Goal: Task Accomplishment & Management: Manage account settings

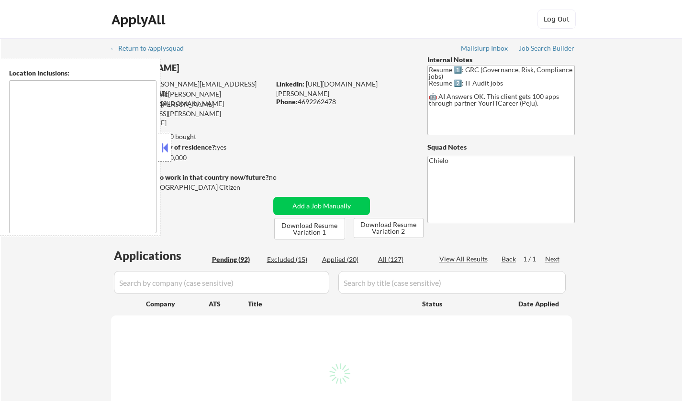
select select ""pending""
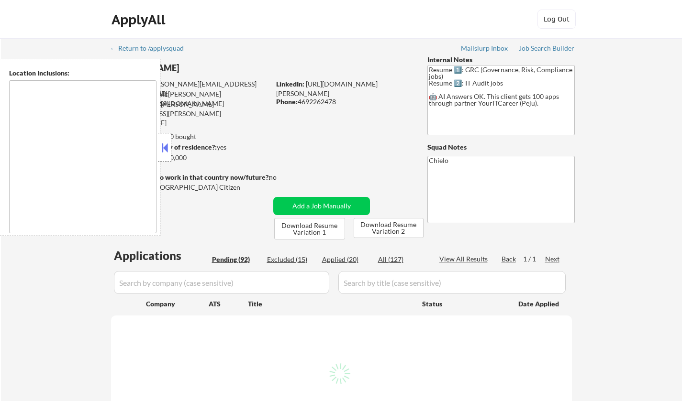
select select ""pending""
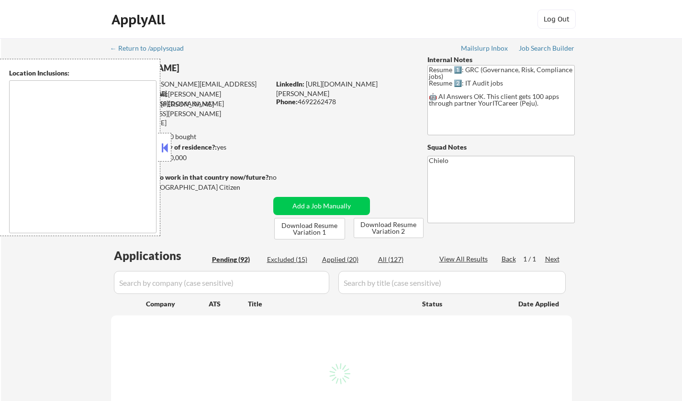
select select ""pending""
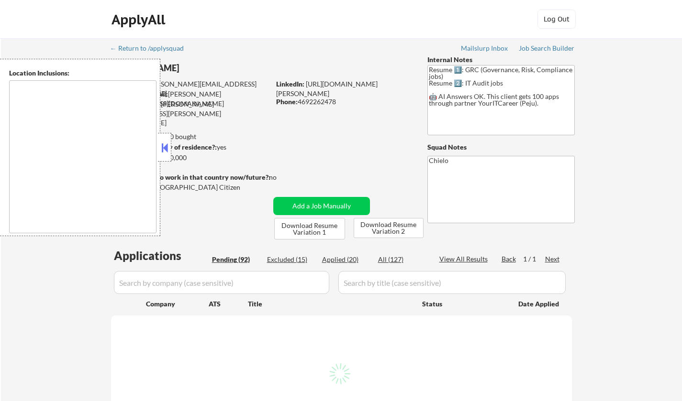
select select ""pending""
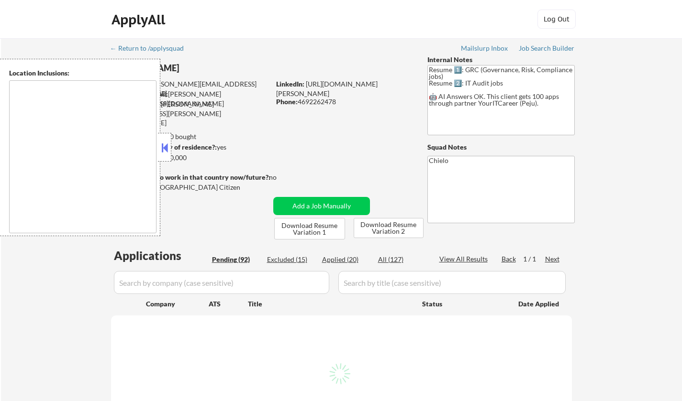
select select ""pending""
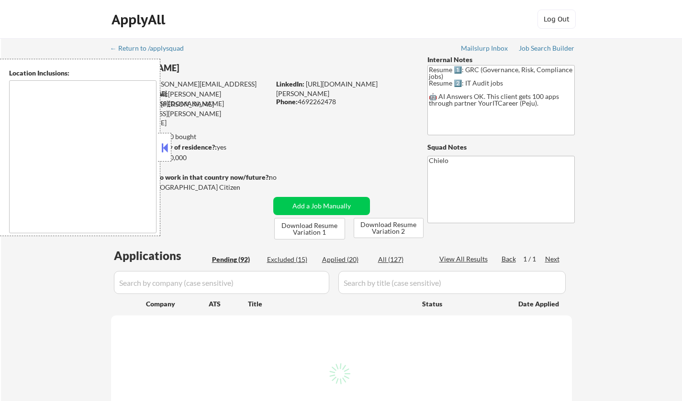
select select ""pending""
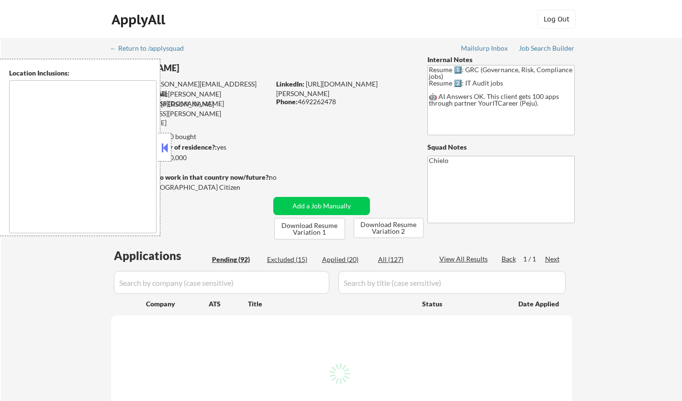
select select ""pending""
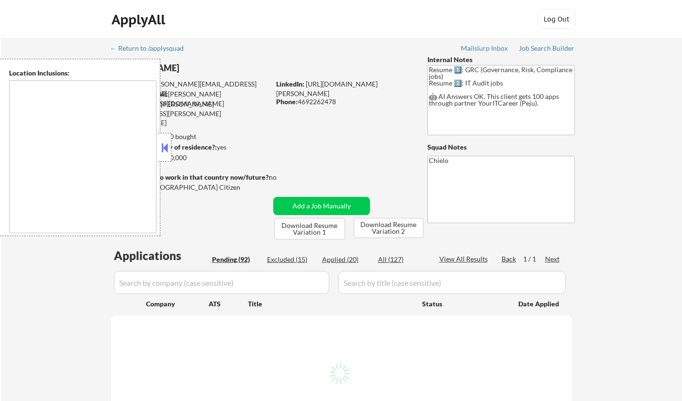
select select ""pending""
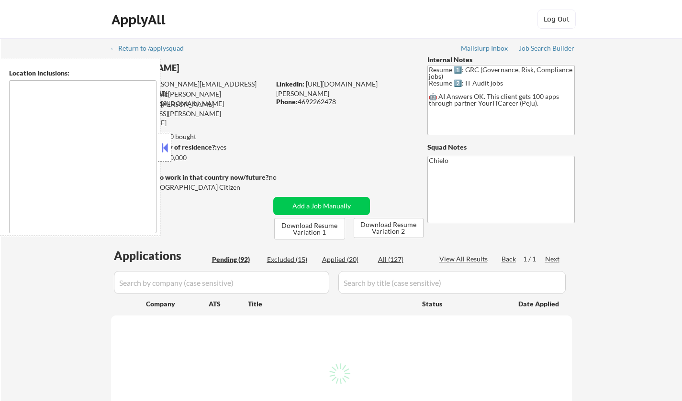
select select ""pending""
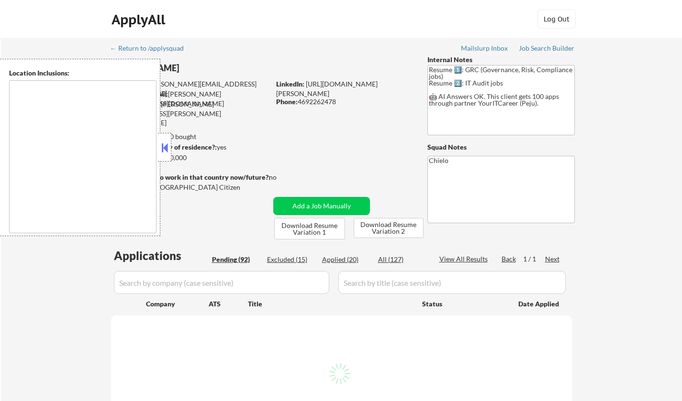
select select ""pending""
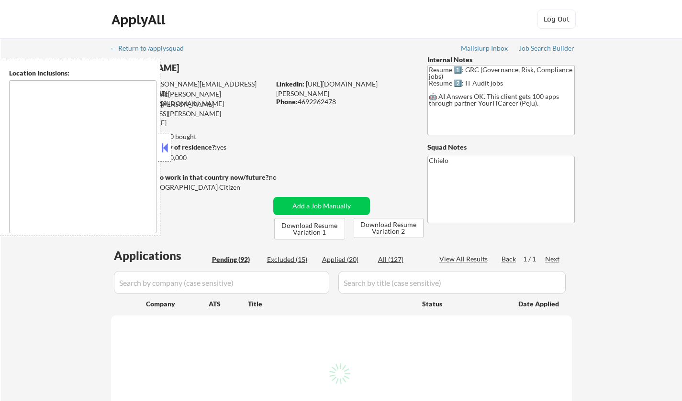
select select ""pending""
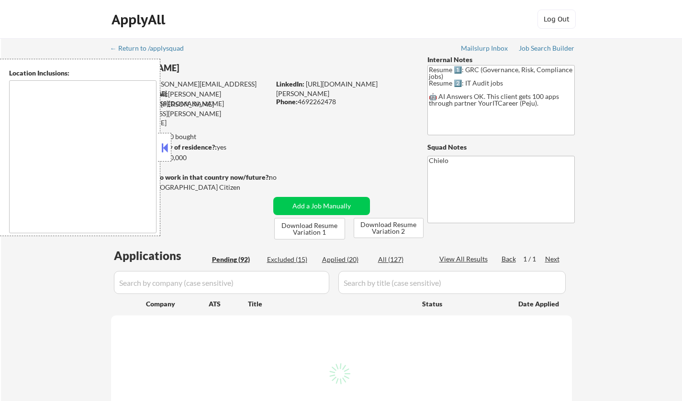
select select ""pending""
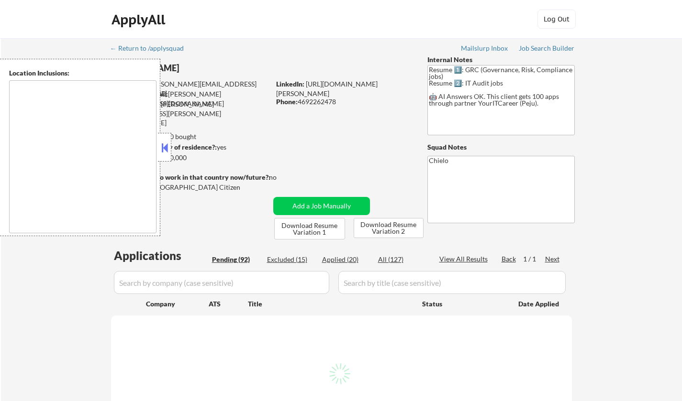
select select ""pending""
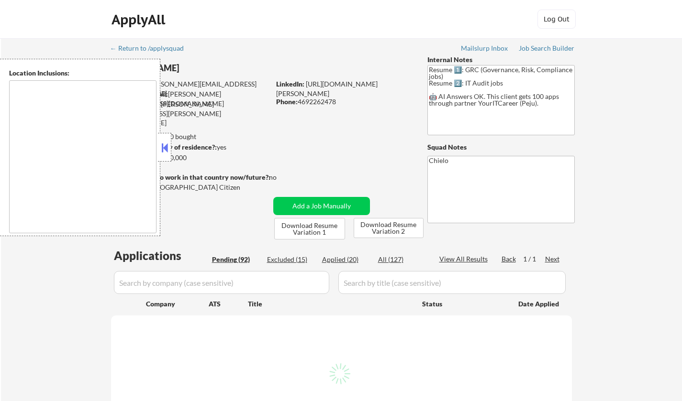
select select ""pending""
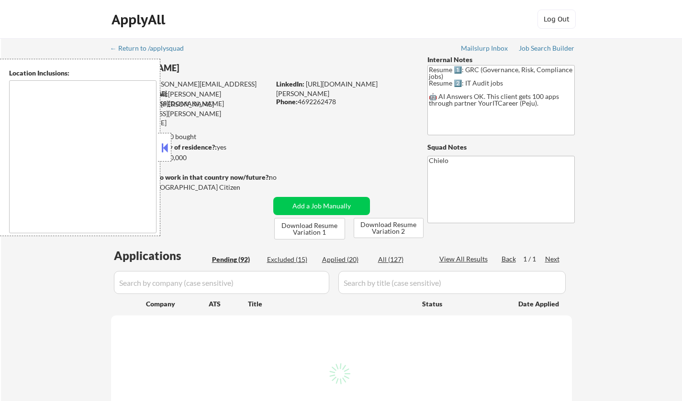
select select ""pending""
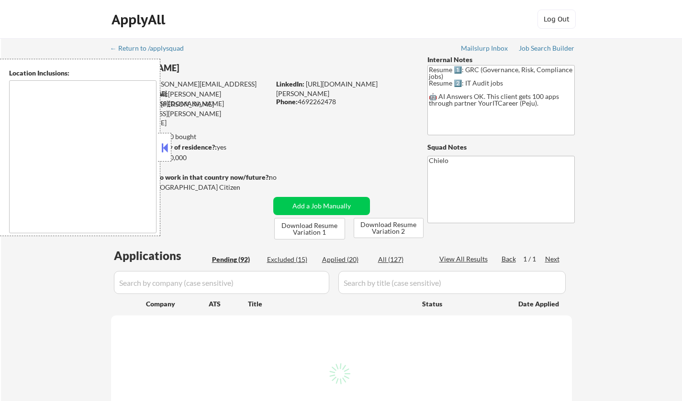
select select ""pending""
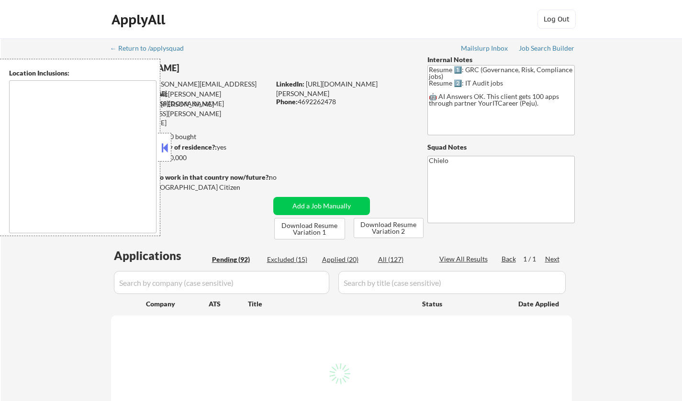
select select ""pending""
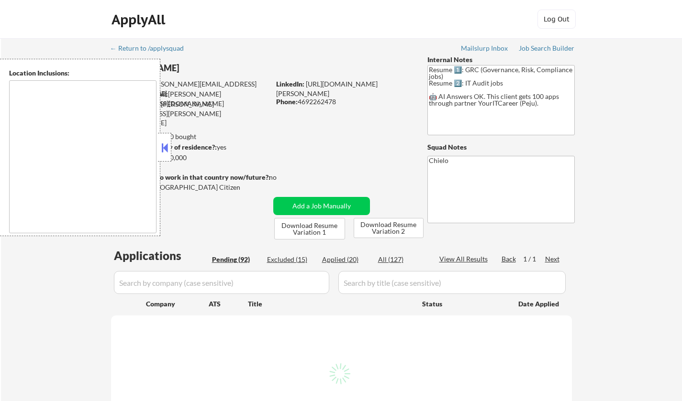
select select ""pending""
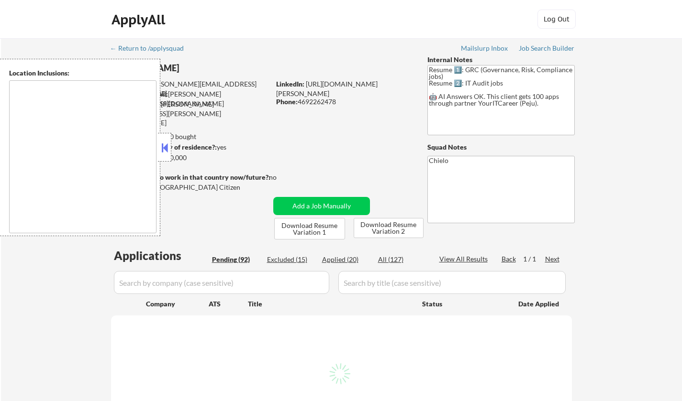
select select ""pending""
type textarea "Katy, TX Cinco Ranch, TX Fulshear, TX Brookshire, TX Pattison, TX Richmond, TX …"
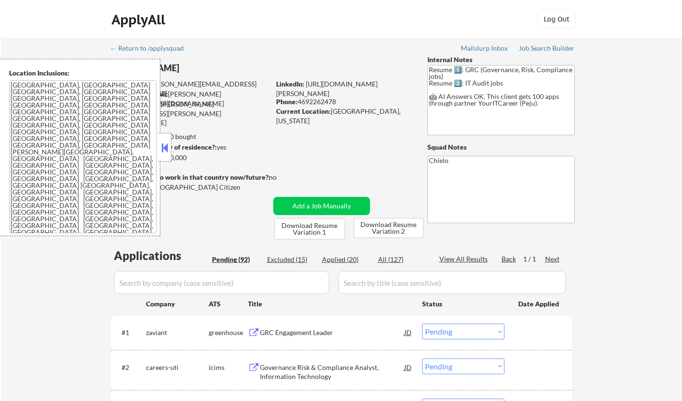
drag, startPoint x: 163, startPoint y: 143, endPoint x: 231, endPoint y: 254, distance: 129.7
click at [163, 143] on button at bounding box center [164, 148] width 11 height 14
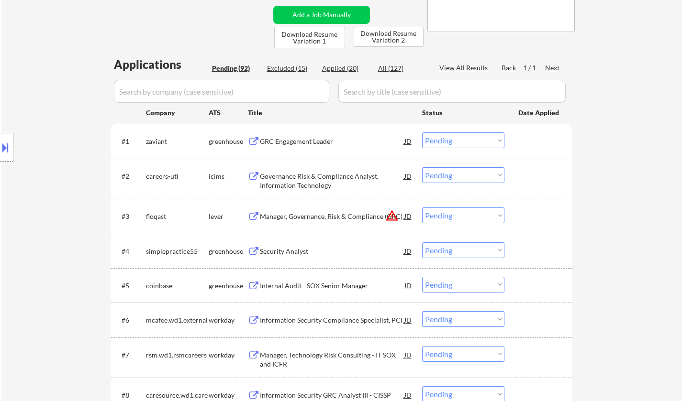
scroll to position [239, 0]
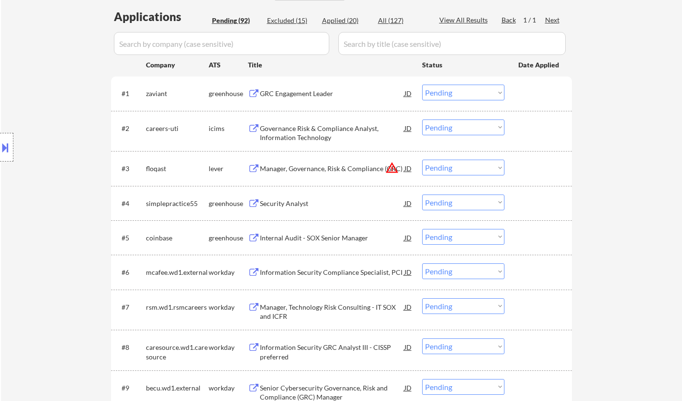
click at [325, 271] on div "Information Security Compliance Specialist, PCI" at bounding box center [332, 273] width 144 height 10
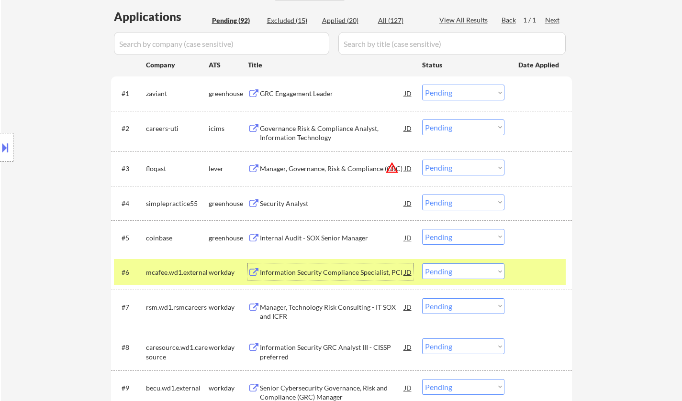
click at [303, 275] on div "Information Security Compliance Specialist, PCI" at bounding box center [332, 273] width 144 height 10
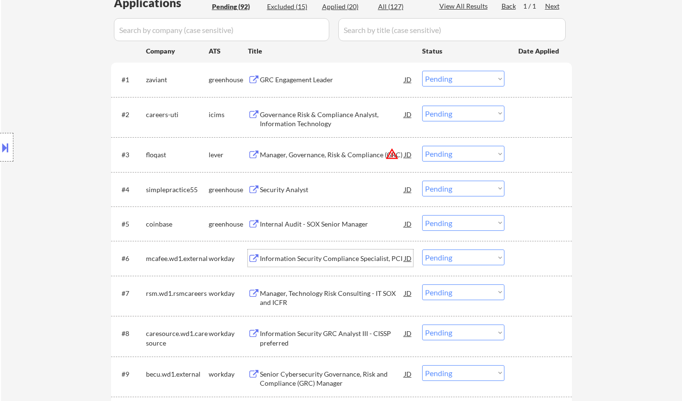
scroll to position [335, 0]
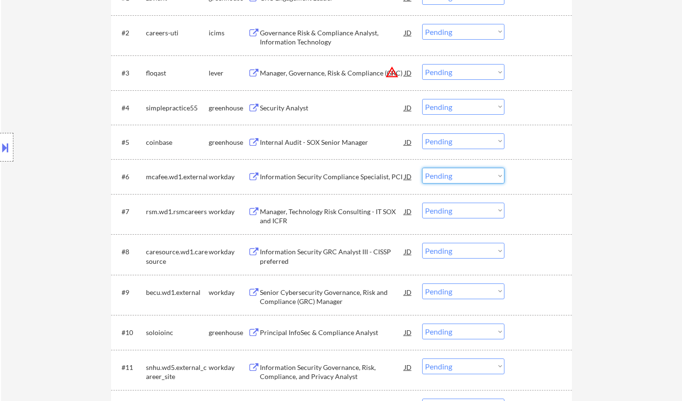
click at [470, 174] on select "Choose an option... Pending Applied Excluded (Questions) Excluded (Expired) Exc…" at bounding box center [463, 176] width 82 height 16
click at [422, 168] on select "Choose an option... Pending Applied Excluded (Questions) Excluded (Expired) Exc…" at bounding box center [463, 176] width 82 height 16
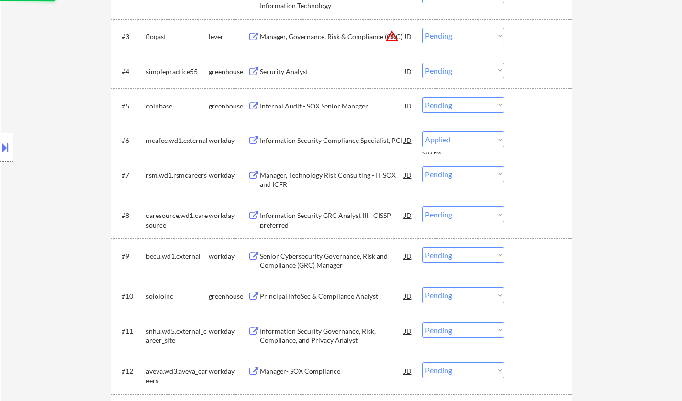
scroll to position [383, 0]
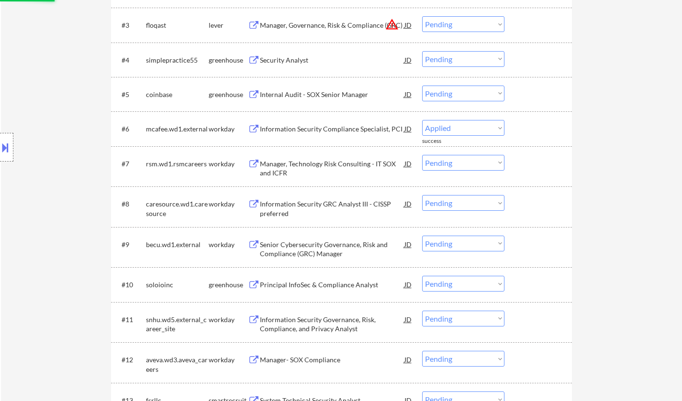
select select ""pending""
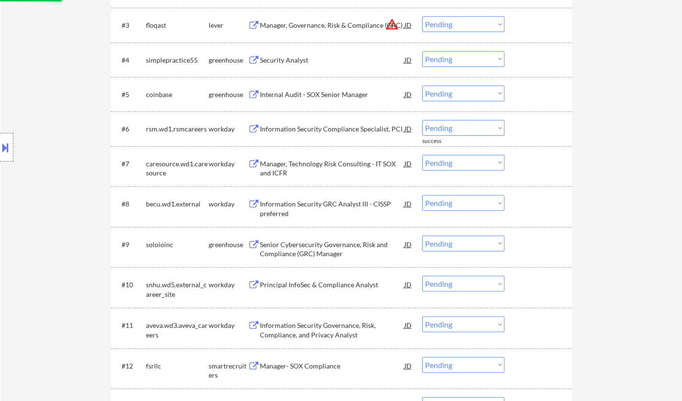
click at [316, 168] on div "Manager, Technology Risk Consulting - IT SOX and ICFR" at bounding box center [332, 168] width 144 height 19
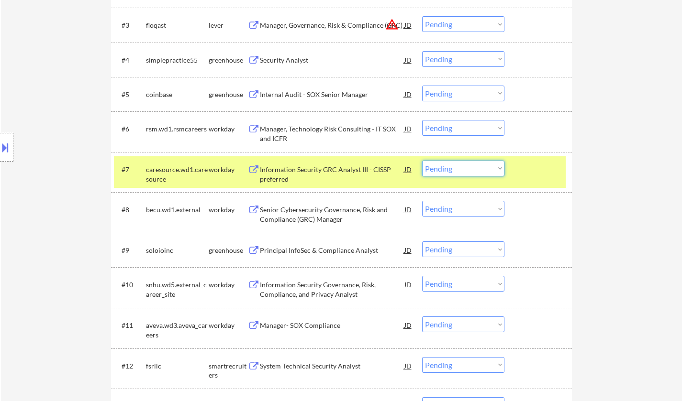
click at [448, 166] on select "Choose an option... Pending Applied Excluded (Questions) Excluded (Expired) Exc…" at bounding box center [463, 169] width 82 height 16
click at [422, 161] on select "Choose an option... Pending Applied Excluded (Questions) Excluded (Expired) Exc…" at bounding box center [463, 169] width 82 height 16
select select ""pending""
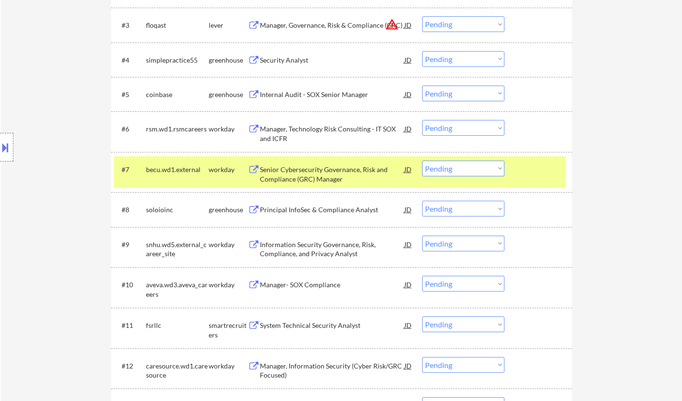
click at [334, 172] on div "Senior Cybersecurity Governance, Risk and Compliance (GRC) Manager" at bounding box center [332, 174] width 144 height 19
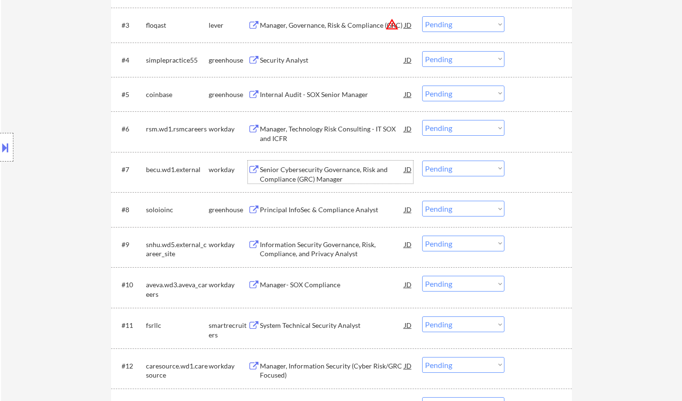
click at [315, 167] on div "Senior Cybersecurity Governance, Risk and Compliance (GRC) Manager" at bounding box center [332, 174] width 144 height 19
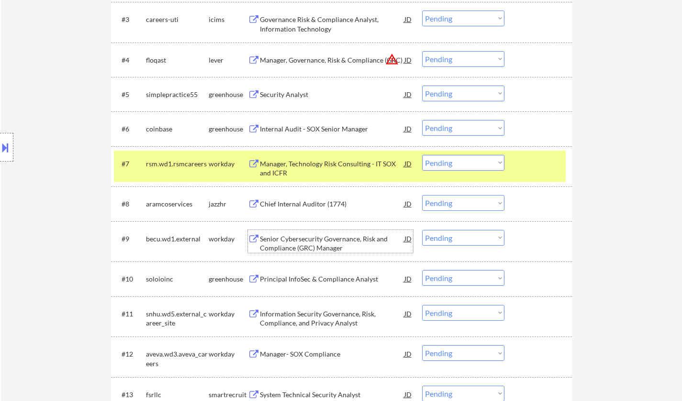
click at [314, 240] on div "Senior Cybersecurity Governance, Risk and Compliance (GRC) Manager" at bounding box center [332, 243] width 144 height 19
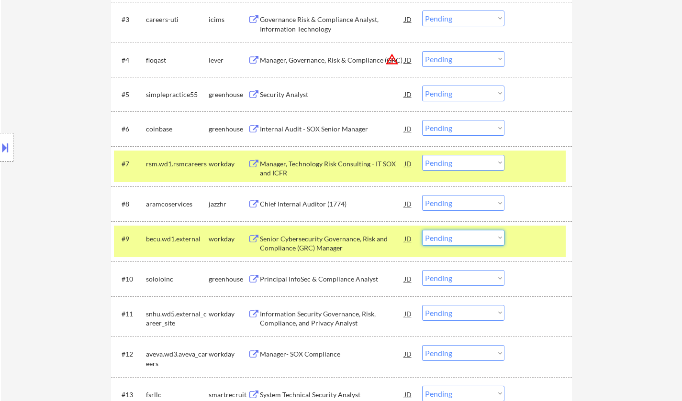
click at [481, 236] on select "Choose an option... Pending Applied Excluded (Questions) Excluded (Expired) Exc…" at bounding box center [463, 238] width 82 height 16
click at [422, 230] on select "Choose an option... Pending Applied Excluded (Questions) Excluded (Expired) Exc…" at bounding box center [463, 238] width 82 height 16
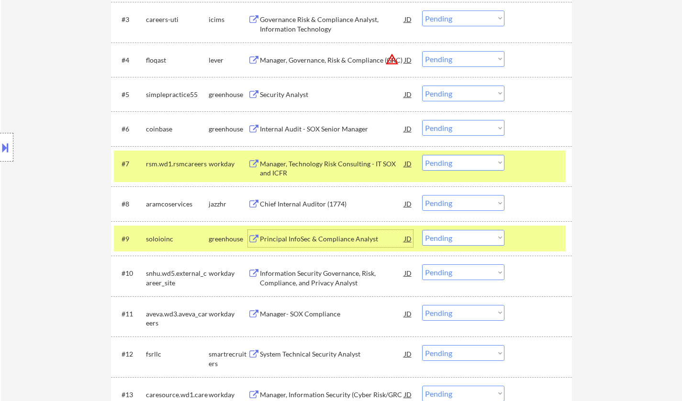
click at [320, 239] on div "Principal InfoSec & Compliance Analyst" at bounding box center [332, 239] width 144 height 10
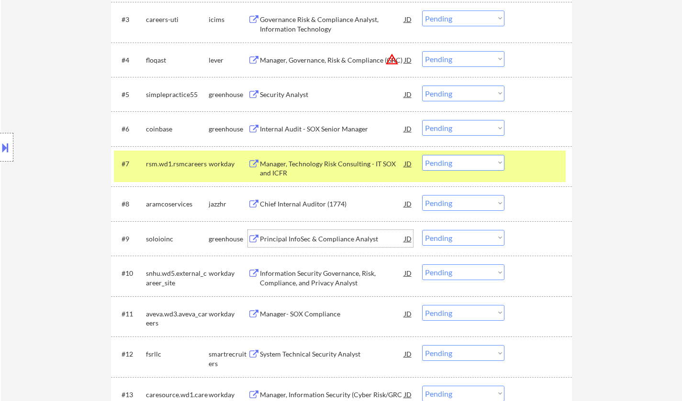
scroll to position [430, 0]
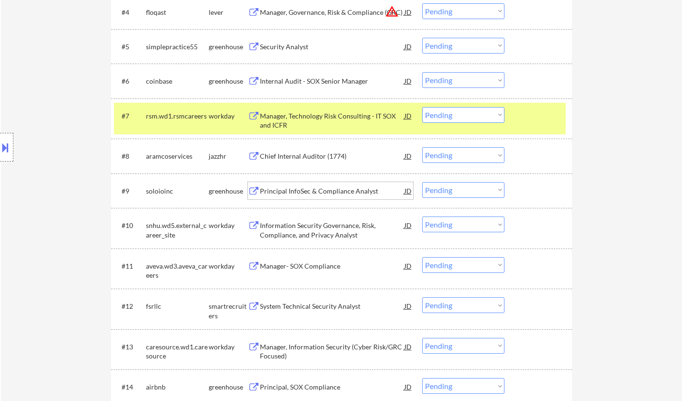
drag, startPoint x: 451, startPoint y: 189, endPoint x: 458, endPoint y: 198, distance: 10.9
click at [451, 189] on select "Choose an option... Pending Applied Excluded (Questions) Excluded (Expired) Exc…" at bounding box center [463, 190] width 82 height 16
click at [422, 182] on select "Choose an option... Pending Applied Excluded (Questions) Excluded (Expired) Exc…" at bounding box center [463, 190] width 82 height 16
select select ""pending""
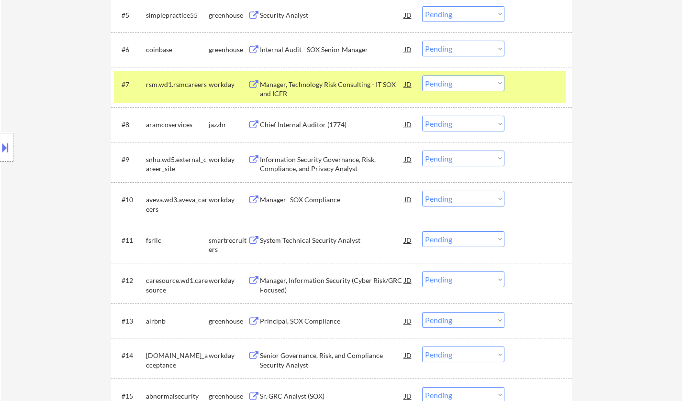
scroll to position [526, 0]
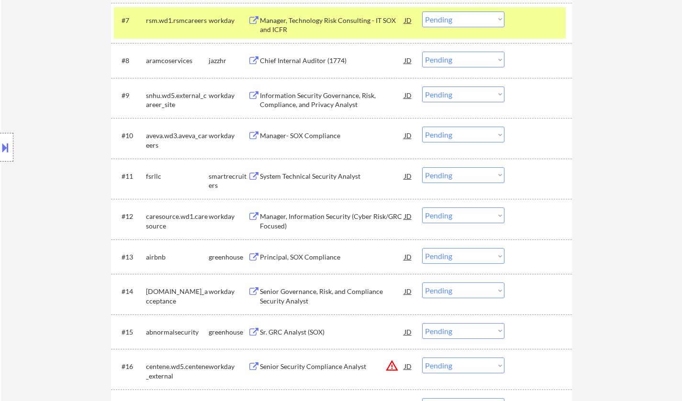
click at [309, 176] on div "System Technical Security Analyst" at bounding box center [332, 177] width 144 height 10
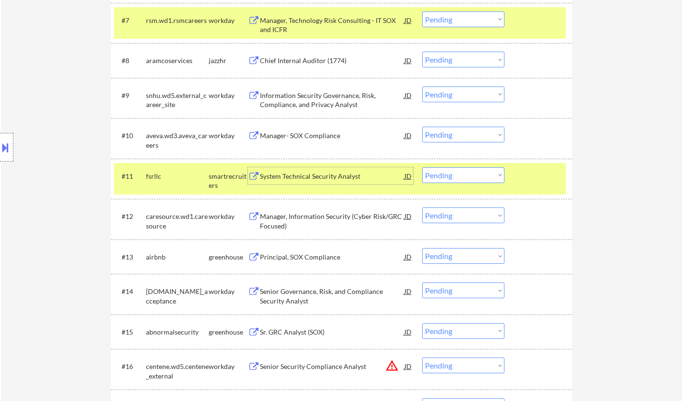
click at [0, 152] on button at bounding box center [5, 148] width 11 height 16
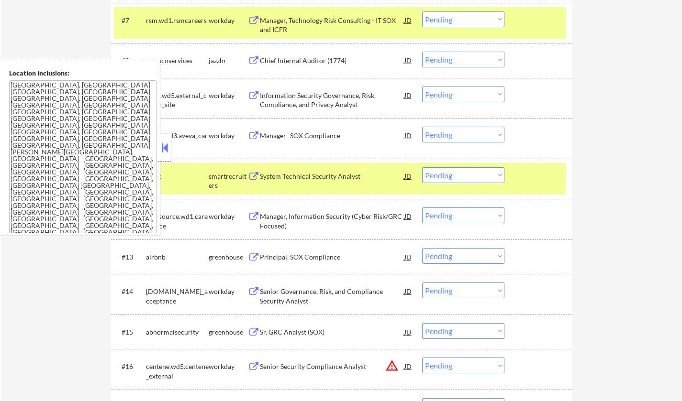
drag, startPoint x: 165, startPoint y: 154, endPoint x: 239, endPoint y: 7, distance: 164.5
click at [165, 154] on button at bounding box center [164, 148] width 11 height 14
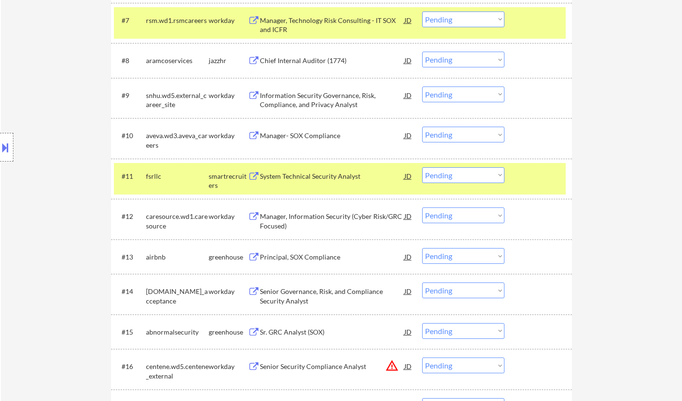
drag, startPoint x: 483, startPoint y: 171, endPoint x: 480, endPoint y: 177, distance: 7.3
click at [483, 171] on select "Choose an option... Pending Applied Excluded (Questions) Excluded (Expired) Exc…" at bounding box center [463, 175] width 82 height 16
click at [422, 167] on select "Choose an option... Pending Applied Excluded (Questions) Excluded (Expired) Exc…" at bounding box center [463, 175] width 82 height 16
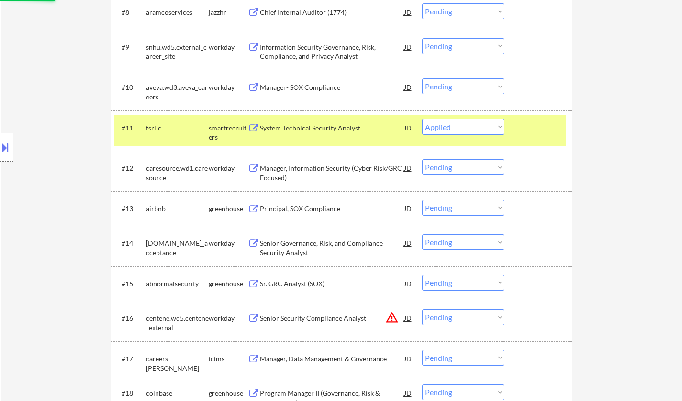
scroll to position [622, 0]
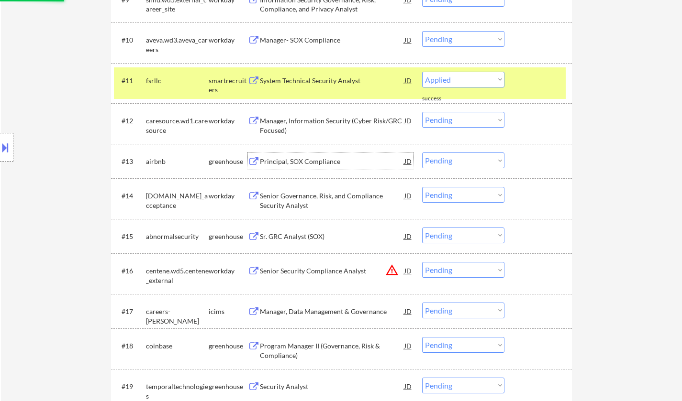
click at [297, 161] on div "Principal, SOX Compliance" at bounding box center [332, 162] width 144 height 10
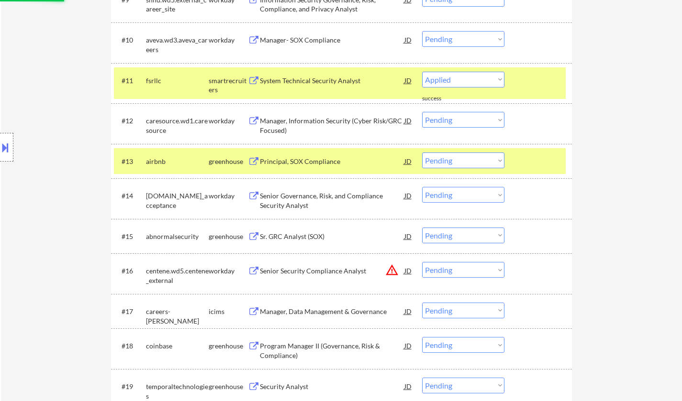
select select ""pending""
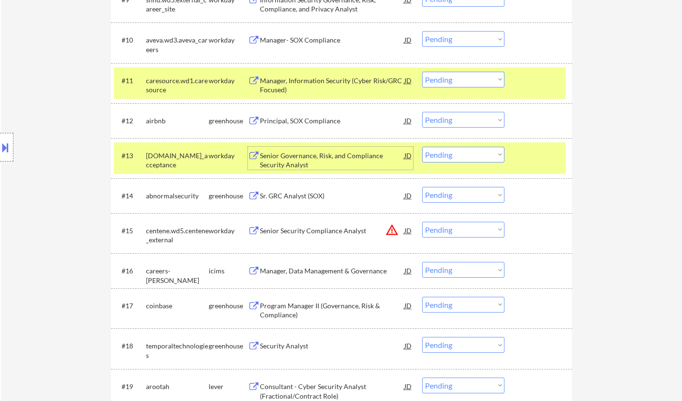
click at [452, 115] on select "Choose an option... Pending Applied Excluded (Questions) Excluded (Expired) Exc…" at bounding box center [463, 120] width 82 height 16
click at [422, 112] on select "Choose an option... Pending Applied Excluded (Questions) Excluded (Expired) Exc…" at bounding box center [463, 120] width 82 height 16
select select ""pending""
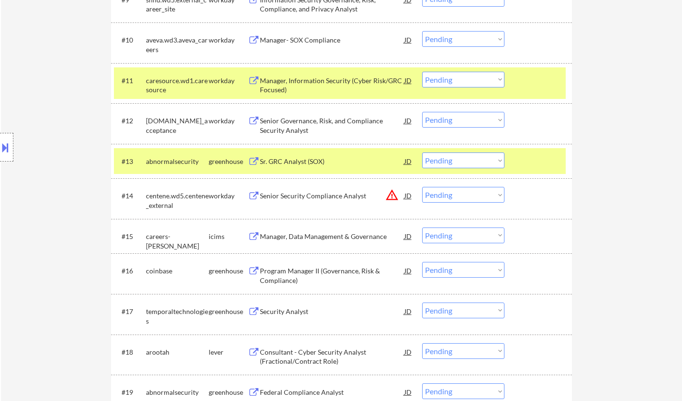
click at [295, 161] on div "Sr. GRC Analyst (SOX)" at bounding box center [332, 162] width 144 height 10
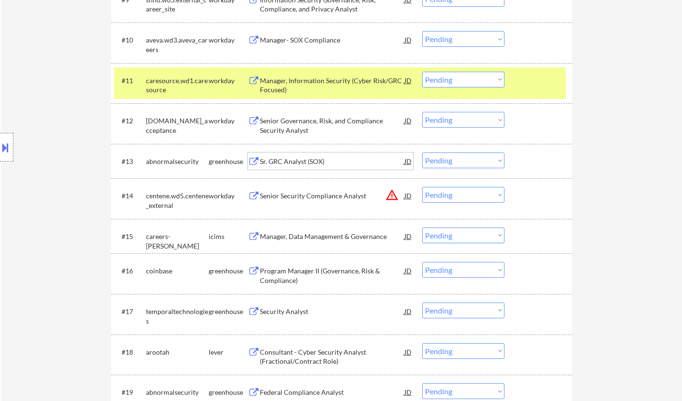
click at [459, 162] on select "Choose an option... Pending Applied Excluded (Questions) Excluded (Expired) Exc…" at bounding box center [463, 161] width 82 height 16
click at [422, 153] on select "Choose an option... Pending Applied Excluded (Questions) Excluded (Expired) Exc…" at bounding box center [463, 161] width 82 height 16
select select ""pending""
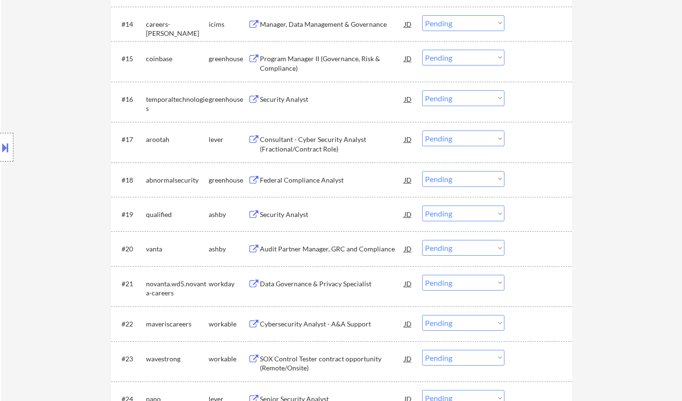
scroll to position [813, 0]
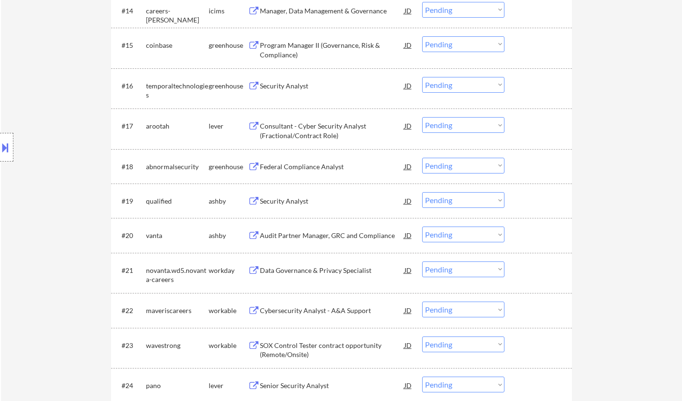
click at [313, 166] on div "Federal Compliance Analyst" at bounding box center [332, 167] width 144 height 10
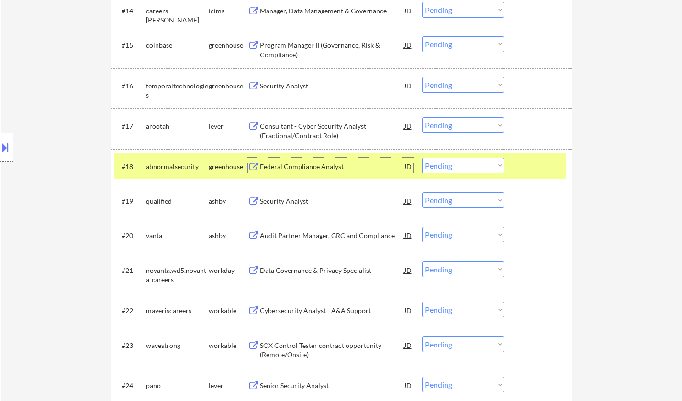
click at [475, 167] on select "Choose an option... Pending Applied Excluded (Questions) Excluded (Expired) Exc…" at bounding box center [463, 166] width 82 height 16
click at [422, 158] on select "Choose an option... Pending Applied Excluded (Questions) Excluded (Expired) Exc…" at bounding box center [463, 166] width 82 height 16
select select ""pending""
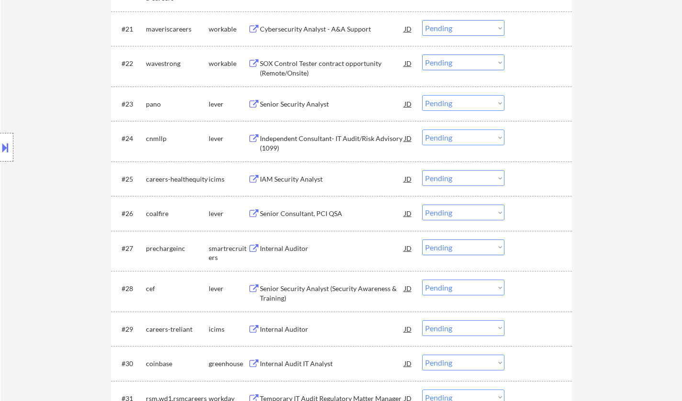
scroll to position [1148, 0]
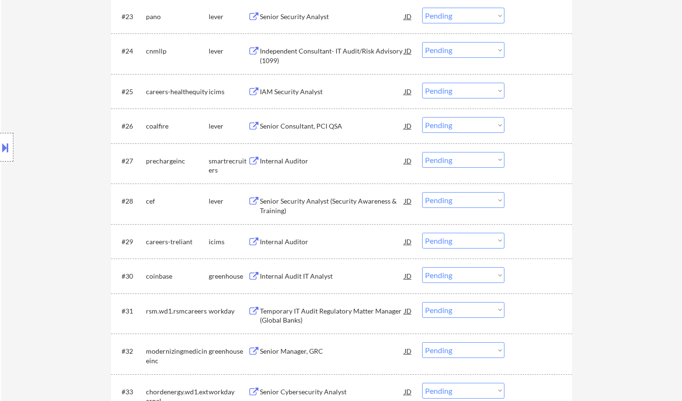
click at [300, 206] on div "Senior Security Analyst (Security Awareness & Training)" at bounding box center [332, 206] width 144 height 19
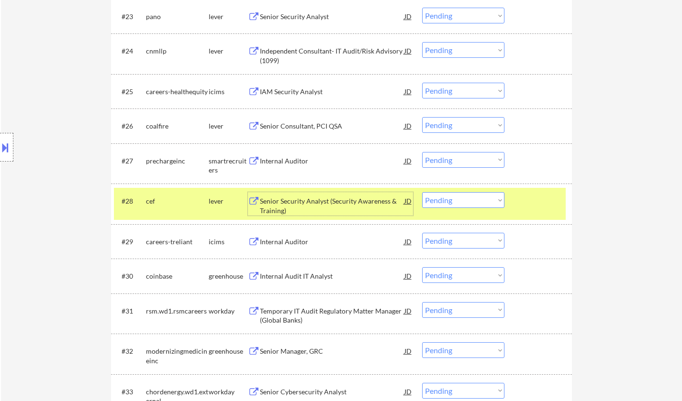
click at [456, 200] on select "Choose an option... Pending Applied Excluded (Questions) Excluded (Expired) Exc…" at bounding box center [463, 200] width 82 height 16
click at [422, 192] on select "Choose an option... Pending Applied Excluded (Questions) Excluded (Expired) Exc…" at bounding box center [463, 200] width 82 height 16
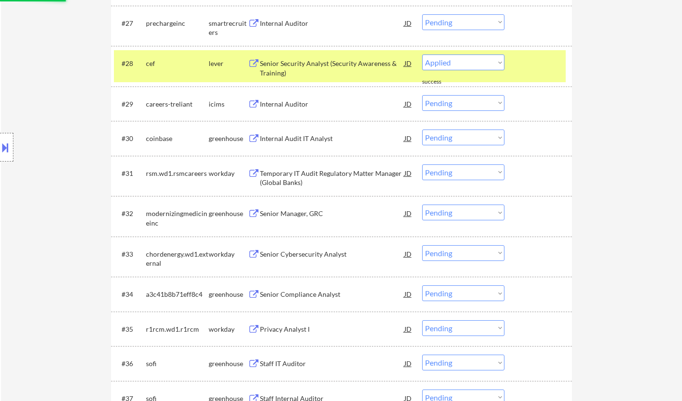
scroll to position [1291, 0]
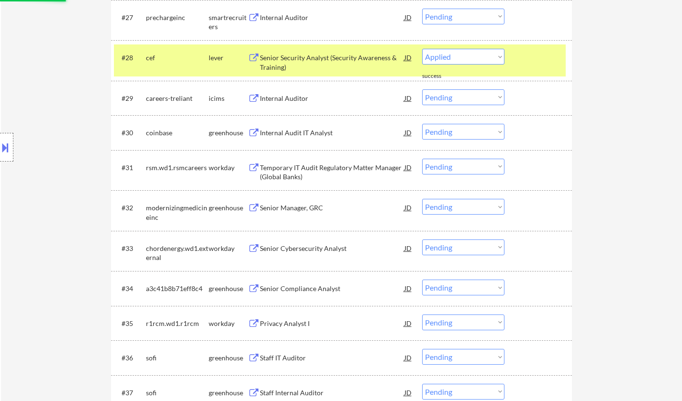
select select ""pending""
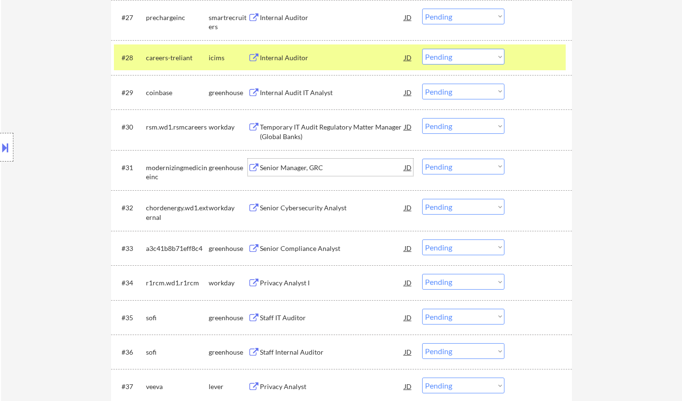
click at [298, 168] on div "Senior Manager, GRC" at bounding box center [332, 168] width 144 height 10
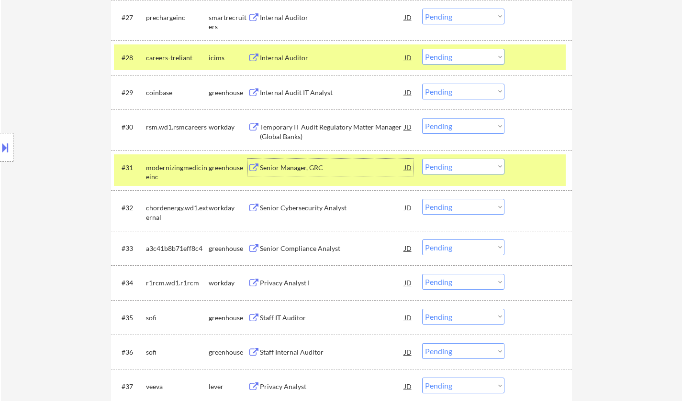
click at [301, 168] on div "Senior Manager, GRC" at bounding box center [332, 168] width 144 height 10
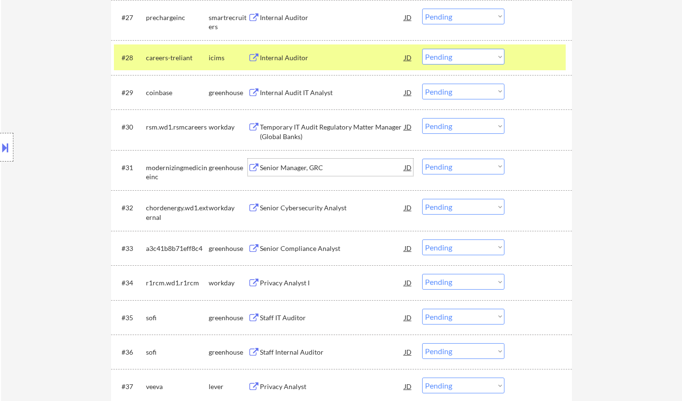
click at [460, 164] on select "Choose an option... Pending Applied Excluded (Questions) Excluded (Expired) Exc…" at bounding box center [463, 167] width 82 height 16
click at [422, 159] on select "Choose an option... Pending Applied Excluded (Questions) Excluded (Expired) Exc…" at bounding box center [463, 167] width 82 height 16
select select ""pending""
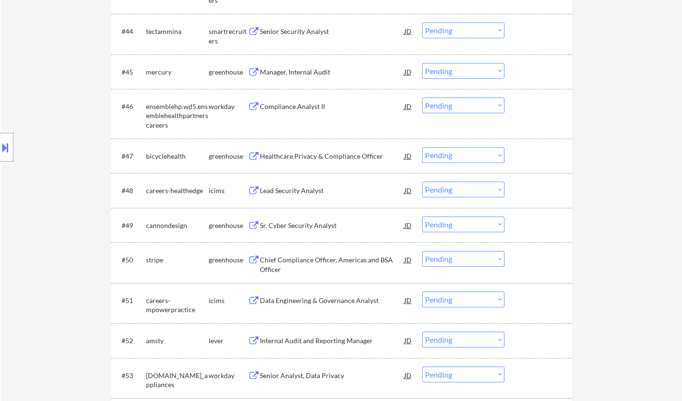
scroll to position [1913, 0]
click at [298, 223] on div "Sr. Cyber Security Analyst" at bounding box center [332, 226] width 144 height 10
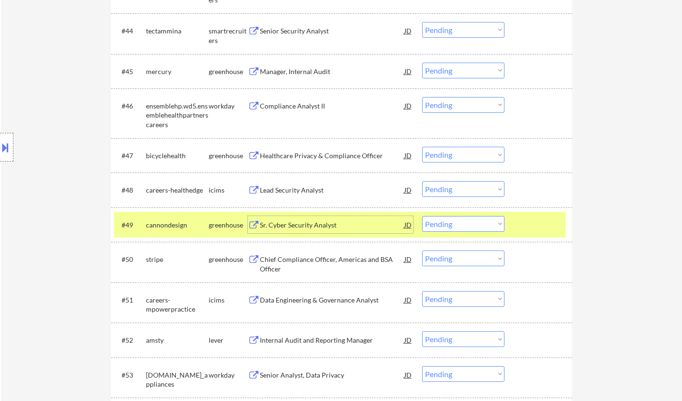
click at [470, 222] on select "Choose an option... Pending Applied Excluded (Questions) Excluded (Expired) Exc…" at bounding box center [463, 224] width 82 height 16
click at [422, 216] on select "Choose an option... Pending Applied Excluded (Questions) Excluded (Expired) Exc…" at bounding box center [463, 224] width 82 height 16
select select ""pending""
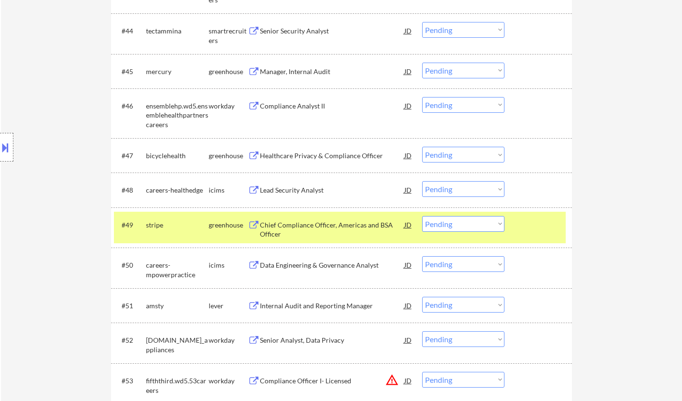
click at [316, 158] on div "Healthcare Privacy & Compliance Officer" at bounding box center [332, 156] width 144 height 10
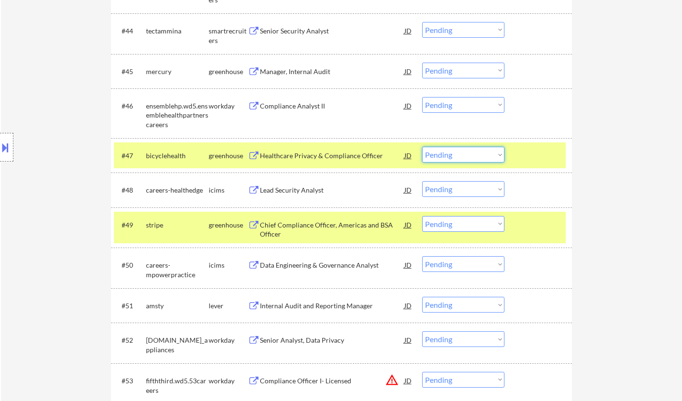
click at [468, 156] on select "Choose an option... Pending Applied Excluded (Questions) Excluded (Expired) Exc…" at bounding box center [463, 155] width 82 height 16
click at [422, 147] on select "Choose an option... Pending Applied Excluded (Questions) Excluded (Expired) Exc…" at bounding box center [463, 155] width 82 height 16
select select ""pending""
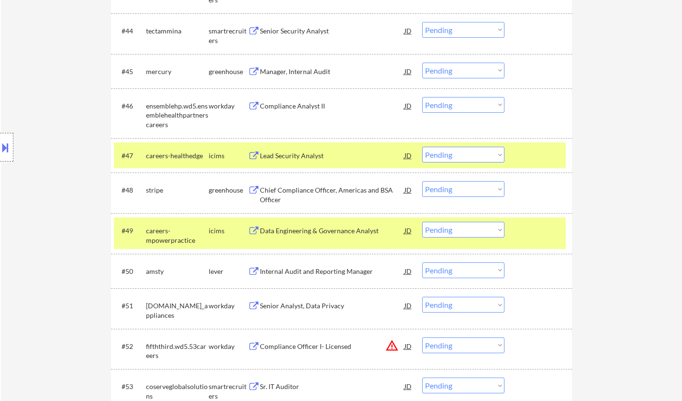
scroll to position [1961, 0]
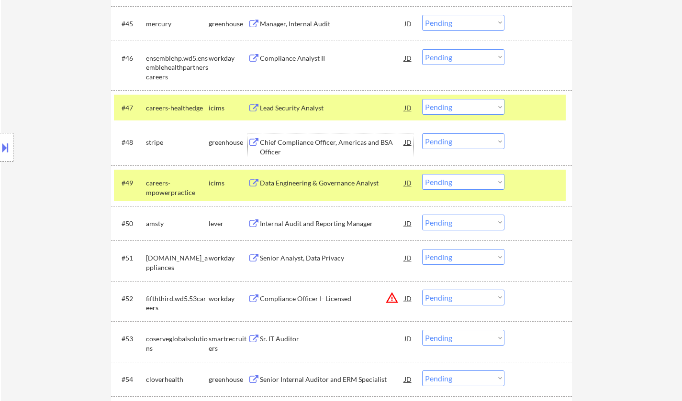
click at [309, 141] on div "Chief Compliance Officer, Americas and BSA Officer" at bounding box center [332, 147] width 144 height 19
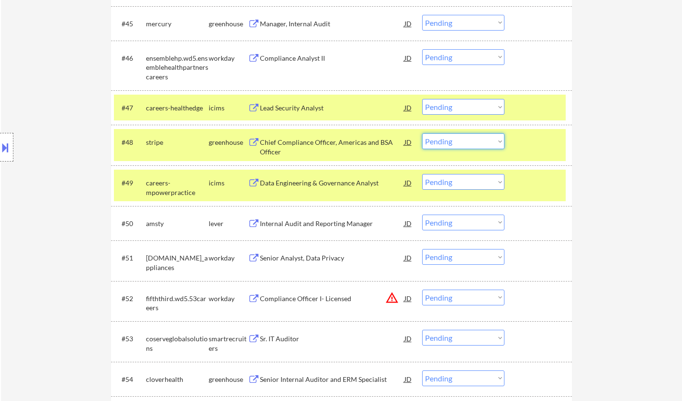
drag, startPoint x: 476, startPoint y: 141, endPoint x: 475, endPoint y: 148, distance: 7.2
click at [476, 141] on select "Choose an option... Pending Applied Excluded (Questions) Excluded (Expired) Exc…" at bounding box center [463, 141] width 82 height 16
click at [467, 142] on select "Choose an option... Pending Applied Excluded (Questions) Excluded (Expired) Exc…" at bounding box center [463, 141] width 82 height 16
click at [422, 133] on select "Choose an option... Pending Applied Excluded (Questions) Excluded (Expired) Exc…" at bounding box center [463, 141] width 82 height 16
select select ""pending""
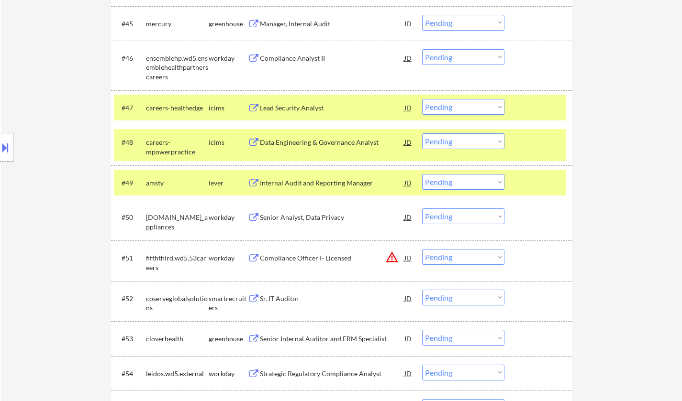
click at [326, 179] on div "Internal Audit and Reporting Manager" at bounding box center [332, 183] width 144 height 10
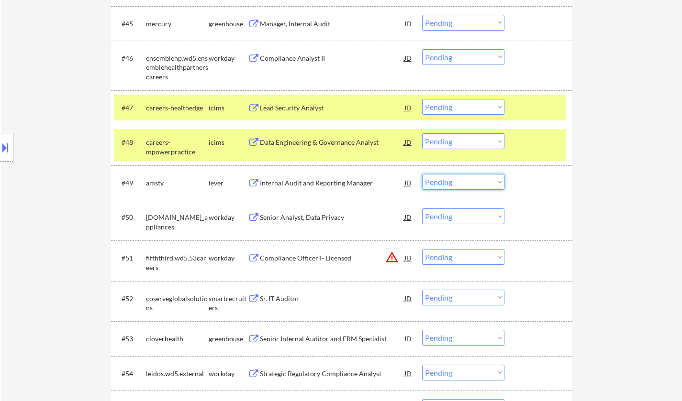
drag, startPoint x: 485, startPoint y: 177, endPoint x: 484, endPoint y: 185, distance: 7.3
click at [485, 179] on select "Choose an option... Pending Applied Excluded (Questions) Excluded (Expired) Exc…" at bounding box center [463, 182] width 82 height 16
click at [422, 174] on select "Choose an option... Pending Applied Excluded (Questions) Excluded (Expired) Exc…" at bounding box center [463, 182] width 82 height 16
select select ""pending""
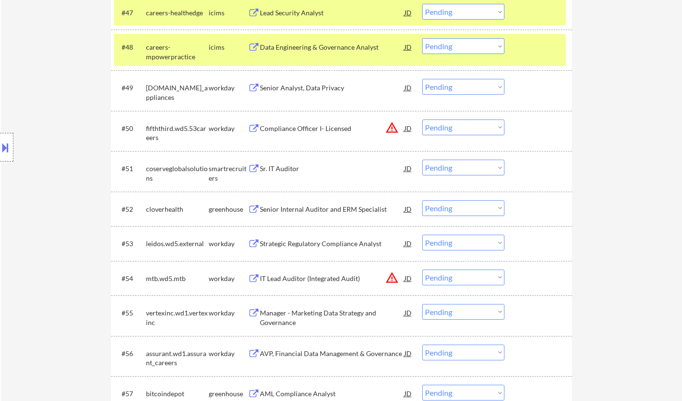
scroll to position [2057, 0]
click at [281, 170] on div "Sr. IT Auditor" at bounding box center [332, 169] width 144 height 10
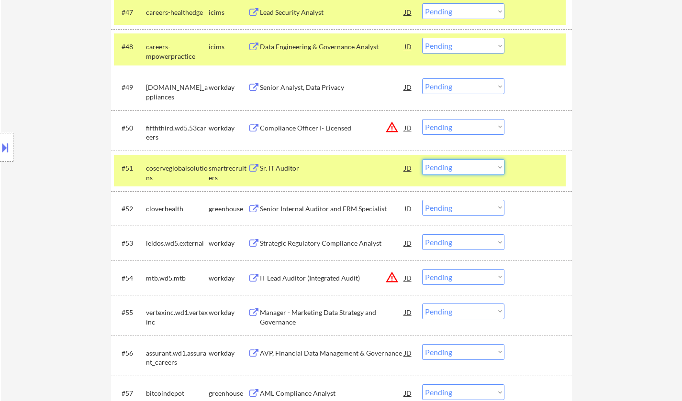
click at [465, 170] on select "Choose an option... Pending Applied Excluded (Questions) Excluded (Expired) Exc…" at bounding box center [463, 167] width 82 height 16
click at [422, 159] on select "Choose an option... Pending Applied Excluded (Questions) Excluded (Expired) Exc…" at bounding box center [463, 167] width 82 height 16
select select ""pending""
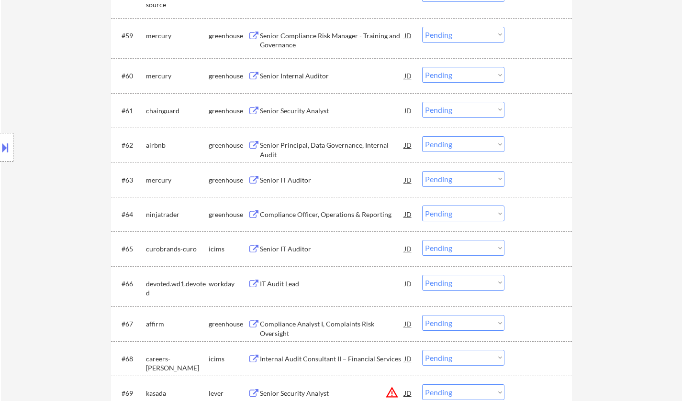
scroll to position [2487, 0]
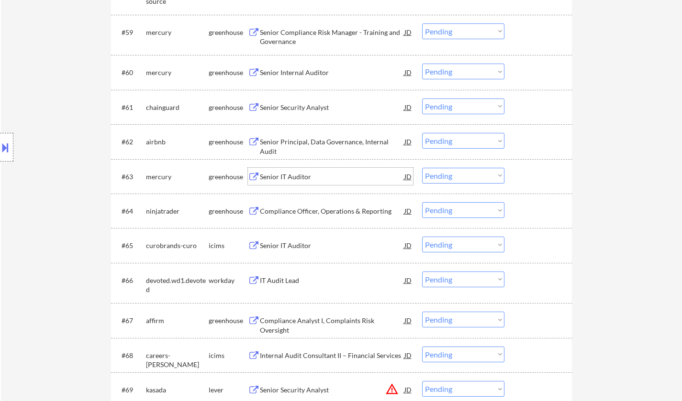
click at [289, 177] on div "Senior IT Auditor" at bounding box center [332, 177] width 144 height 10
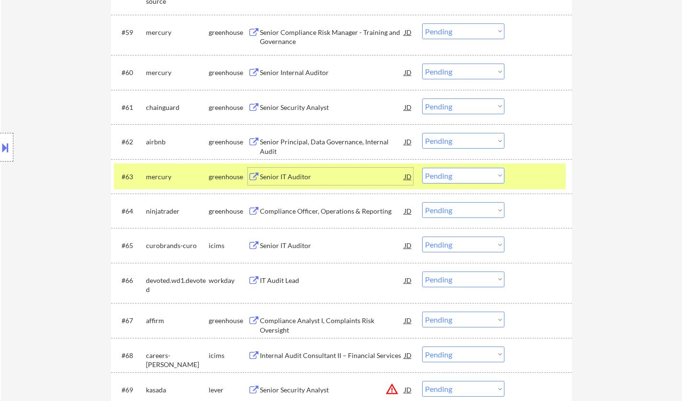
drag, startPoint x: 453, startPoint y: 178, endPoint x: 461, endPoint y: 183, distance: 8.8
click at [453, 178] on select "Choose an option... Pending Applied Excluded (Questions) Excluded (Expired) Exc…" at bounding box center [463, 176] width 82 height 16
click at [422, 168] on select "Choose an option... Pending Applied Excluded (Questions) Excluded (Expired) Exc…" at bounding box center [463, 176] width 82 height 16
select select ""pending""
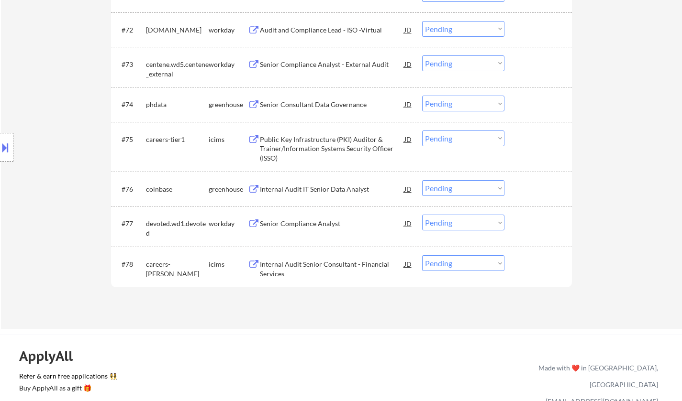
scroll to position [2966, 0]
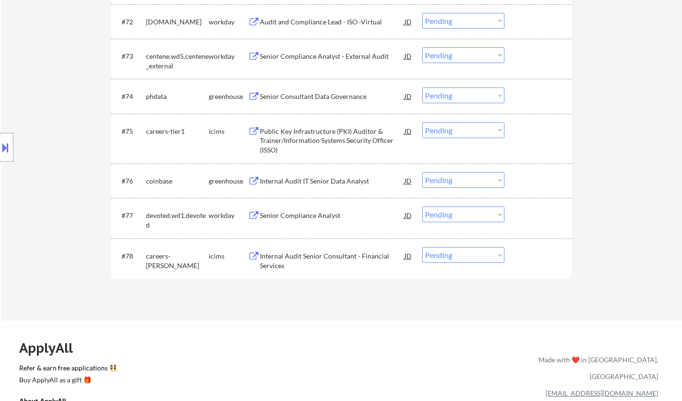
click at [308, 178] on div "Internal Audit IT Senior Data Analyst" at bounding box center [332, 181] width 144 height 10
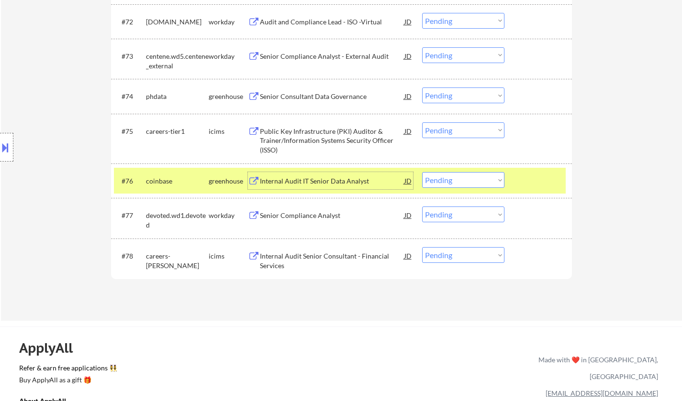
click at [448, 180] on select "Choose an option... Pending Applied Excluded (Questions) Excluded (Expired) Exc…" at bounding box center [463, 180] width 82 height 16
click at [422, 172] on select "Choose an option... Pending Applied Excluded (Questions) Excluded (Expired) Exc…" at bounding box center [463, 180] width 82 height 16
select select ""pending""
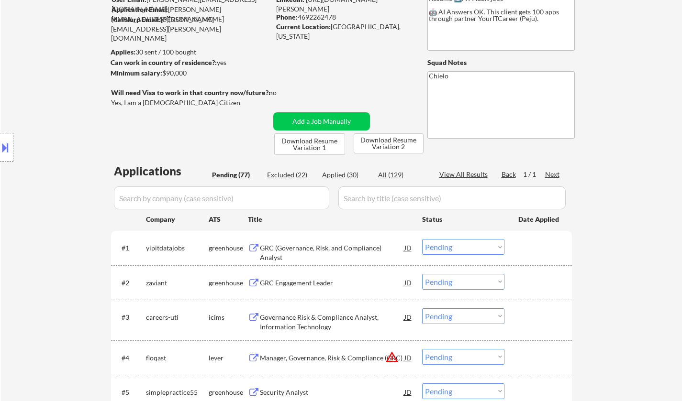
scroll to position [0, 0]
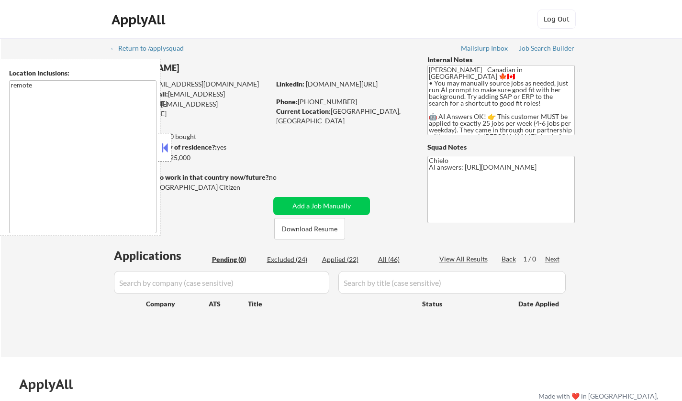
click at [165, 143] on button at bounding box center [164, 148] width 11 height 14
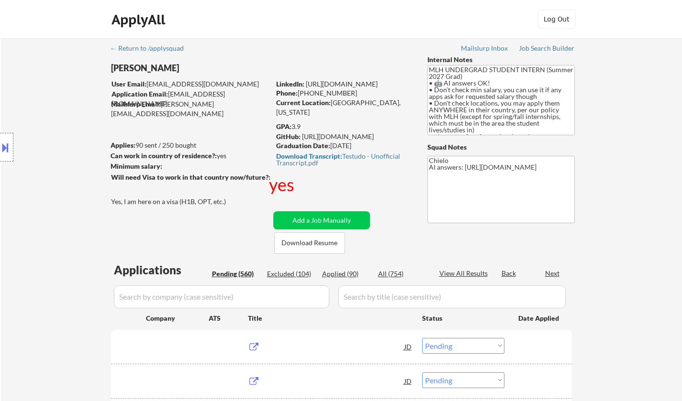
select select ""pending""
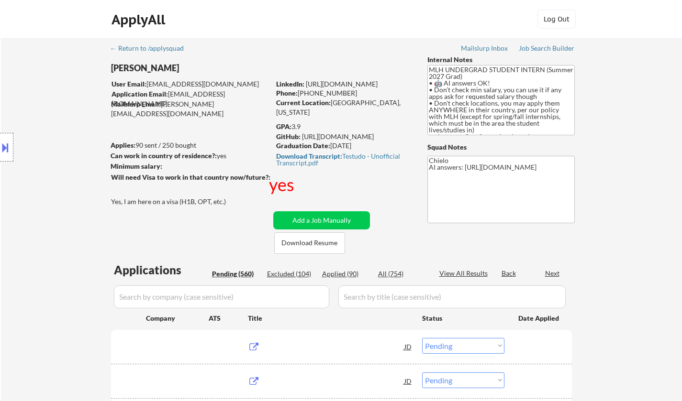
select select ""pending""
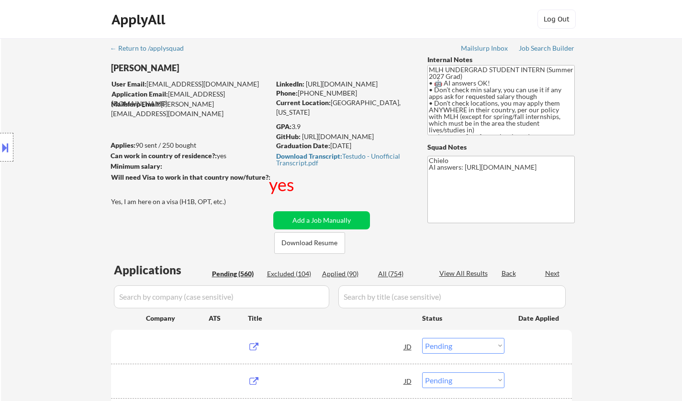
select select ""pending""
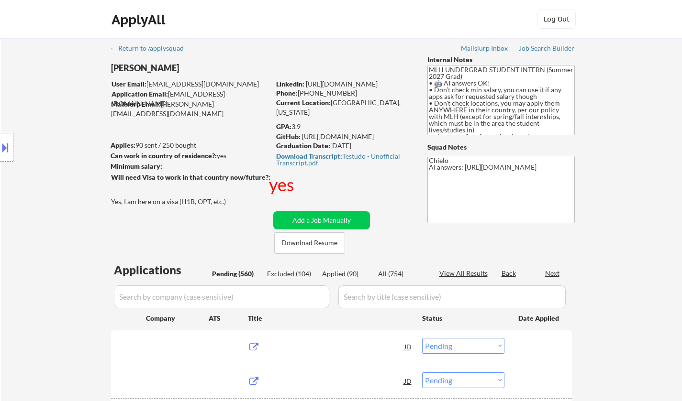
select select ""pending""
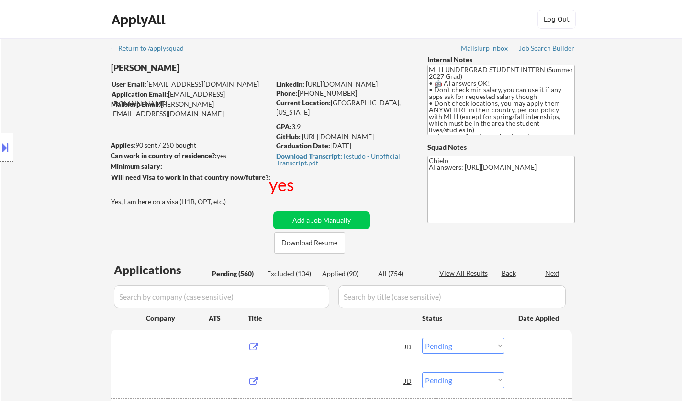
select select ""pending""
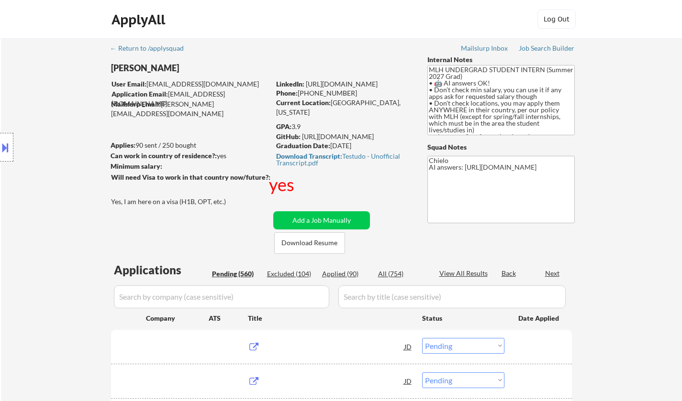
select select ""pending""
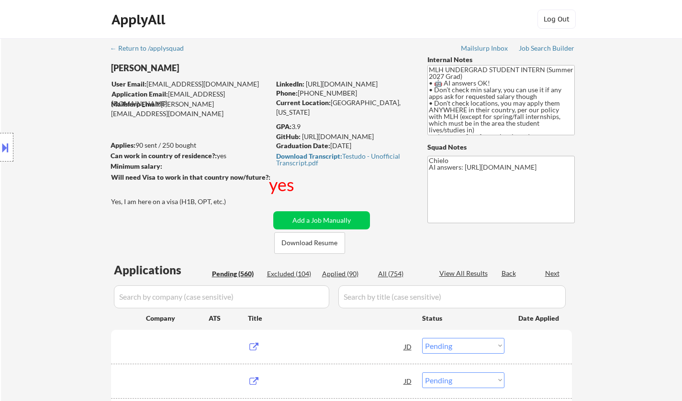
select select ""pending""
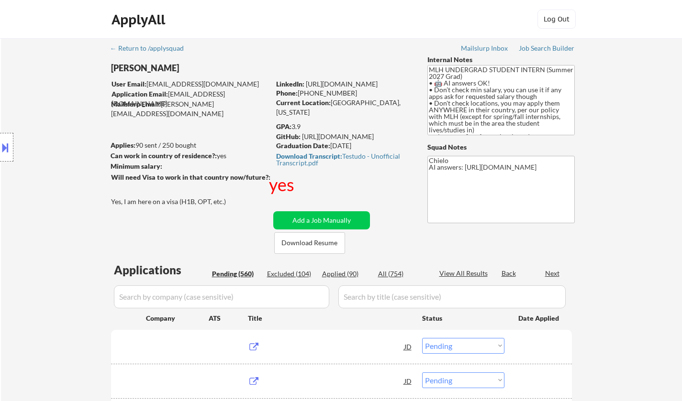
select select ""pending""
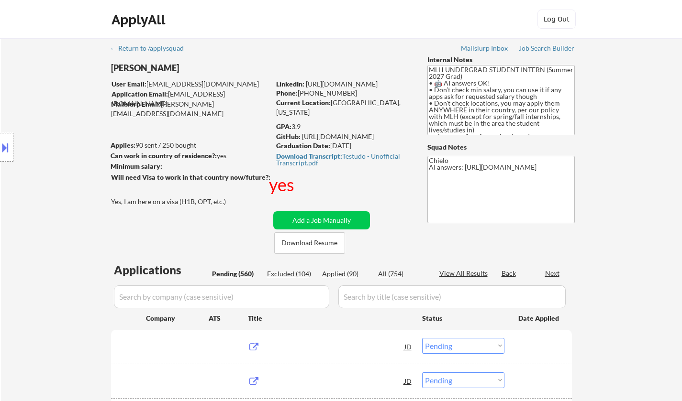
select select ""pending""
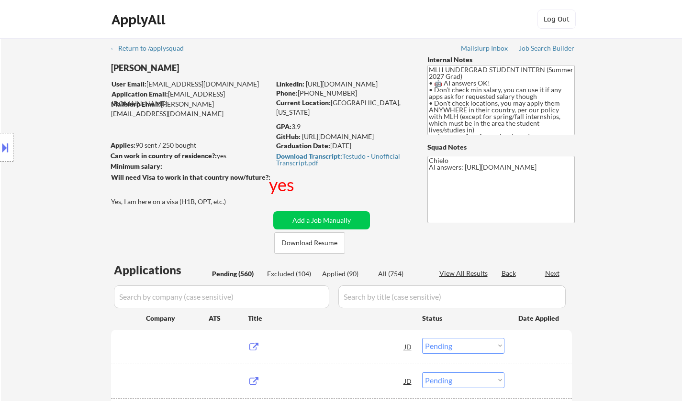
select select ""pending""
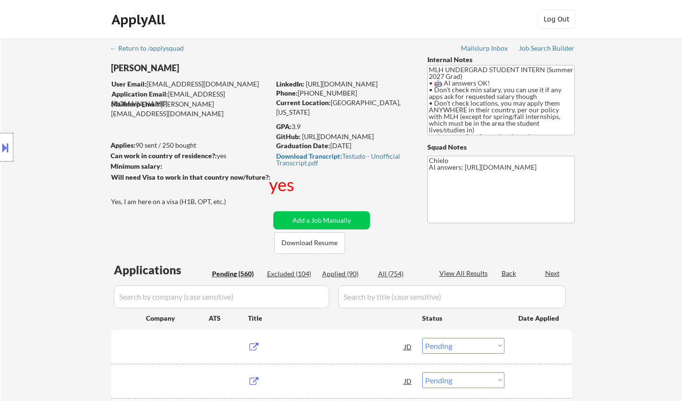
select select ""pending""
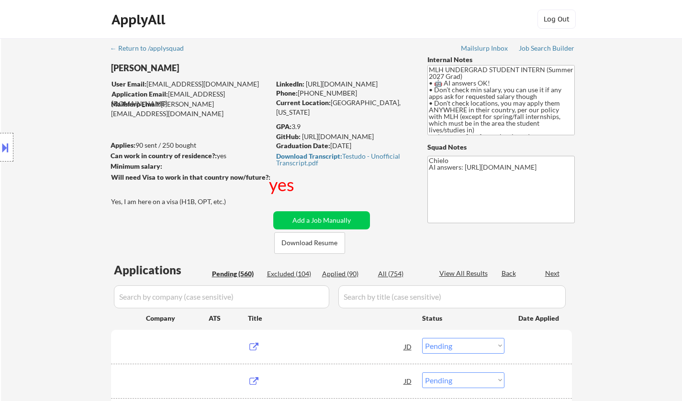
select select ""pending""
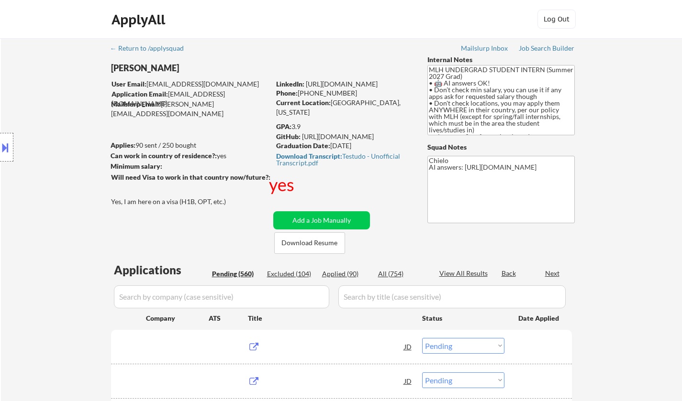
select select ""pending""
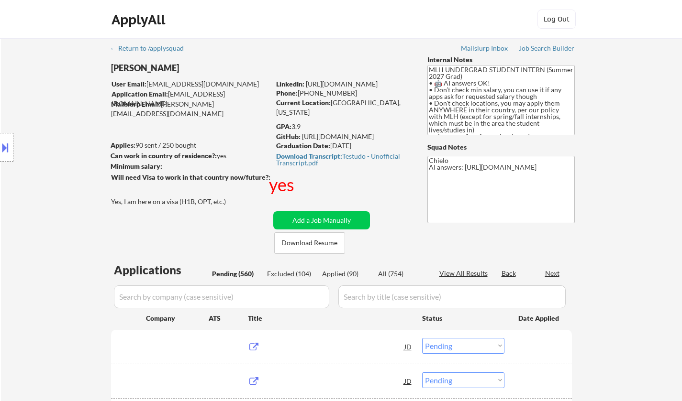
select select ""pending""
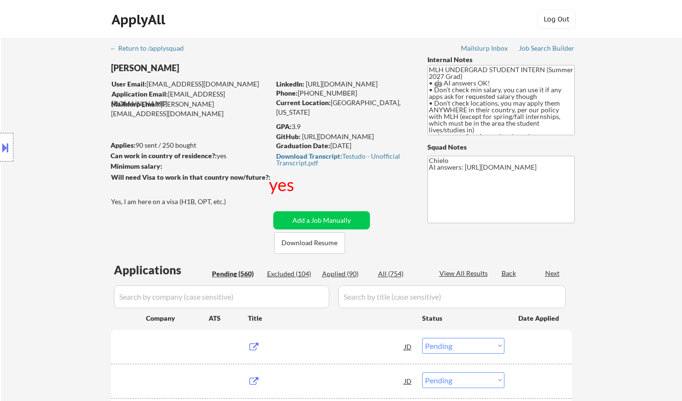
select select ""pending""
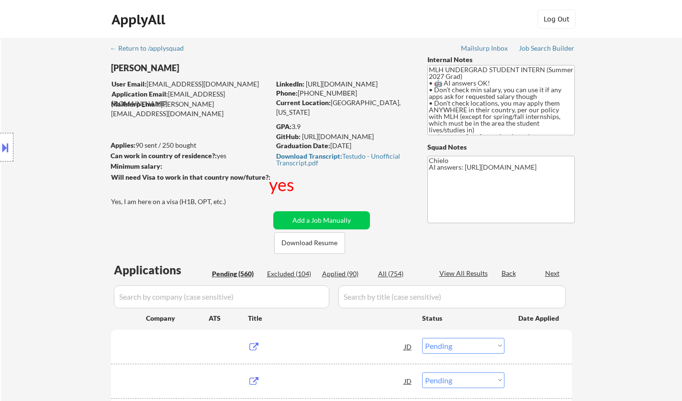
select select ""pending""
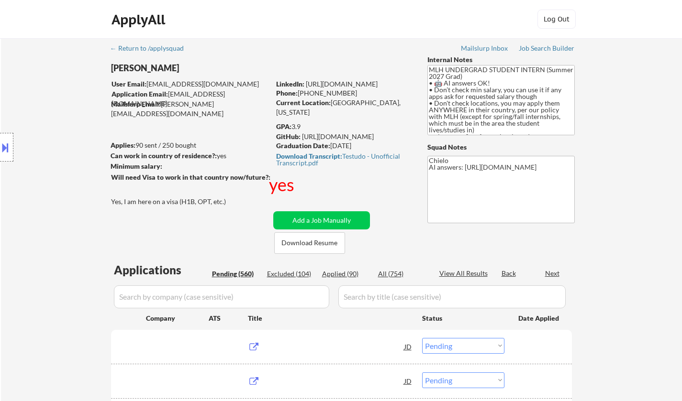
select select ""pending""
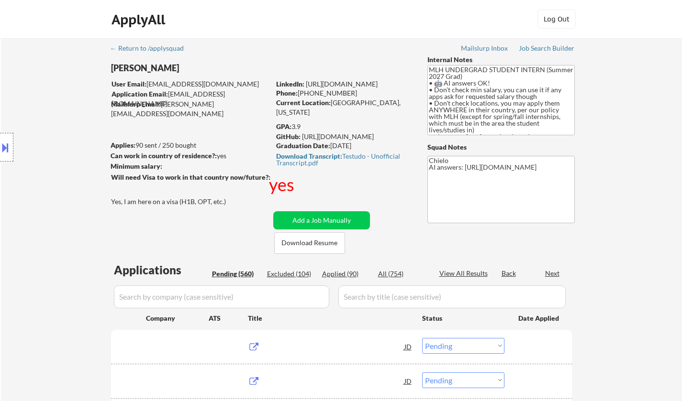
select select ""pending""
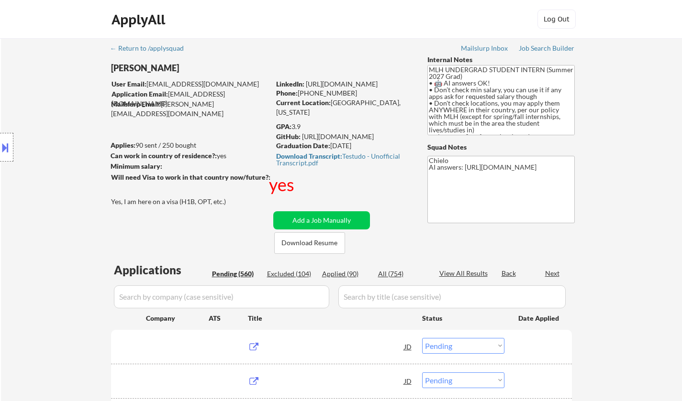
select select ""pending""
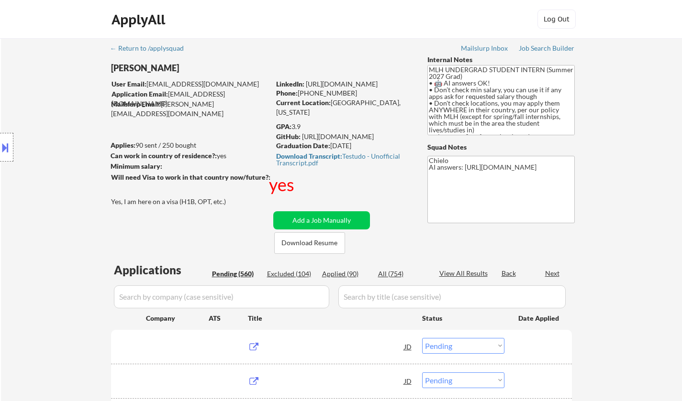
select select ""pending""
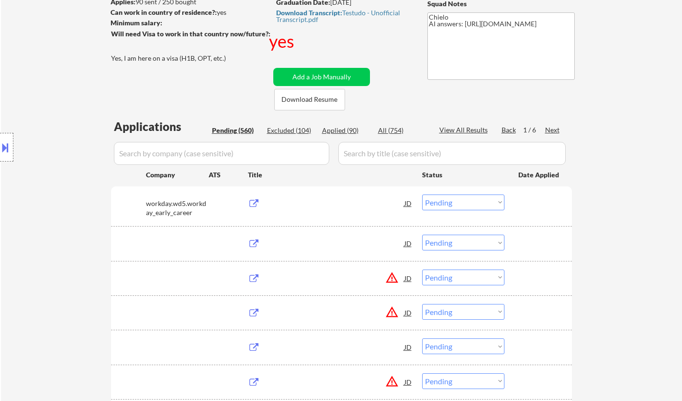
scroll to position [143, 0]
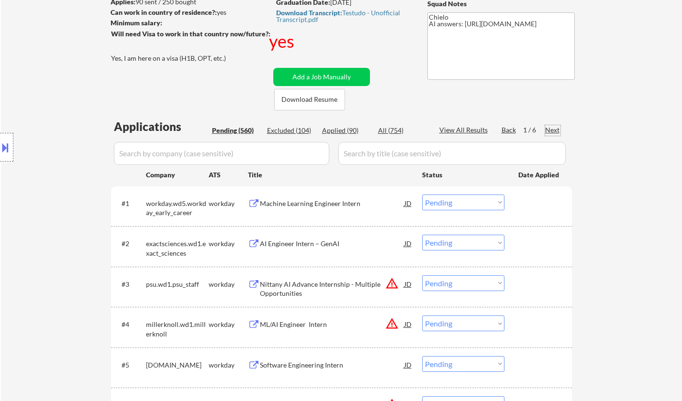
click at [552, 129] on div "Next" at bounding box center [552, 130] width 15 height 10
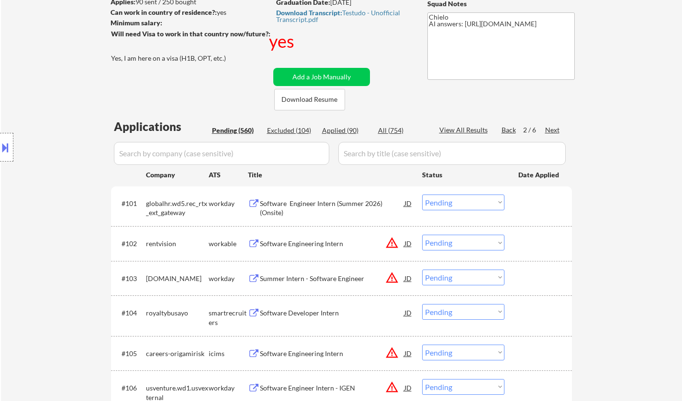
click at [309, 242] on div "Software Engineering Intern" at bounding box center [332, 244] width 144 height 10
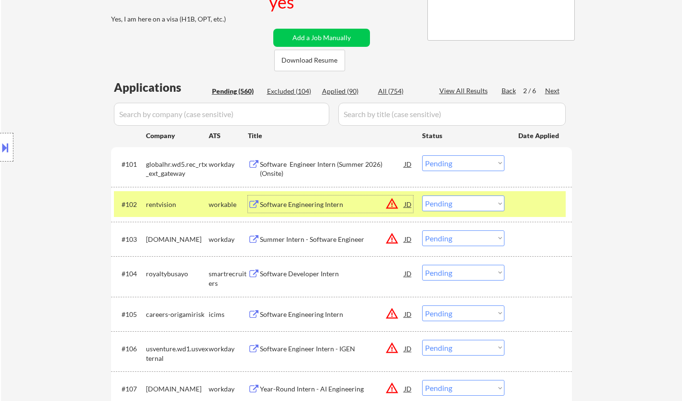
scroll to position [191, 0]
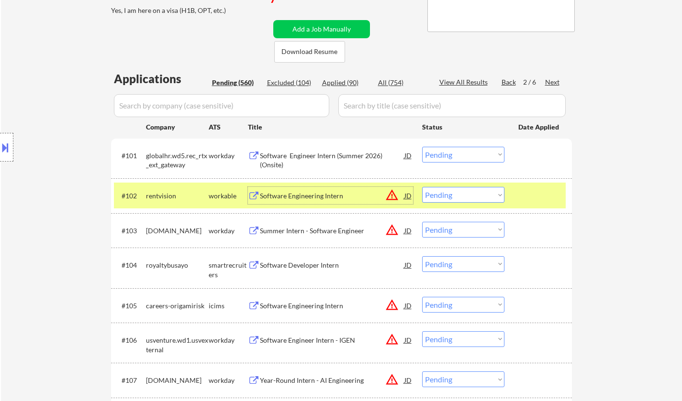
click at [470, 199] on select "Choose an option... Pending Applied Excluded (Questions) Excluded (Expired) Exc…" at bounding box center [463, 195] width 82 height 16
click at [422, 187] on select "Choose an option... Pending Applied Excluded (Questions) Excluded (Expired) Exc…" at bounding box center [463, 195] width 82 height 16
select select ""pending""
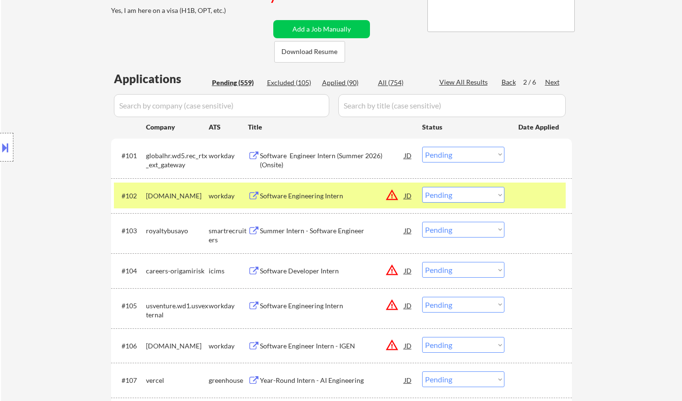
click at [307, 236] on div "Summer Intern - Software Engineer" at bounding box center [332, 230] width 144 height 17
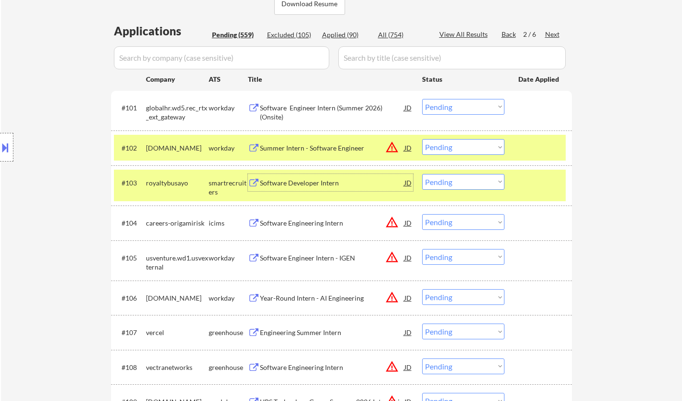
scroll to position [287, 0]
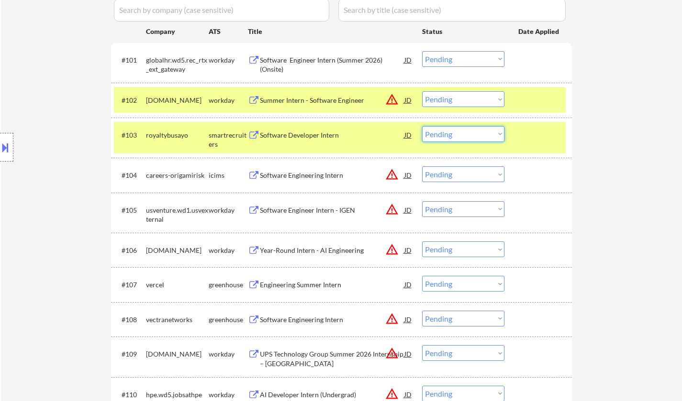
drag, startPoint x: 457, startPoint y: 133, endPoint x: 455, endPoint y: 141, distance: 7.4
click at [457, 133] on select "Choose an option... Pending Applied Excluded (Questions) Excluded (Expired) Exc…" at bounding box center [463, 134] width 82 height 16
click at [422, 126] on select "Choose an option... Pending Applied Excluded (Questions) Excluded (Expired) Exc…" at bounding box center [463, 134] width 82 height 16
select select ""pending""
click at [308, 276] on div "Engineering Summer Intern" at bounding box center [332, 284] width 144 height 17
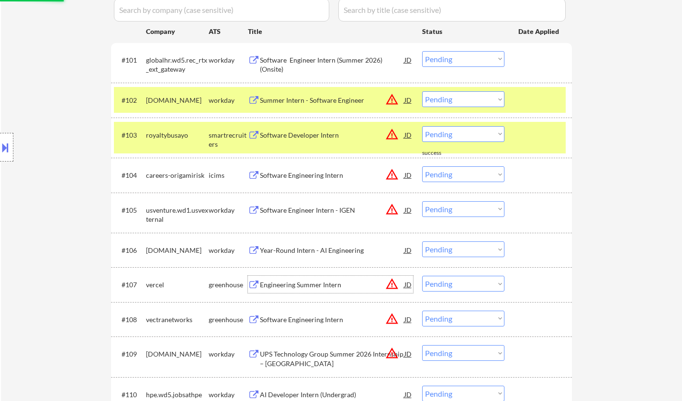
scroll to position [383, 0]
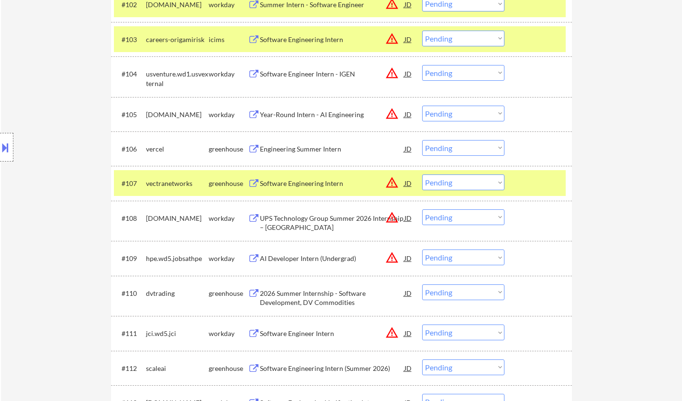
click at [0, 147] on button at bounding box center [5, 148] width 11 height 16
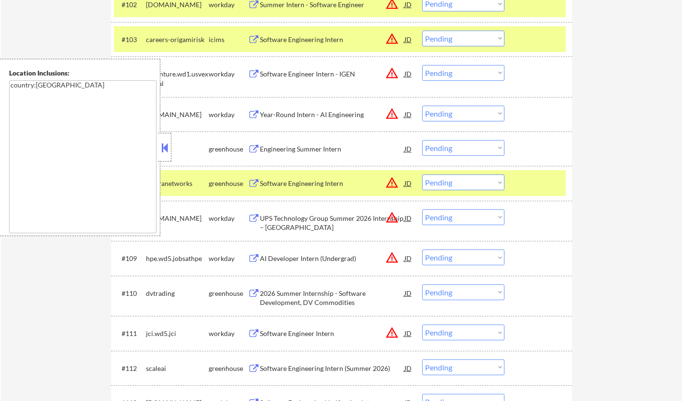
click at [166, 142] on button at bounding box center [164, 148] width 11 height 14
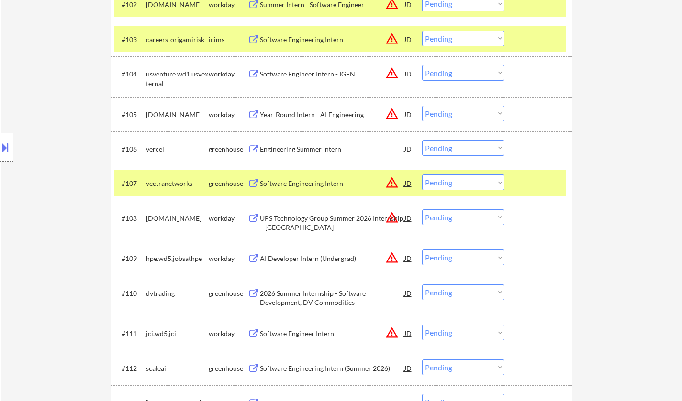
drag, startPoint x: 468, startPoint y: 184, endPoint x: 468, endPoint y: 190, distance: 5.8
click at [468, 184] on select "Choose an option... Pending Applied Excluded (Questions) Excluded (Expired) Exc…" at bounding box center [463, 183] width 82 height 16
click at [422, 175] on select "Choose an option... Pending Applied Excluded (Questions) Excluded (Expired) Exc…" at bounding box center [463, 183] width 82 height 16
click at [297, 147] on div "Engineering Summer Intern" at bounding box center [332, 149] width 144 height 10
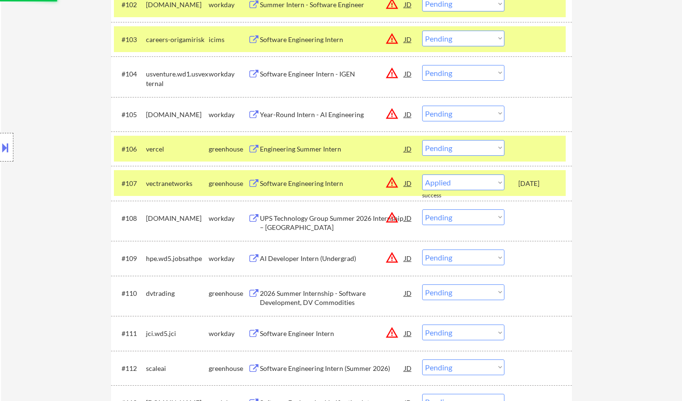
select select ""pending""
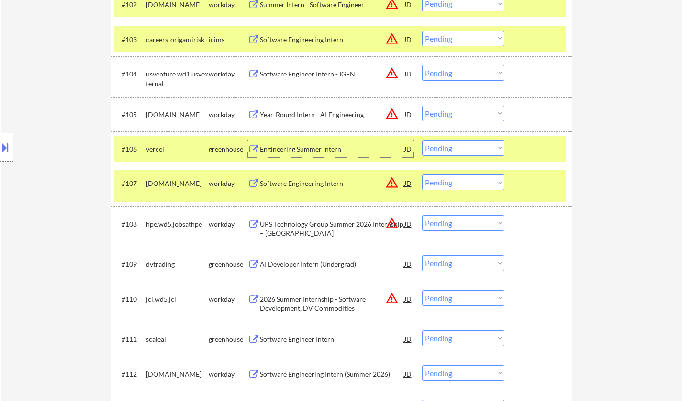
drag, startPoint x: 445, startPoint y: 142, endPoint x: 457, endPoint y: 154, distance: 16.9
click at [446, 142] on select "Choose an option... Pending Applied Excluded (Questions) Excluded (Expired) Exc…" at bounding box center [463, 148] width 82 height 16
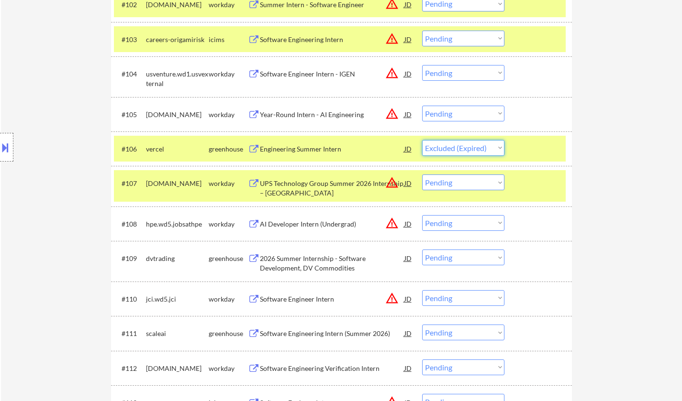
click at [422, 140] on select "Choose an option... Pending Applied Excluded (Questions) Excluded (Expired) Exc…" at bounding box center [463, 148] width 82 height 16
click at [318, 331] on div "Software Engineering Intern (Summer 2026)" at bounding box center [332, 334] width 144 height 10
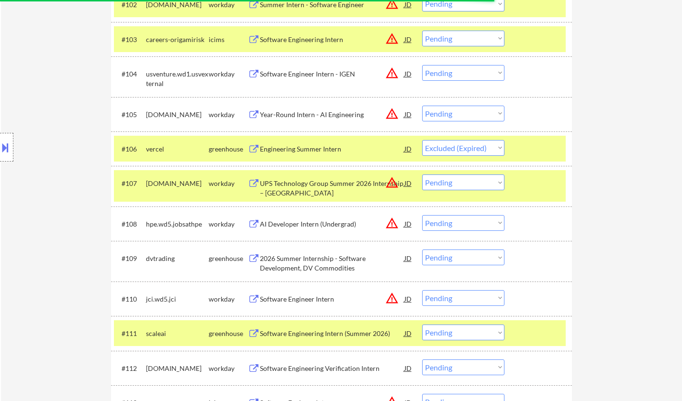
select select ""pending""
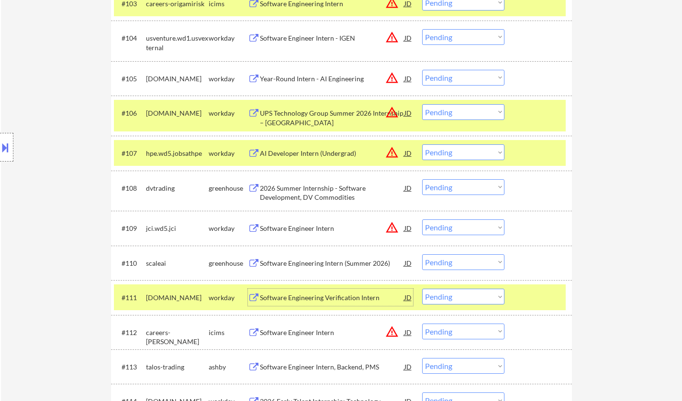
scroll to position [430, 0]
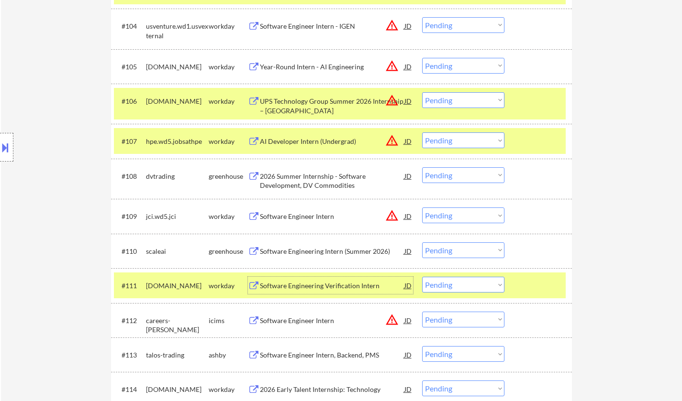
drag, startPoint x: 453, startPoint y: 249, endPoint x: 453, endPoint y: 256, distance: 6.7
click at [453, 249] on select "Choose an option... Pending Applied Excluded (Questions) Excluded (Expired) Exc…" at bounding box center [463, 251] width 82 height 16
click at [422, 243] on select "Choose an option... Pending Applied Excluded (Questions) Excluded (Expired) Exc…" at bounding box center [463, 251] width 82 height 16
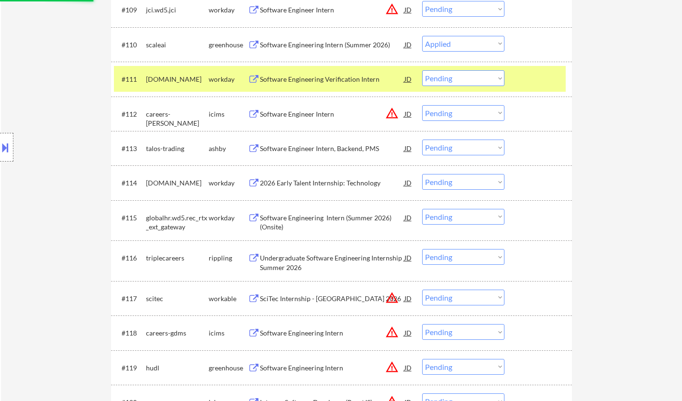
scroll to position [670, 0]
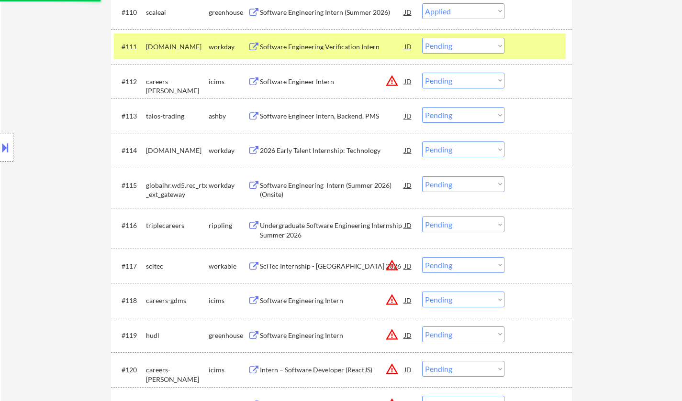
click at [326, 230] on div "Undergraduate Software Engineering Internship Summer 2026" at bounding box center [332, 230] width 144 height 19
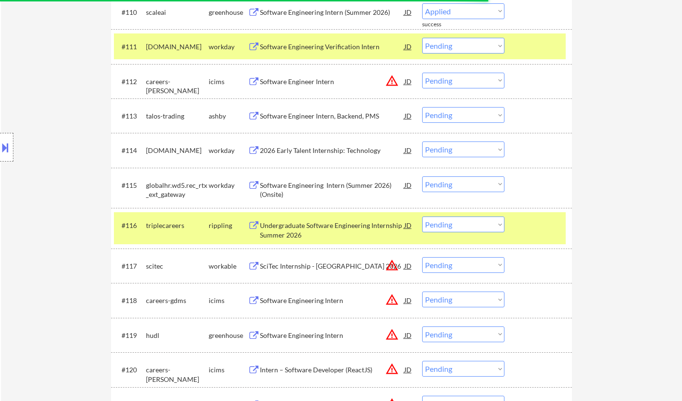
select select ""pending""
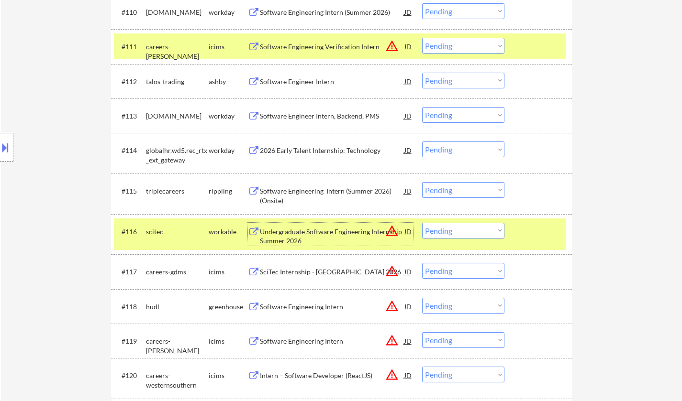
click at [512, 188] on div "#115 triplecareers rippling Software Engineering Intern (Summer 2026) (Onsite) …" at bounding box center [340, 194] width 452 height 32
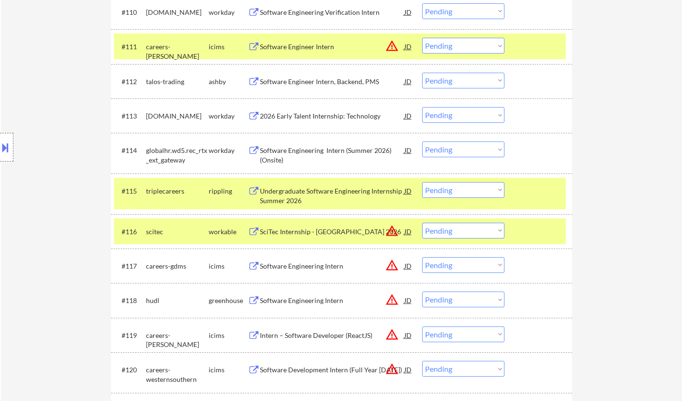
click at [430, 187] on select "Choose an option... Pending Applied Excluded (Questions) Excluded (Expired) Exc…" at bounding box center [463, 190] width 82 height 16
click at [422, 182] on select "Choose an option... Pending Applied Excluded (Questions) Excluded (Expired) Exc…" at bounding box center [463, 190] width 82 height 16
click at [330, 78] on div "Software Engineer Intern, Backend, PMS" at bounding box center [332, 82] width 144 height 10
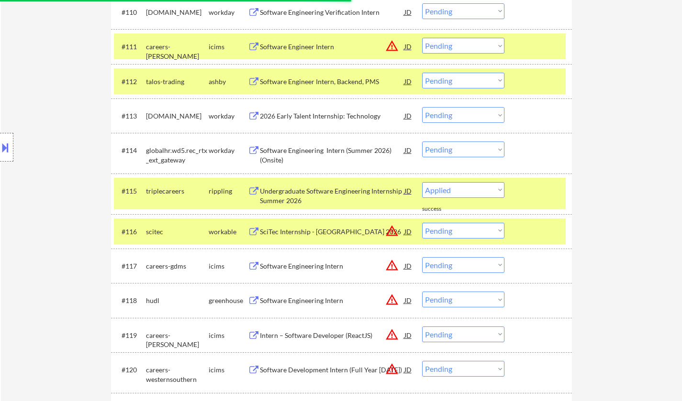
select select ""pending""
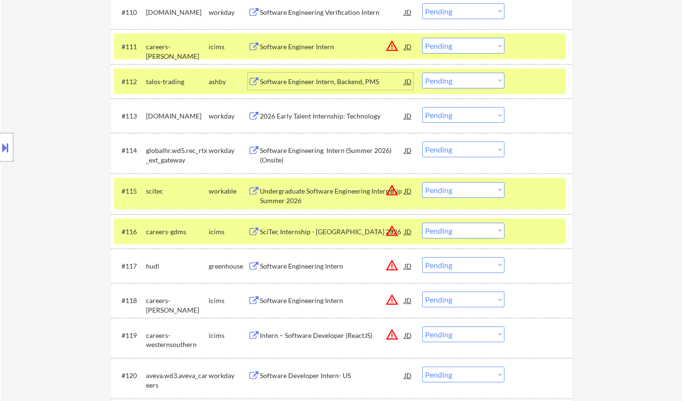
click at [453, 82] on select "Choose an option... Pending Applied Excluded (Questions) Excluded (Expired) Exc…" at bounding box center [463, 81] width 82 height 16
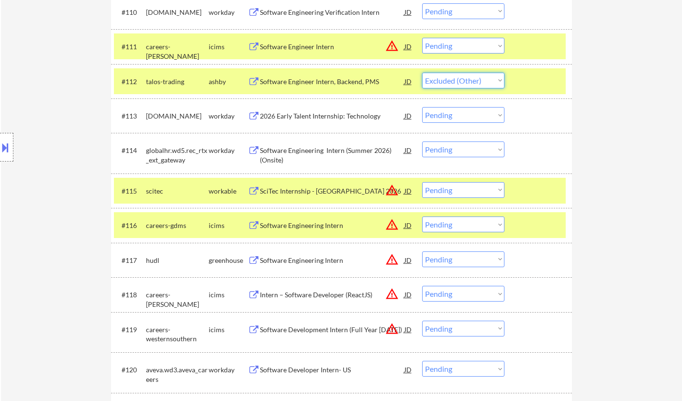
click at [422, 73] on select "Choose an option... Pending Applied Excluded (Questions) Excluded (Expired) Exc…" at bounding box center [463, 81] width 82 height 16
select select ""pending""
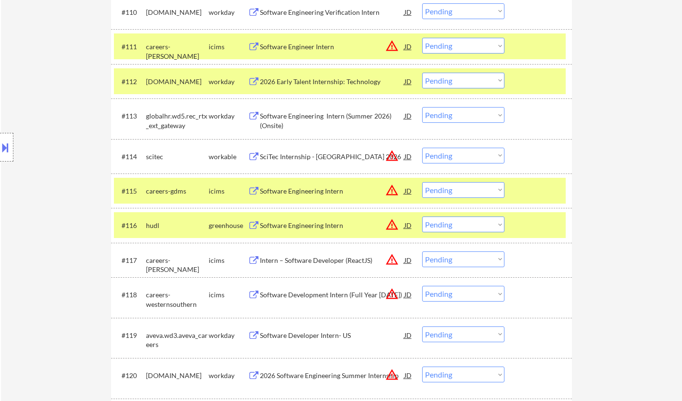
click at [306, 157] on div "SciTec Internship - Princeton 2026" at bounding box center [332, 157] width 144 height 10
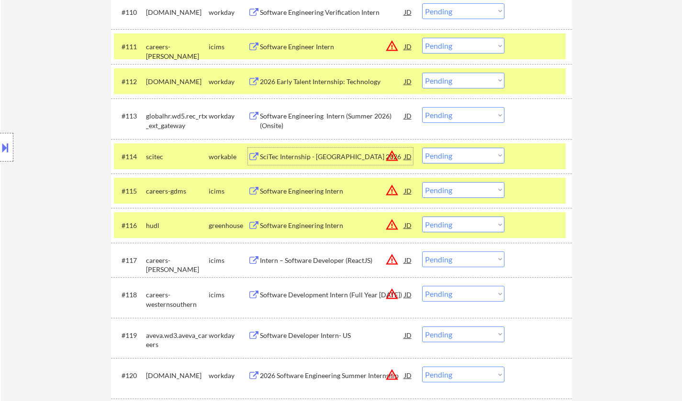
click at [481, 155] on select "Choose an option... Pending Applied Excluded (Questions) Excluded (Expired) Exc…" at bounding box center [463, 156] width 82 height 16
select select ""excluded__expired_""
click at [422, 148] on select "Choose an option... Pending Applied Excluded (Questions) Excluded (Expired) Exc…" at bounding box center [463, 156] width 82 height 16
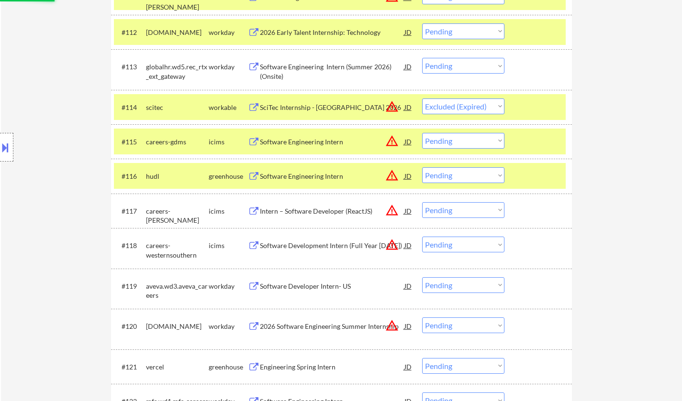
scroll to position [765, 0]
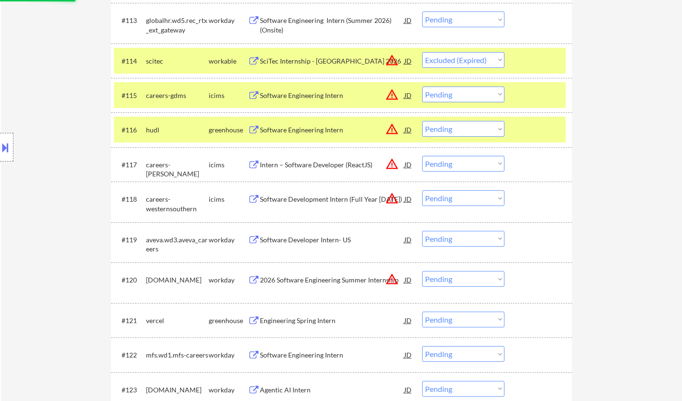
click at [309, 130] on div "Software Engineering Intern" at bounding box center [332, 130] width 144 height 10
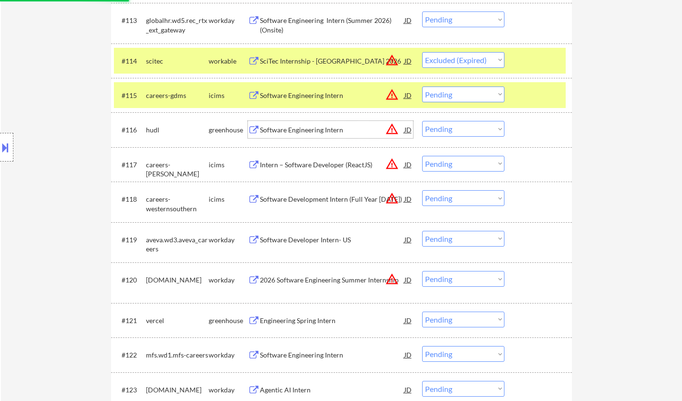
click at [448, 128] on select "Choose an option... Pending Applied Excluded (Questions) Excluded (Expired) Exc…" at bounding box center [463, 129] width 82 height 16
select select ""excluded__expired_""
click at [422, 121] on select "Choose an option... Pending Applied Excluded (Questions) Excluded (Expired) Exc…" at bounding box center [463, 129] width 82 height 16
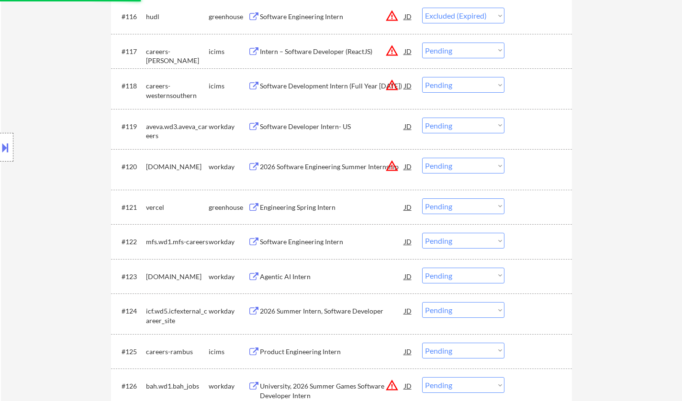
scroll to position [909, 0]
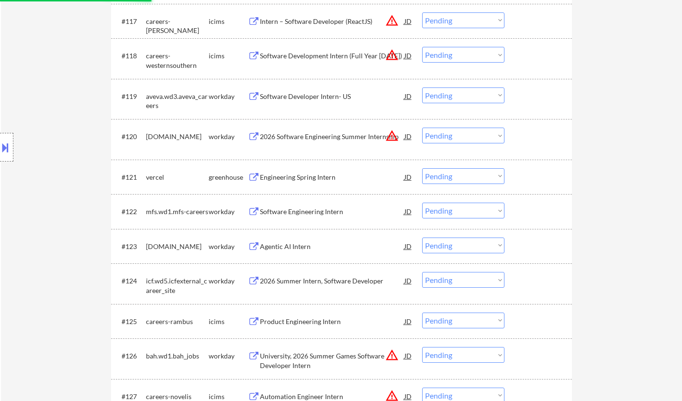
click at [300, 176] on div "Engineering Spring Intern" at bounding box center [332, 178] width 144 height 10
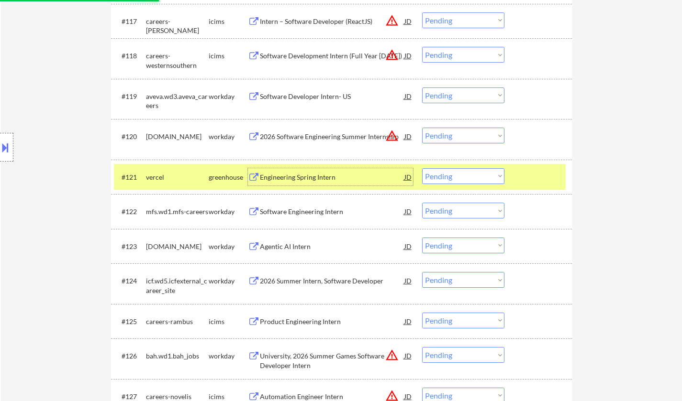
click at [445, 179] on select "Choose an option... Pending Applied Excluded (Questions) Excluded (Expired) Exc…" at bounding box center [463, 176] width 82 height 16
click at [422, 168] on select "Choose an option... Pending Applied Excluded (Questions) Excluded (Expired) Exc…" at bounding box center [463, 176] width 82 height 16
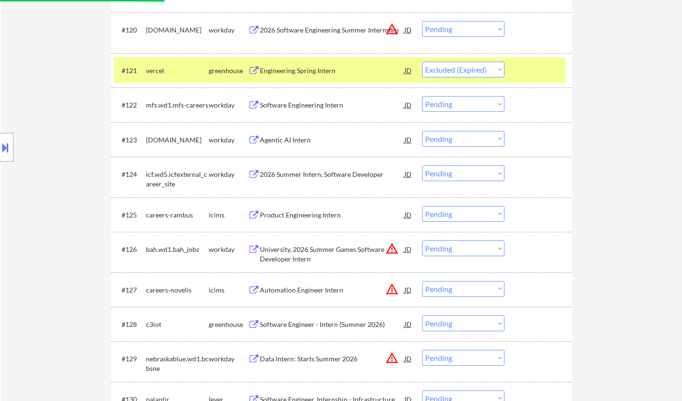
scroll to position [1100, 0]
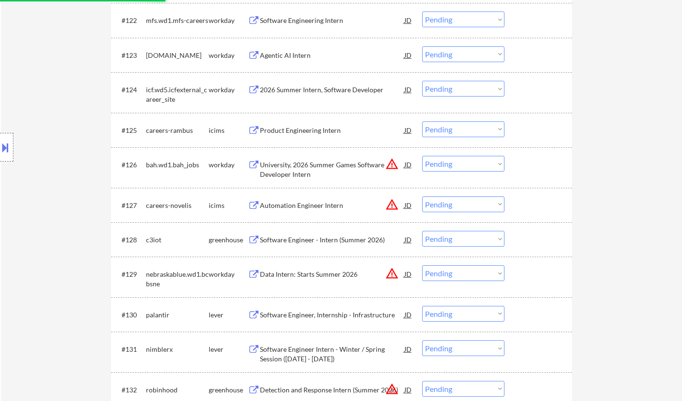
click at [315, 238] on div "Software Engineer - Intern (Summer 2026)" at bounding box center [332, 240] width 144 height 10
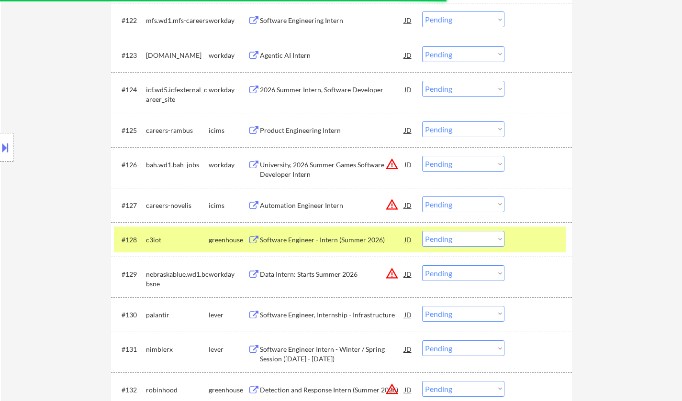
select select ""pending""
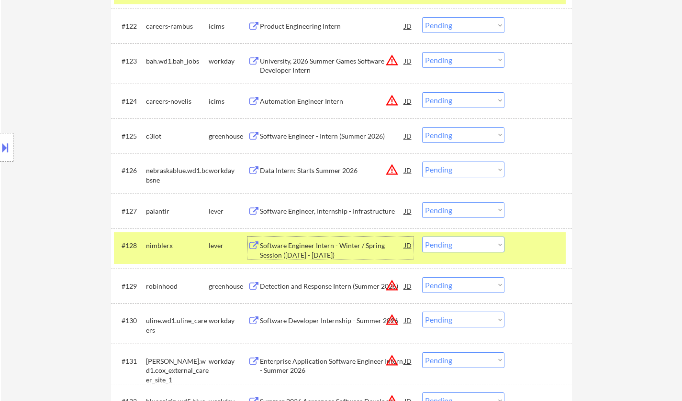
click at [312, 143] on div "Software Engineer - Intern (Summer 2026)" at bounding box center [332, 135] width 144 height 17
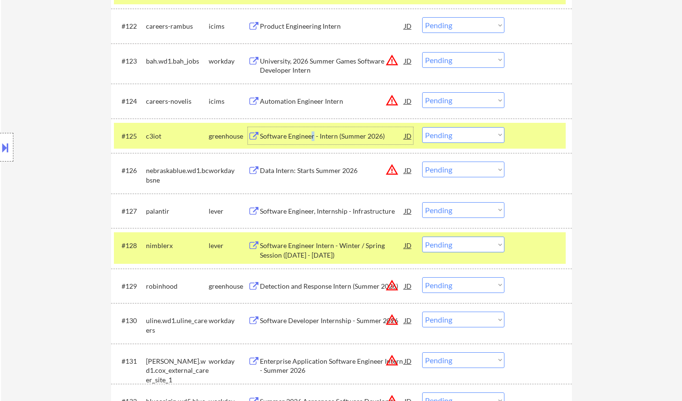
click at [440, 136] on select "Choose an option... Pending Applied Excluded (Questions) Excluded (Expired) Exc…" at bounding box center [463, 135] width 82 height 16
select select ""applied""
click at [422, 127] on select "Choose an option... Pending Applied Excluded (Questions) Excluded (Expired) Exc…" at bounding box center [463, 135] width 82 height 16
click at [315, 210] on div "Software Engineer, Internship - Infrastructure" at bounding box center [332, 212] width 144 height 10
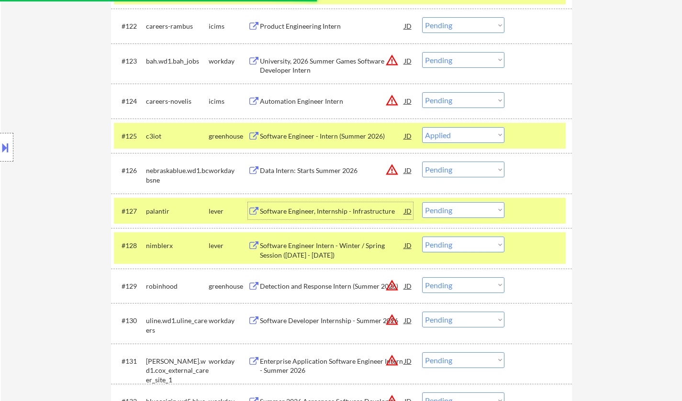
click at [455, 206] on select "Choose an option... Pending Applied Excluded (Questions) Excluded (Expired) Exc…" at bounding box center [463, 210] width 82 height 16
select select ""excluded__other_""
click at [422, 202] on select "Choose an option... Pending Applied Excluded (Questions) Excluded (Expired) Exc…" at bounding box center [463, 210] width 82 height 16
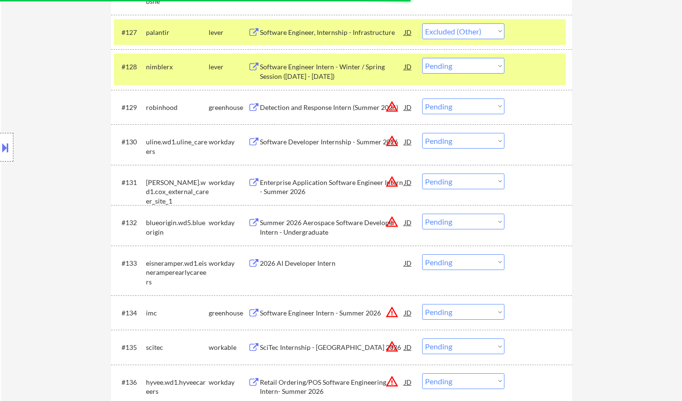
scroll to position [1339, 0]
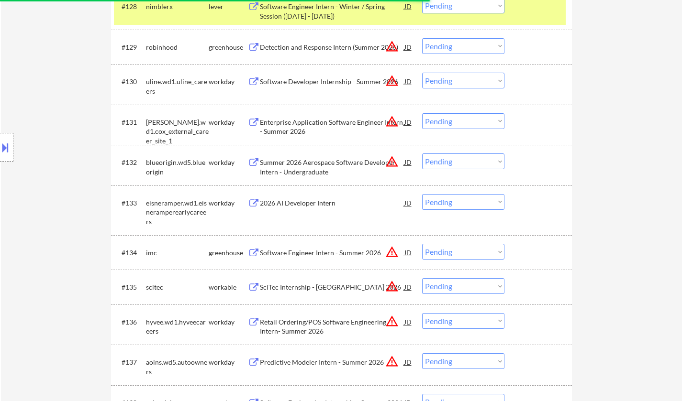
click at [304, 255] on div "Software Engineer Intern - Summer 2026" at bounding box center [332, 253] width 144 height 10
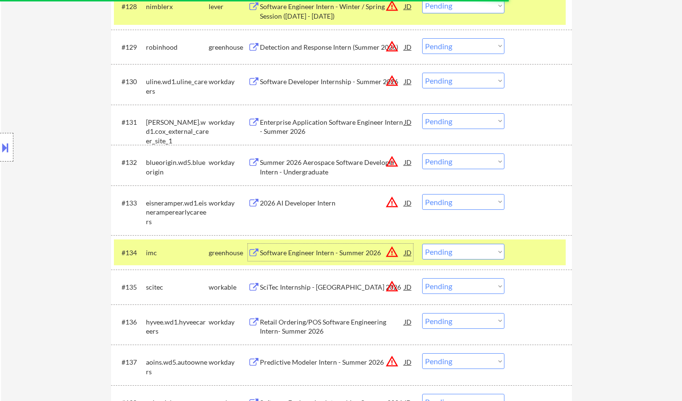
select select ""pending""
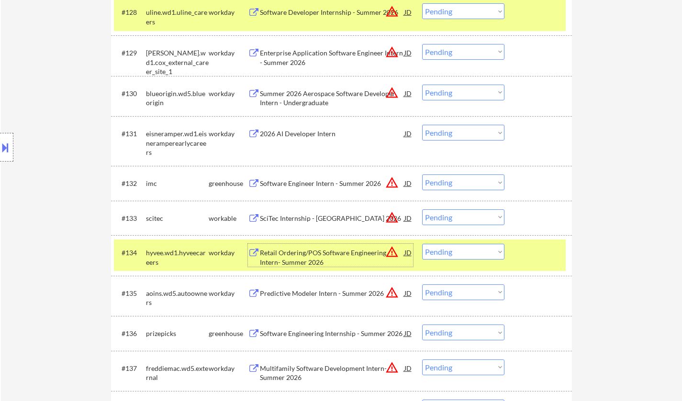
click at [441, 181] on select "Choose an option... Pending Applied Excluded (Questions) Excluded (Expired) Exc…" at bounding box center [463, 183] width 82 height 16
click at [422, 175] on select "Choose an option... Pending Applied Excluded (Questions) Excluded (Expired) Exc…" at bounding box center [463, 183] width 82 height 16
click at [309, 218] on div "SciTec Internship - Boulder 2026" at bounding box center [332, 219] width 144 height 10
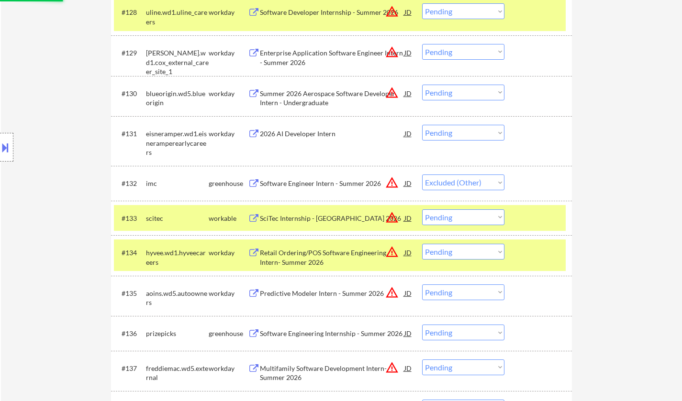
select select ""pending""
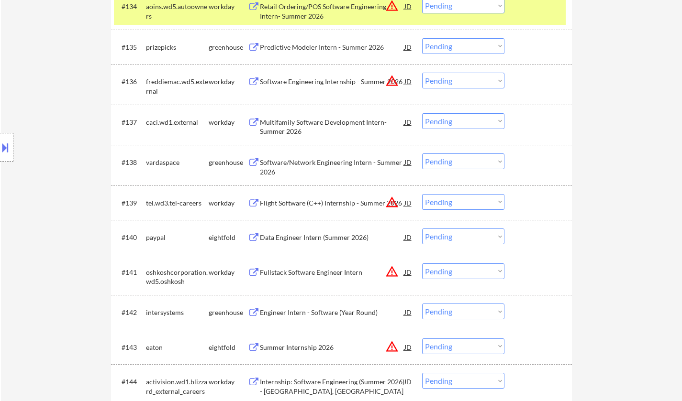
scroll to position [1626, 0]
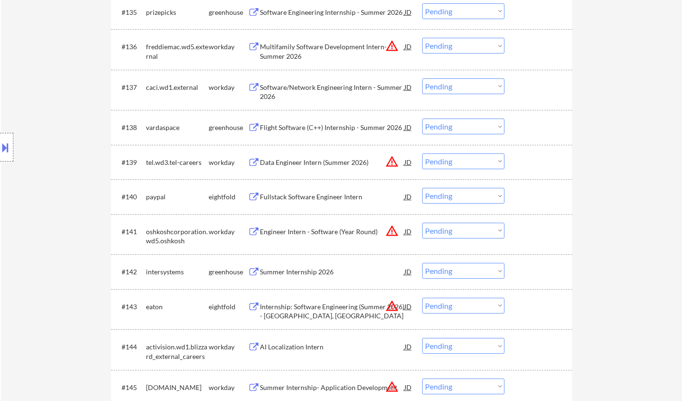
click at [301, 268] on div "Summer Internship 2026" at bounding box center [332, 272] width 144 height 10
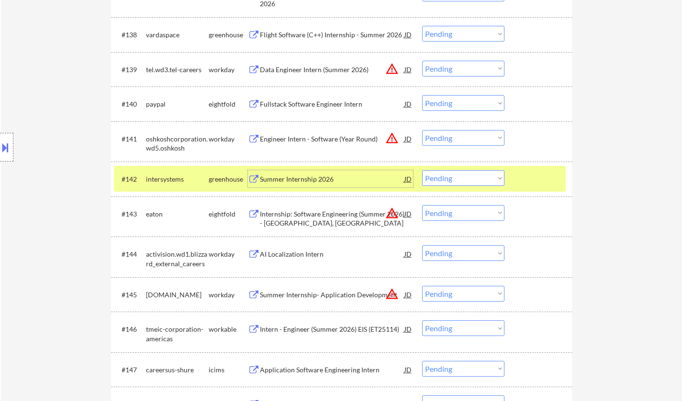
scroll to position [1722, 0]
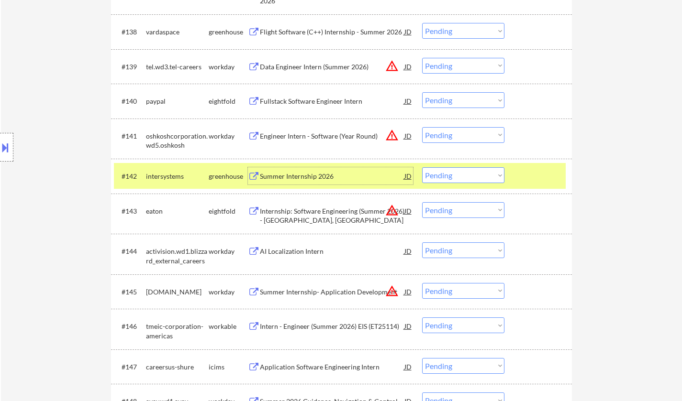
click at [462, 173] on select "Choose an option... Pending Applied Excluded (Questions) Excluded (Expired) Exc…" at bounding box center [463, 175] width 82 height 16
click at [422, 167] on select "Choose an option... Pending Applied Excluded (Questions) Excluded (Expired) Exc…" at bounding box center [463, 175] width 82 height 16
select select ""pending""
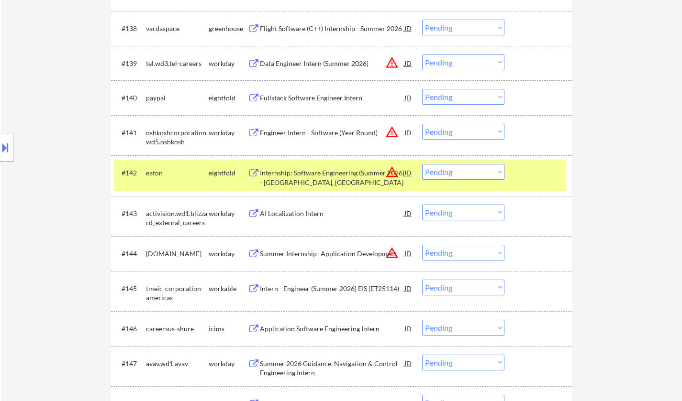
scroll to position [1770, 0]
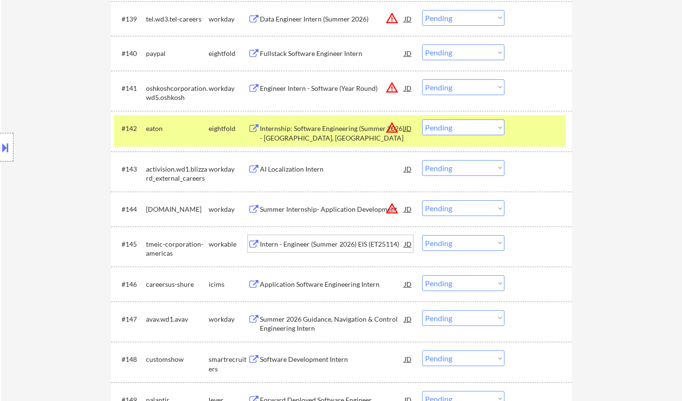
click at [329, 244] on div "Intern - Engineer (Summer 2026) EIS (ET25114)" at bounding box center [332, 245] width 144 height 10
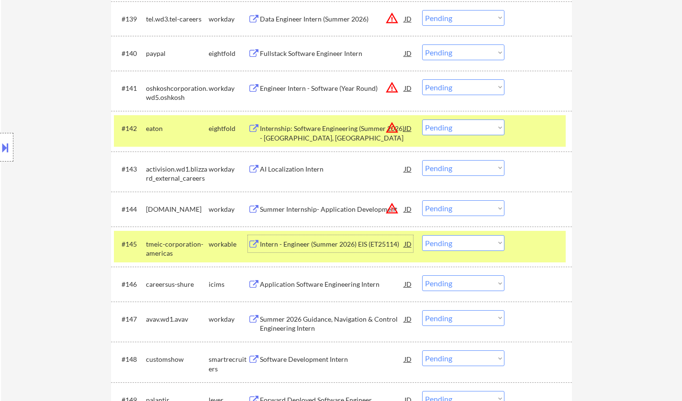
click at [464, 243] on select "Choose an option... Pending Applied Excluded (Questions) Excluded (Expired) Exc…" at bounding box center [463, 243] width 82 height 16
click at [422, 235] on select "Choose an option... Pending Applied Excluded (Questions) Excluded (Expired) Exc…" at bounding box center [463, 243] width 82 height 16
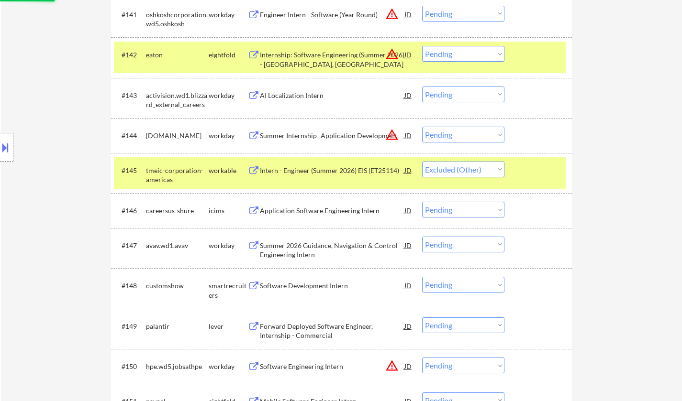
scroll to position [1913, 0]
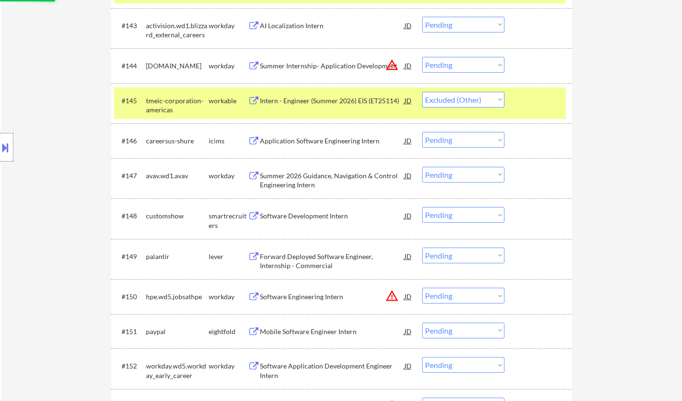
click at [302, 218] on div "Software Development Intern" at bounding box center [332, 216] width 144 height 10
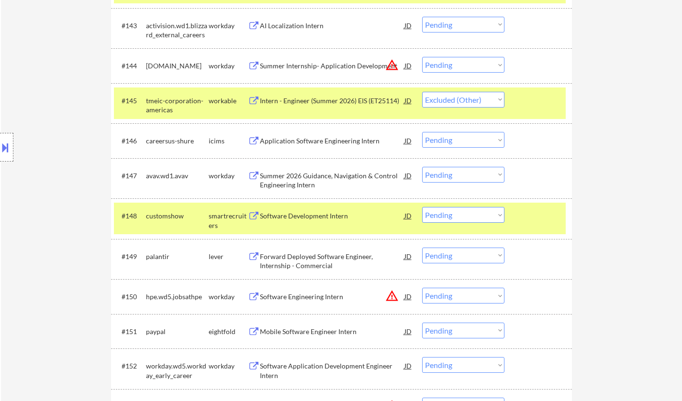
select select ""pending""
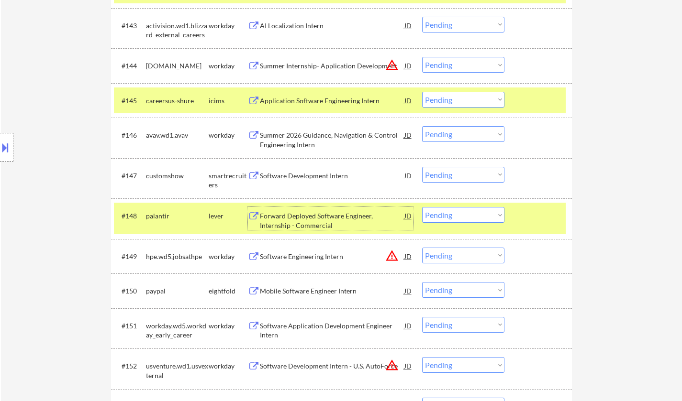
drag, startPoint x: 451, startPoint y: 173, endPoint x: 452, endPoint y: 178, distance: 4.9
click at [451, 173] on select "Choose an option... Pending Applied Excluded (Questions) Excluded (Expired) Exc…" at bounding box center [463, 175] width 82 height 16
click at [422, 167] on select "Choose an option... Pending Applied Excluded (Questions) Excluded (Expired) Exc…" at bounding box center [463, 175] width 82 height 16
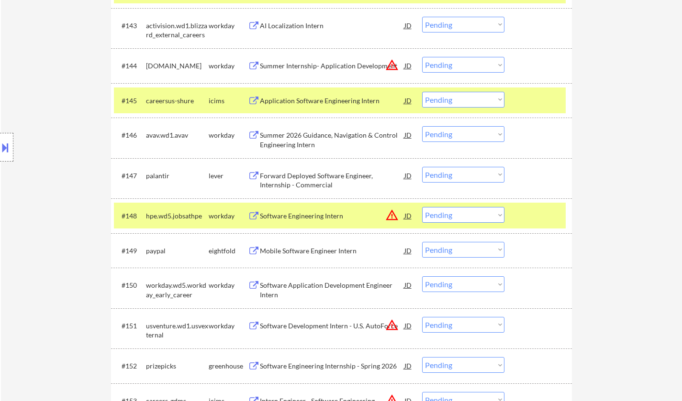
click at [301, 176] on div "Forward Deployed Software Engineer, Internship - Commercial" at bounding box center [332, 180] width 144 height 19
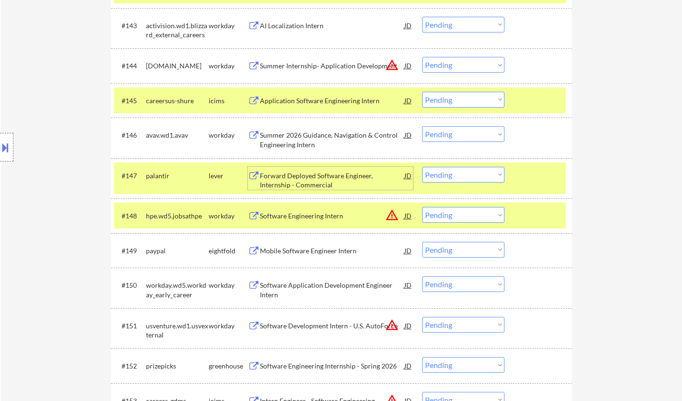
drag, startPoint x: 471, startPoint y: 168, endPoint x: 471, endPoint y: 182, distance: 13.4
click at [471, 169] on select "Choose an option... Pending Applied Excluded (Questions) Excluded (Expired) Exc…" at bounding box center [463, 175] width 82 height 16
click at [422, 167] on select "Choose an option... Pending Applied Excluded (Questions) Excluded (Expired) Exc…" at bounding box center [463, 175] width 82 height 16
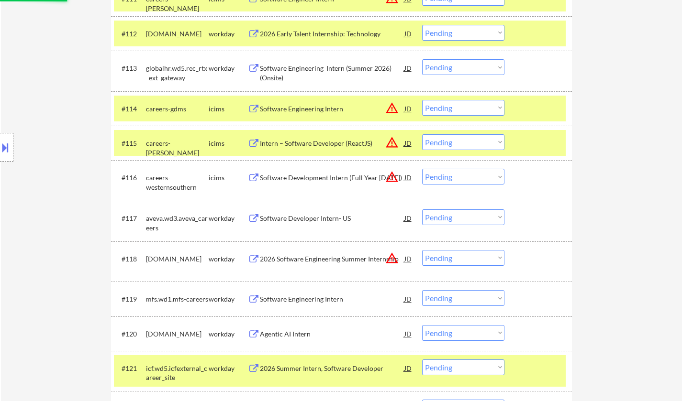
scroll to position [383, 0]
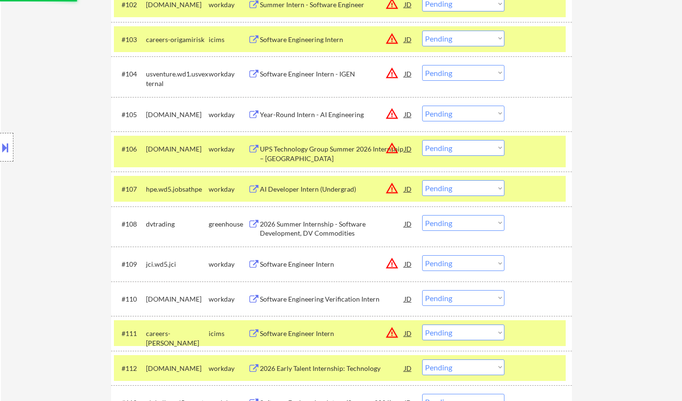
select select ""pending""
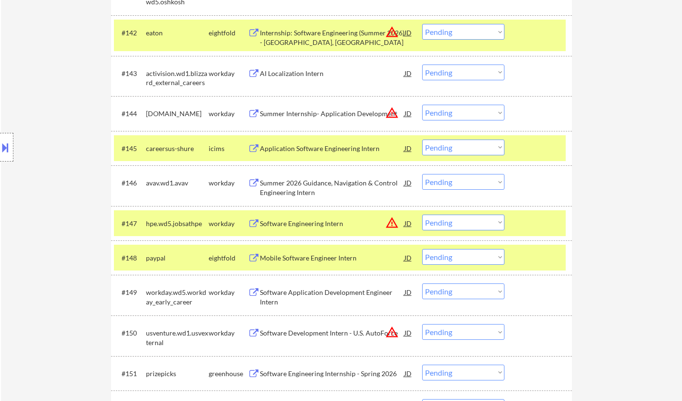
scroll to position [2152, 0]
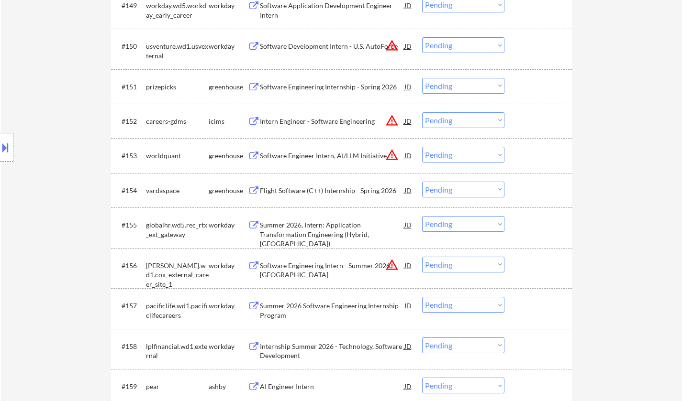
click at [302, 156] on div "Software Engineer Intern, AI/LLM Initiative" at bounding box center [332, 156] width 144 height 10
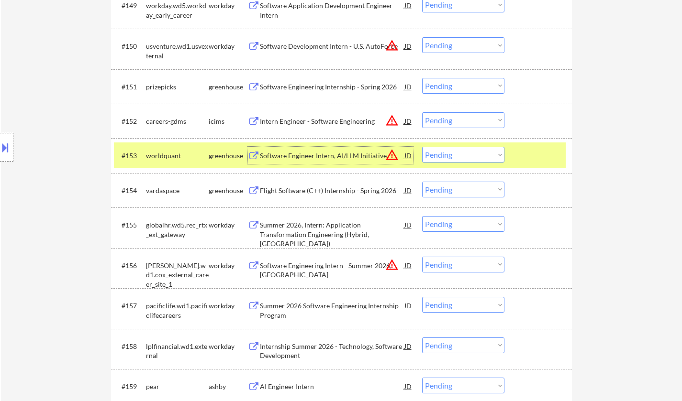
click at [461, 153] on select "Choose an option... Pending Applied Excluded (Questions) Excluded (Expired) Exc…" at bounding box center [463, 155] width 82 height 16
click at [422, 147] on select "Choose an option... Pending Applied Excluded (Questions) Excluded (Expired) Exc…" at bounding box center [463, 155] width 82 height 16
select select ""pending""
click at [334, 85] on div "Software Engineering Internship - Spring 2026" at bounding box center [332, 87] width 144 height 10
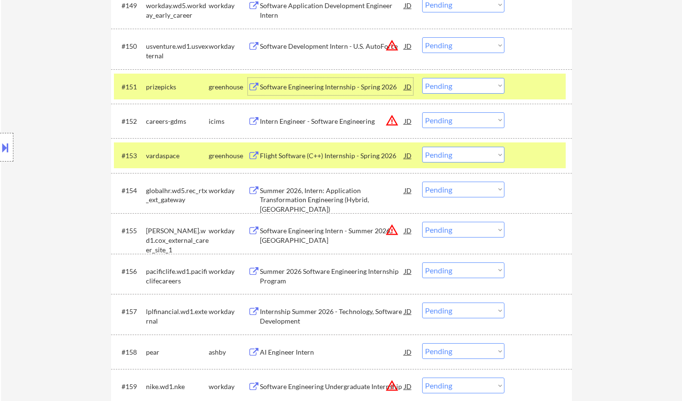
drag, startPoint x: 483, startPoint y: 87, endPoint x: 483, endPoint y: 92, distance: 5.7
click at [483, 87] on select "Choose an option... Pending Applied Excluded (Questions) Excluded (Expired) Exc…" at bounding box center [463, 86] width 82 height 16
click at [422, 78] on select "Choose an option... Pending Applied Excluded (Questions) Excluded (Expired) Exc…" at bounding box center [463, 86] width 82 height 16
select select ""pending""
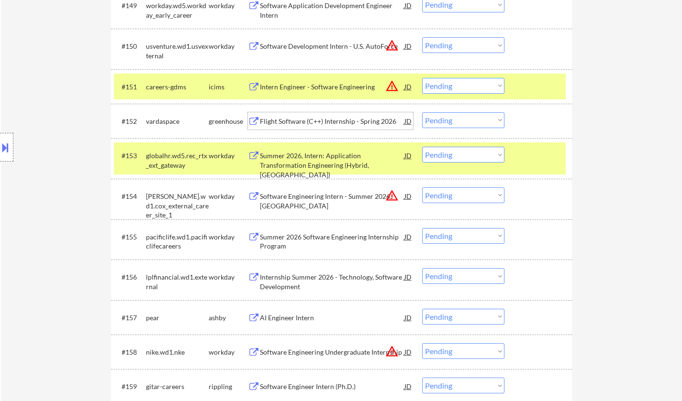
click at [294, 114] on div "Flight Software (C++) Internship - Spring 2026" at bounding box center [332, 120] width 144 height 17
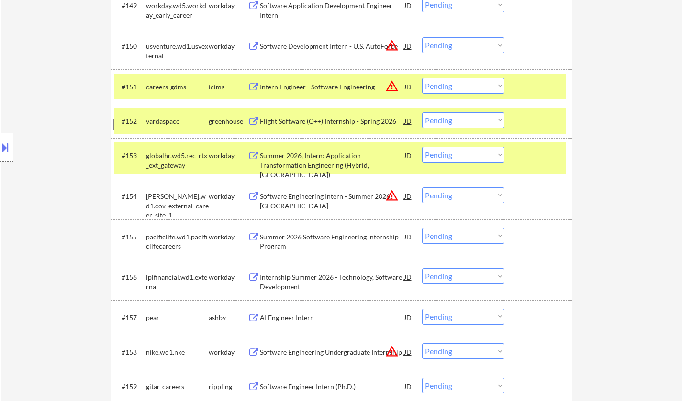
click at [459, 111] on div "#152 vardaspace greenhouse Flight Software (C++) Internship - Spring 2026 JD wa…" at bounding box center [340, 121] width 452 height 26
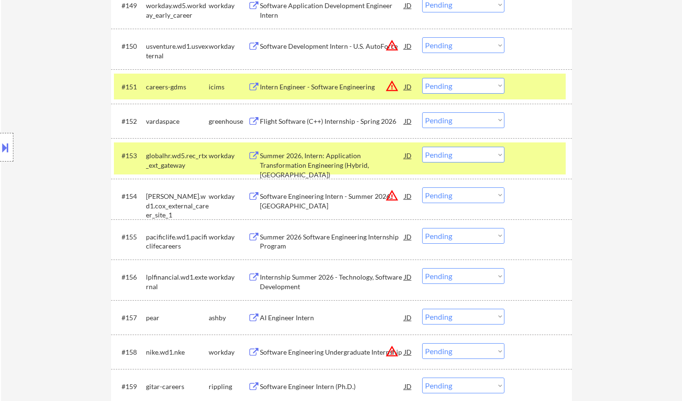
drag, startPoint x: 457, startPoint y: 119, endPoint x: 463, endPoint y: 126, distance: 9.2
click at [457, 120] on select "Choose an option... Pending Applied Excluded (Questions) Excluded (Expired) Exc…" at bounding box center [463, 120] width 82 height 16
click at [422, 112] on select "Choose an option... Pending Applied Excluded (Questions) Excluded (Expired) Exc…" at bounding box center [463, 120] width 82 height 16
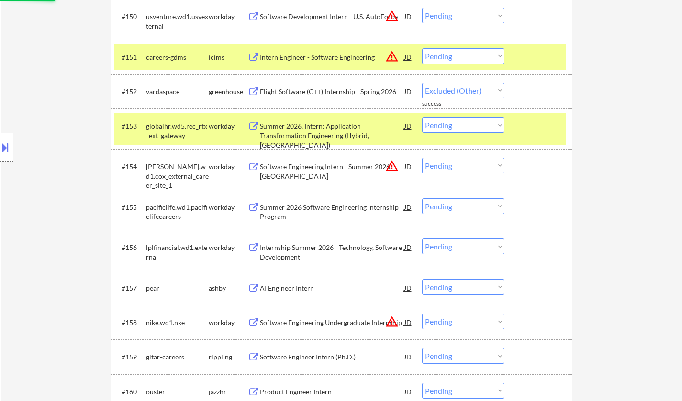
select select ""pending""
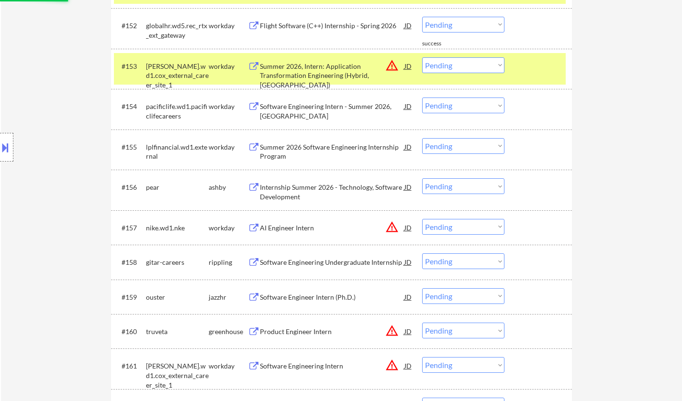
click at [301, 225] on div "AI Engineer Intern" at bounding box center [332, 228] width 144 height 10
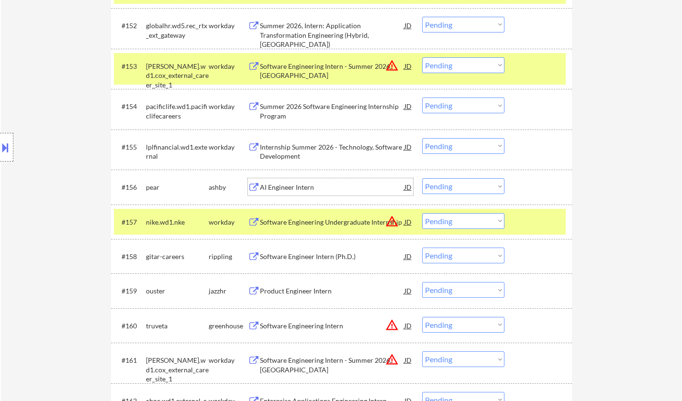
click at [289, 186] on div "AI Engineer Intern" at bounding box center [332, 188] width 144 height 10
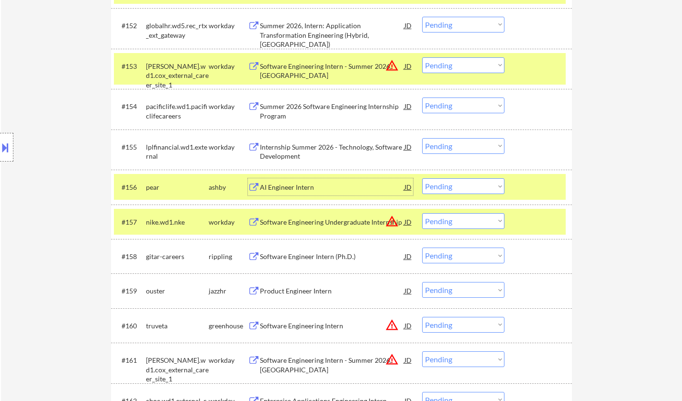
click at [451, 183] on select "Choose an option... Pending Applied Excluded (Questions) Excluded (Expired) Exc…" at bounding box center [463, 186] width 82 height 16
click at [422, 178] on select "Choose an option... Pending Applied Excluded (Questions) Excluded (Expired) Exc…" at bounding box center [463, 186] width 82 height 16
select select ""pending""
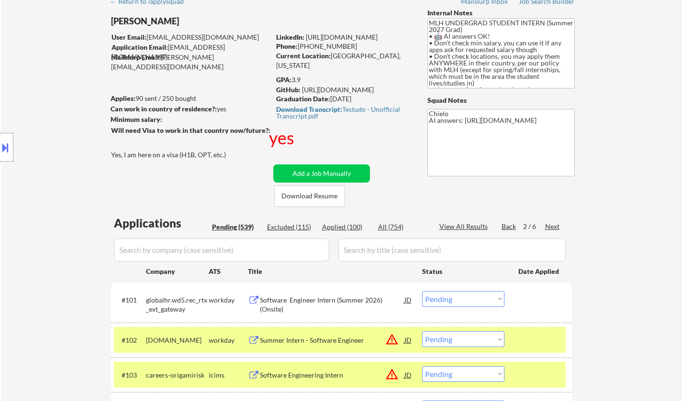
scroll to position [0, 0]
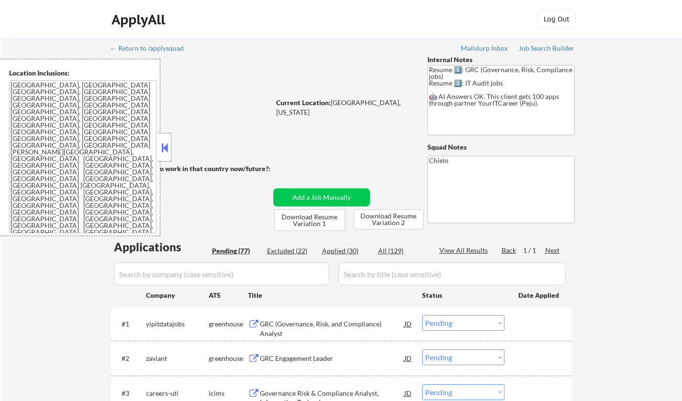
select select ""pending""
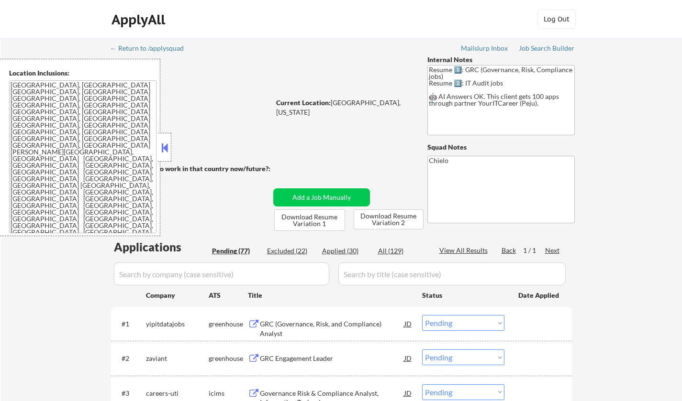
select select ""pending""
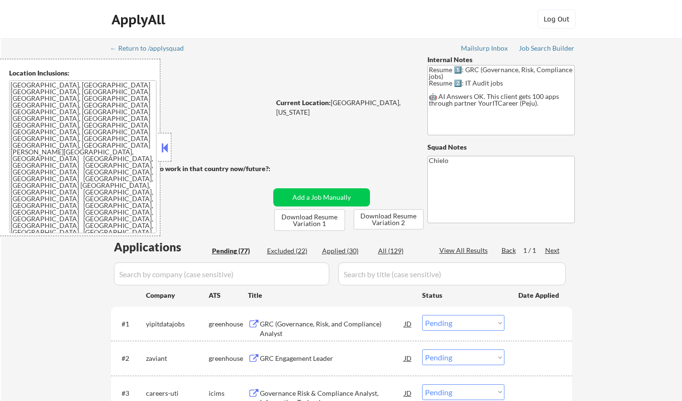
select select ""pending""
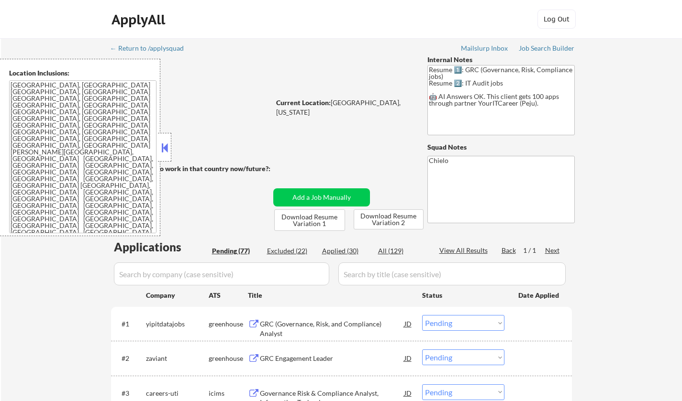
select select ""pending""
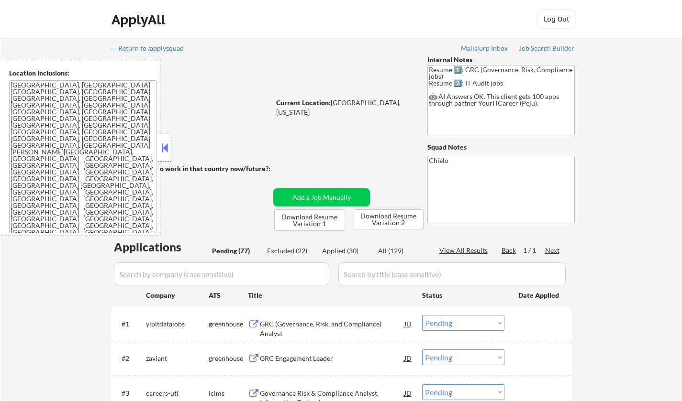
select select ""pending""
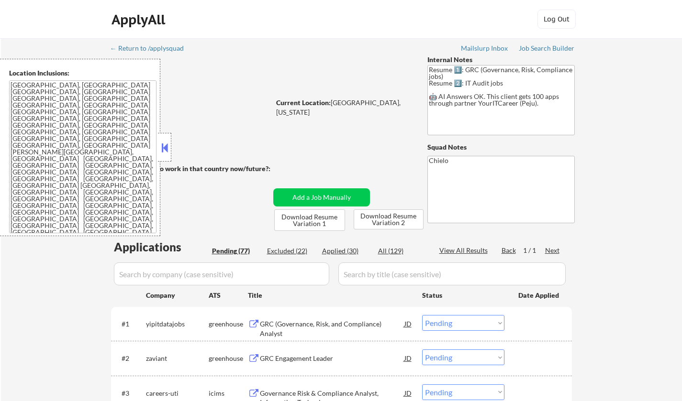
select select ""pending""
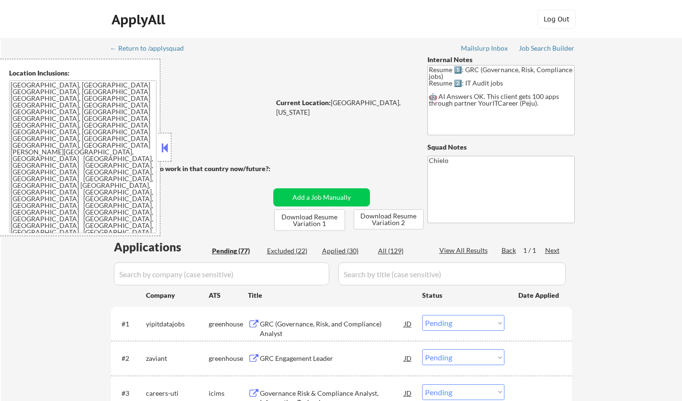
select select ""pending""
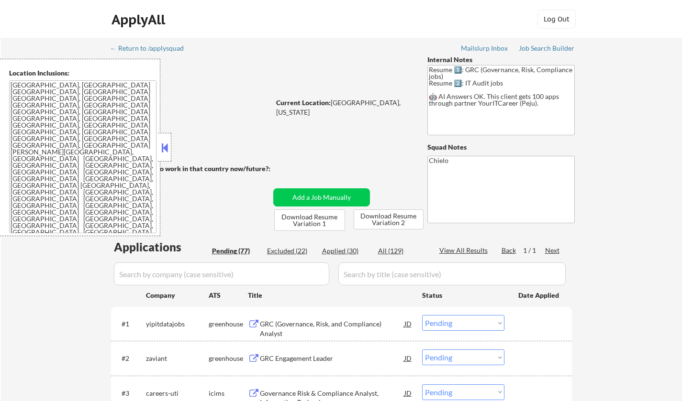
select select ""pending""
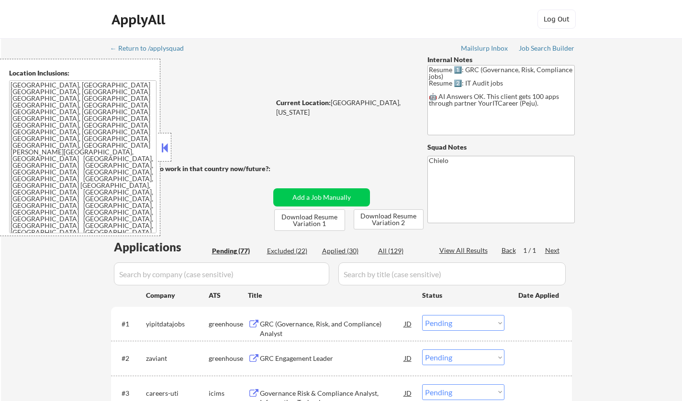
select select ""pending""
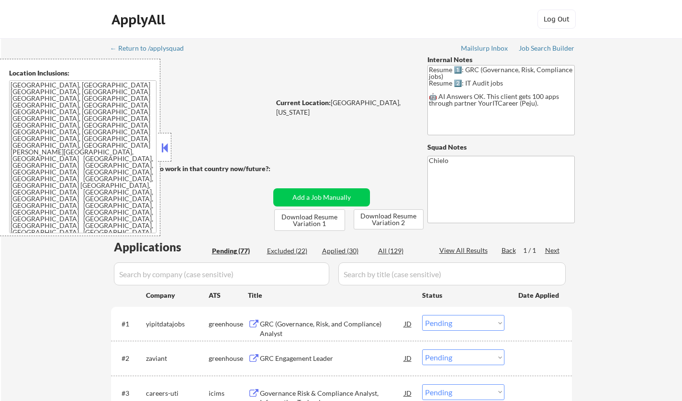
select select ""pending""
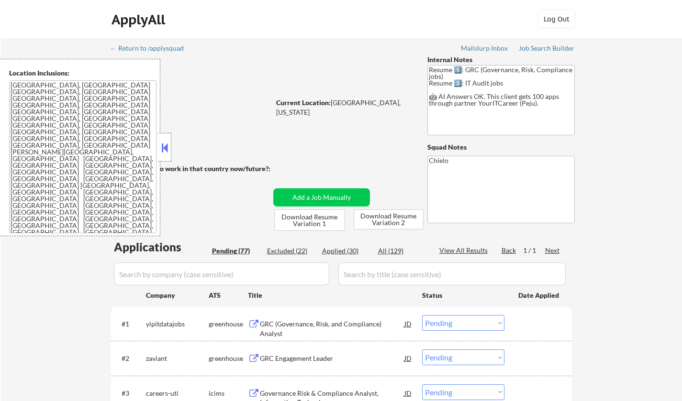
select select ""pending""
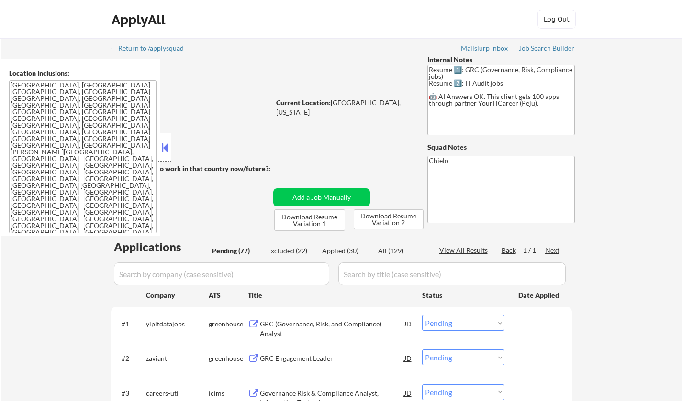
select select ""pending""
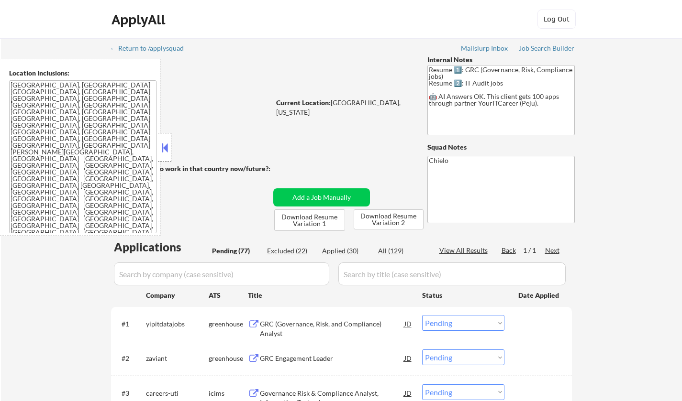
select select ""pending""
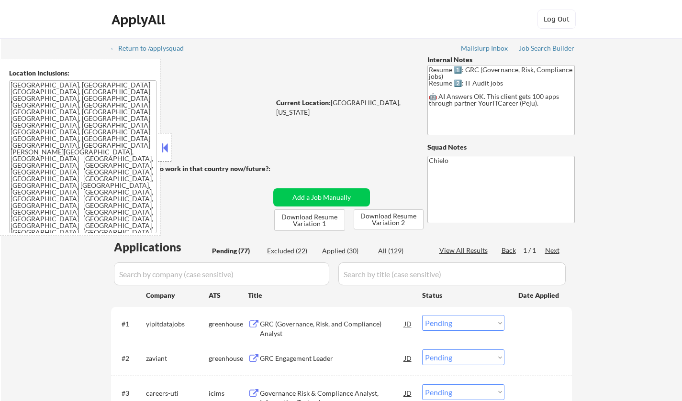
select select ""pending""
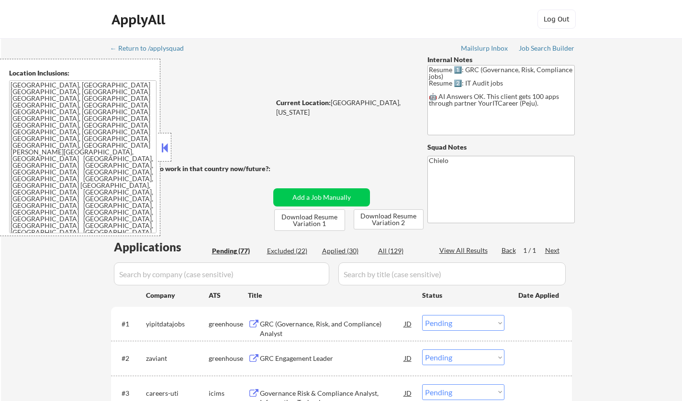
select select ""pending""
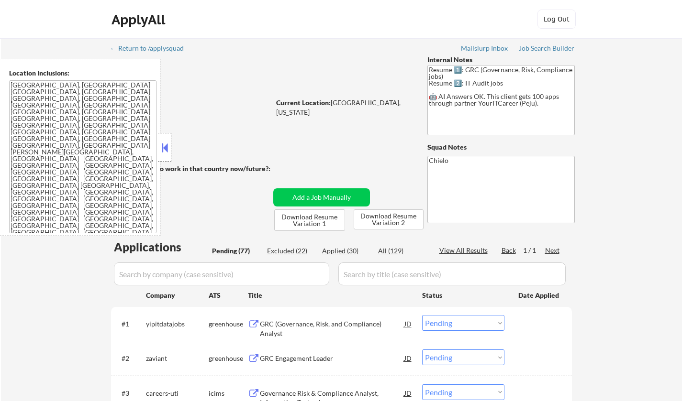
select select ""pending""
click at [164, 144] on button at bounding box center [164, 148] width 11 height 14
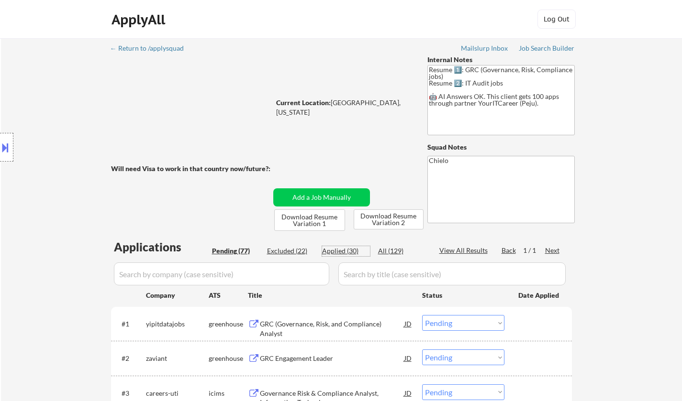
click at [342, 255] on div "Applied (30)" at bounding box center [346, 251] width 48 height 10
select select ""applied""
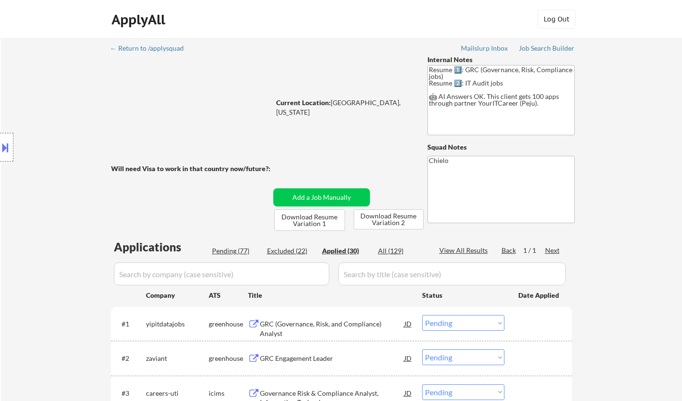
select select ""applied""
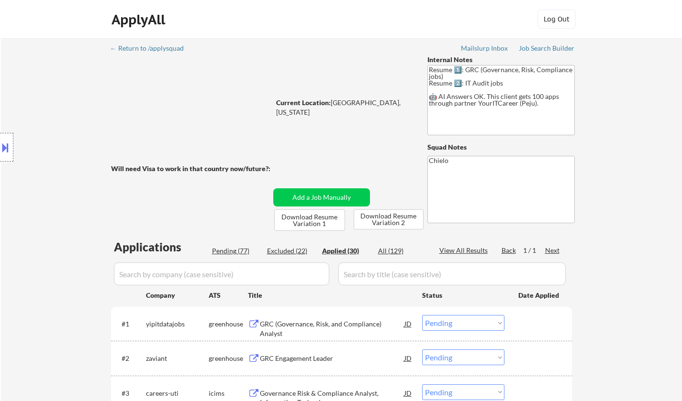
select select ""applied""
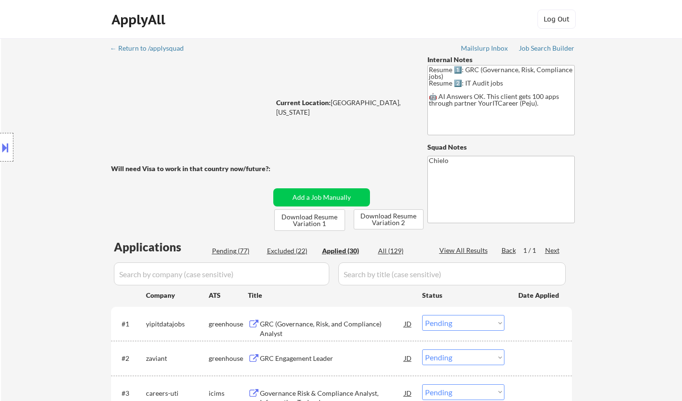
select select ""applied""
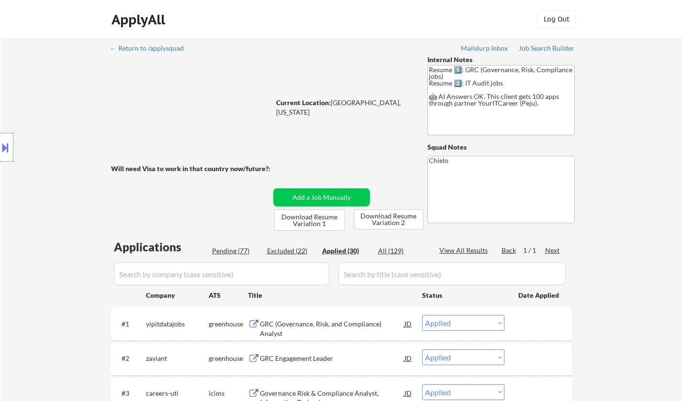
select select ""applied""
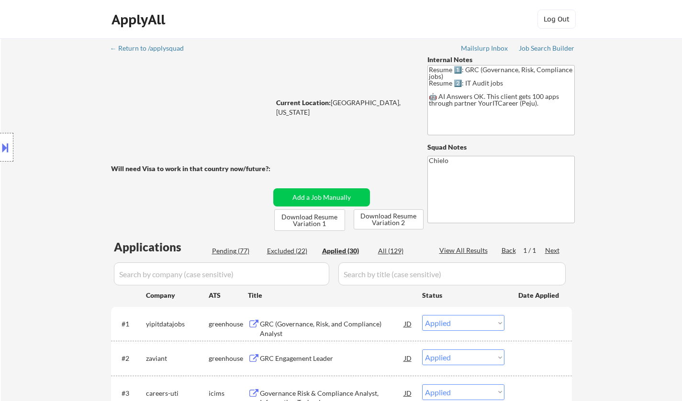
select select ""applied""
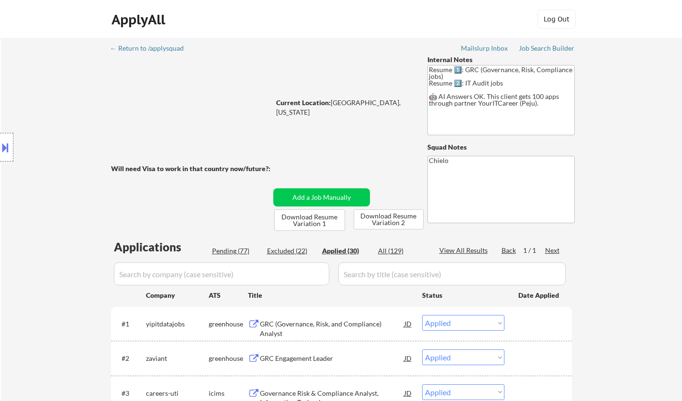
select select ""applied""
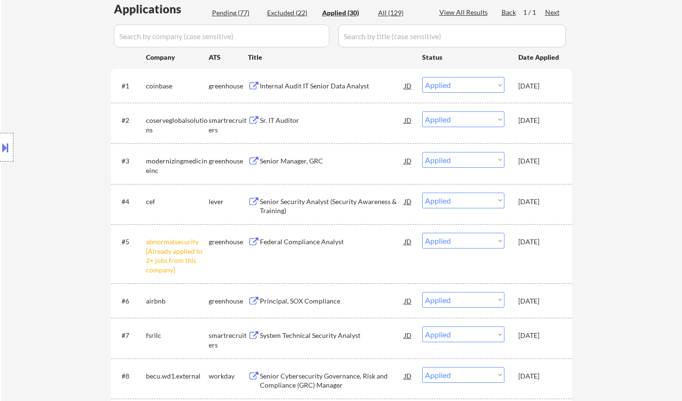
scroll to position [239, 0]
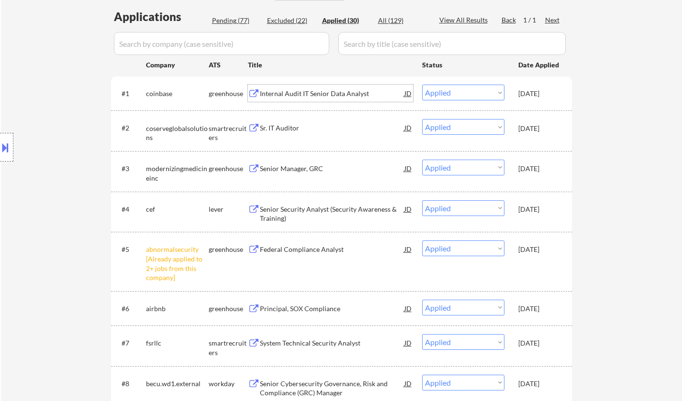
click at [294, 93] on div "Internal Audit IT Senior Data Analyst" at bounding box center [332, 94] width 144 height 10
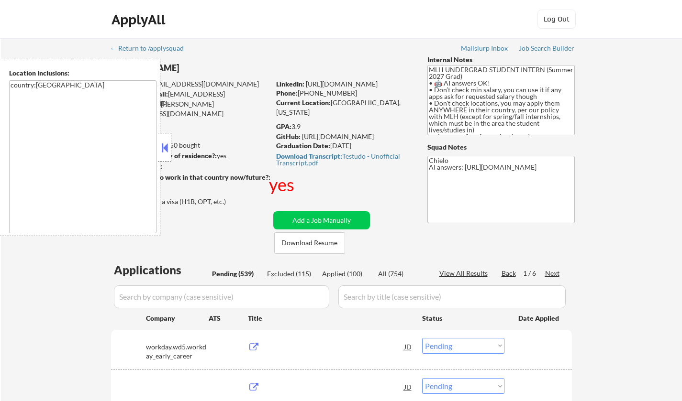
select select ""pending""
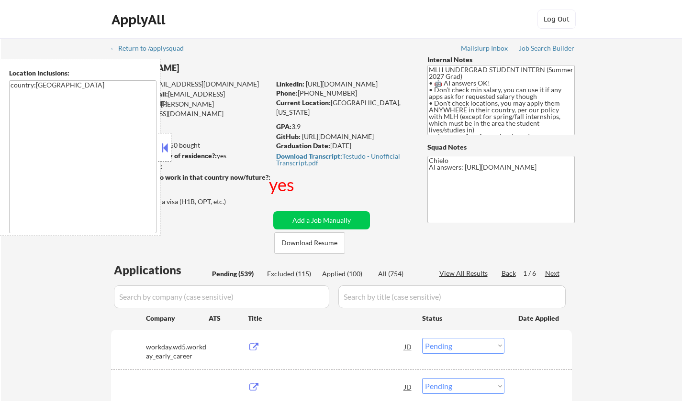
select select ""pending""
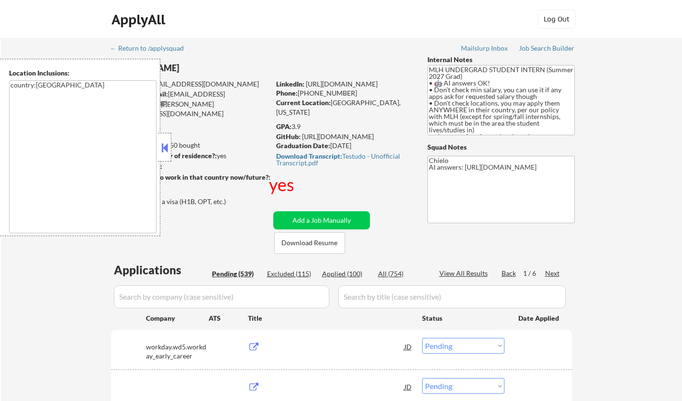
select select ""pending""
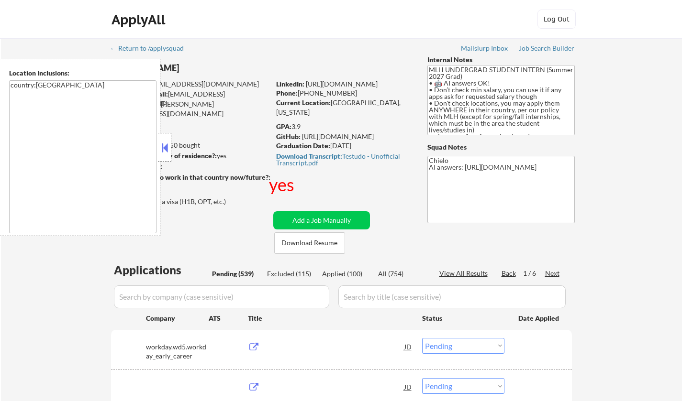
select select ""pending""
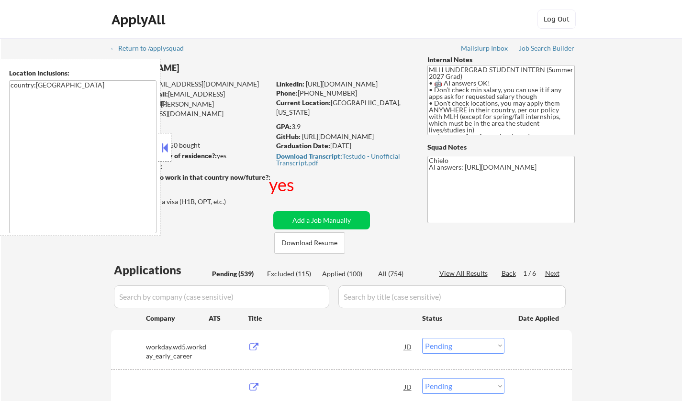
select select ""pending""
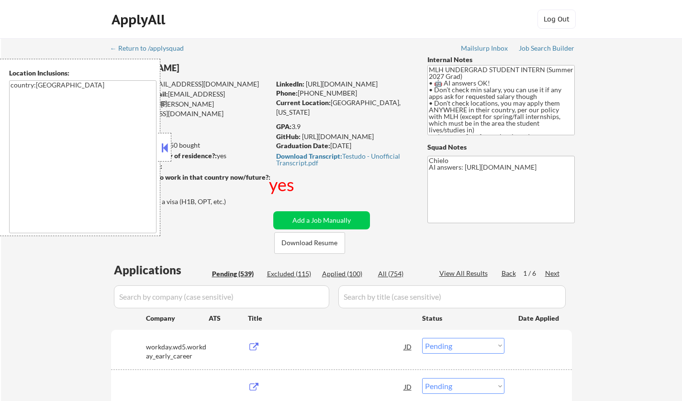
select select ""pending""
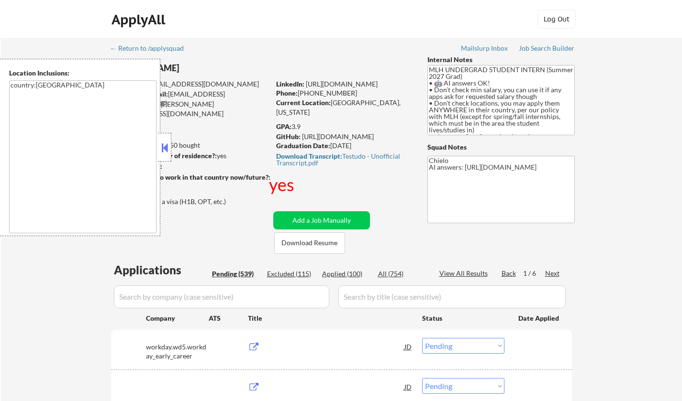
select select ""pending""
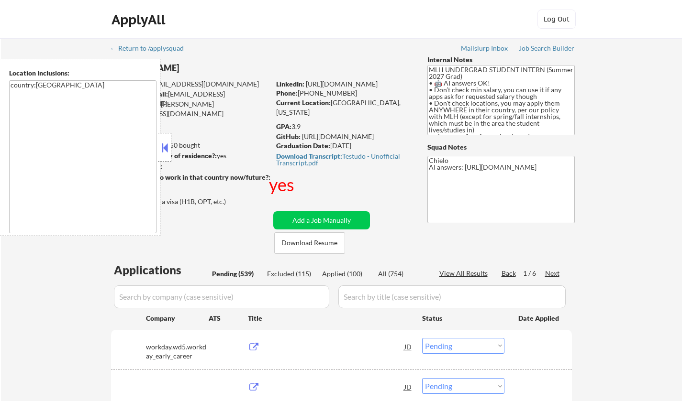
select select ""pending""
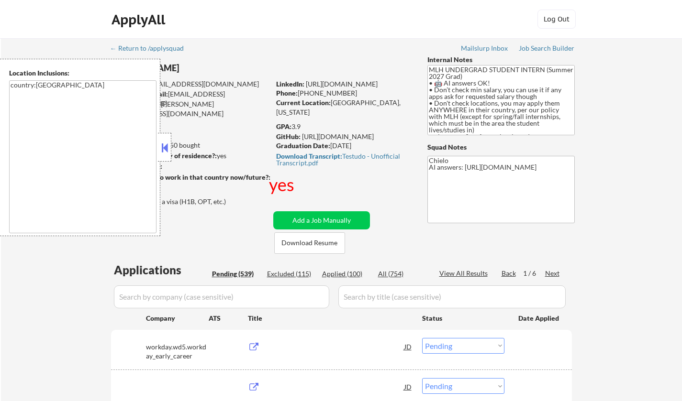
select select ""pending""
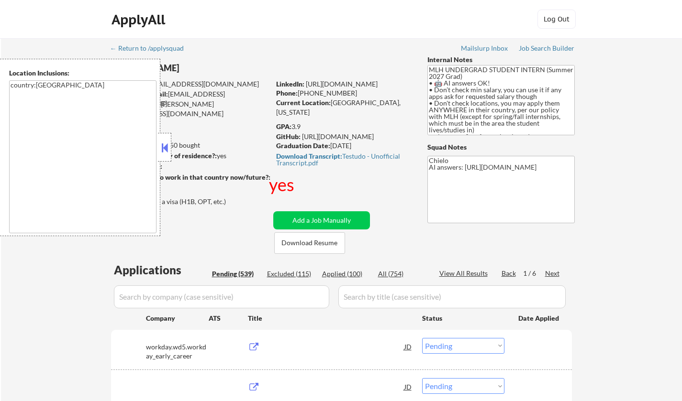
select select ""pending""
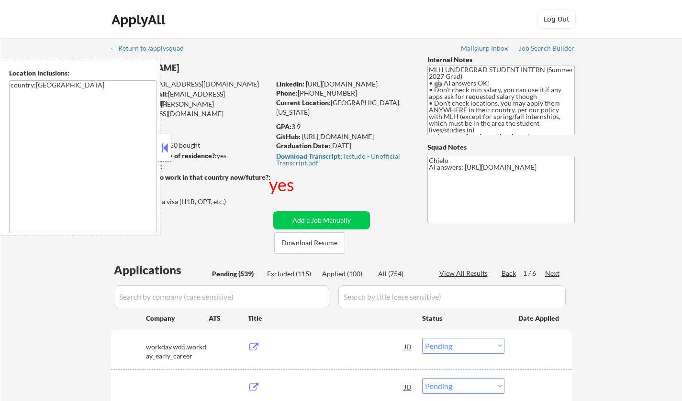
select select ""pending""
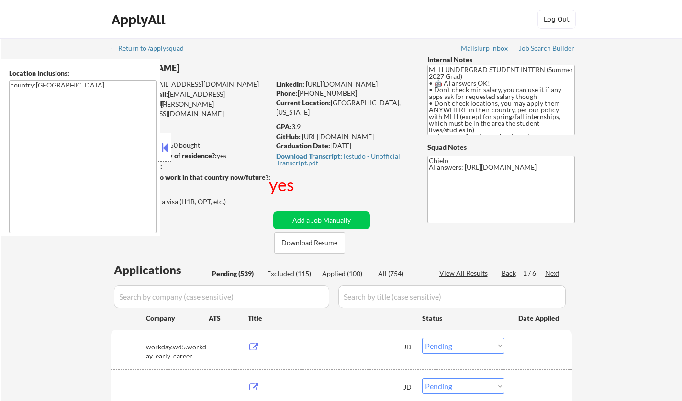
select select ""pending""
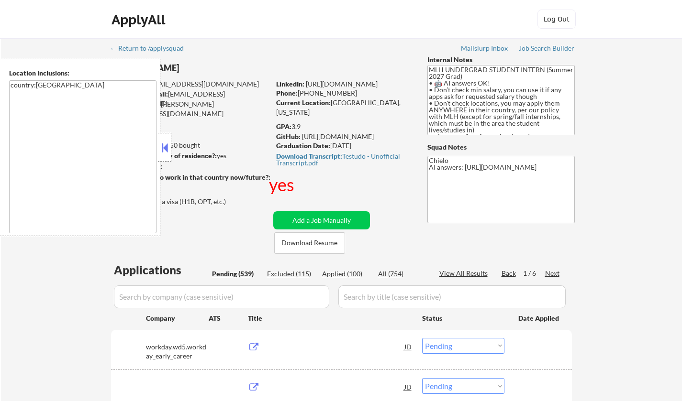
select select ""pending""
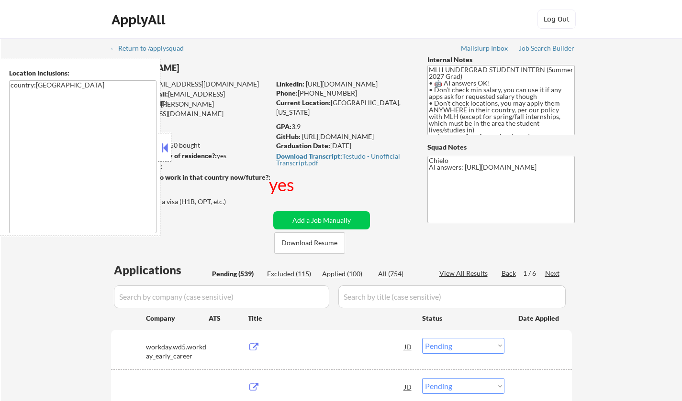
select select ""pending""
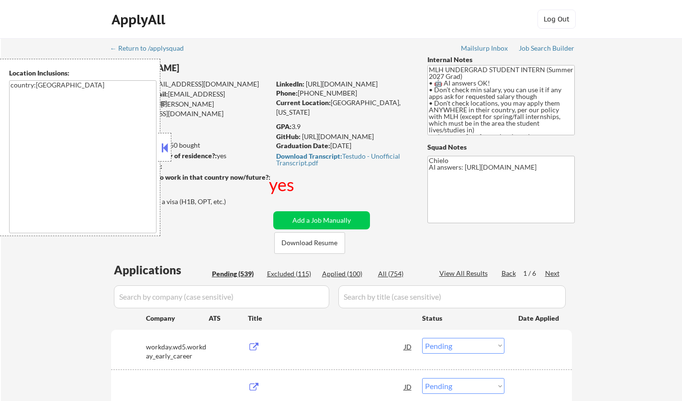
select select ""pending""
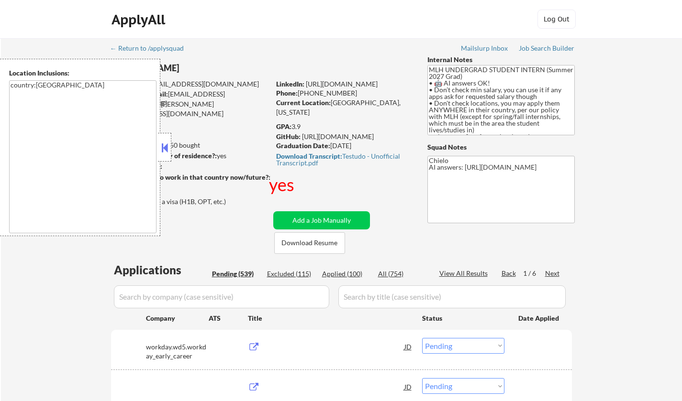
select select ""pending""
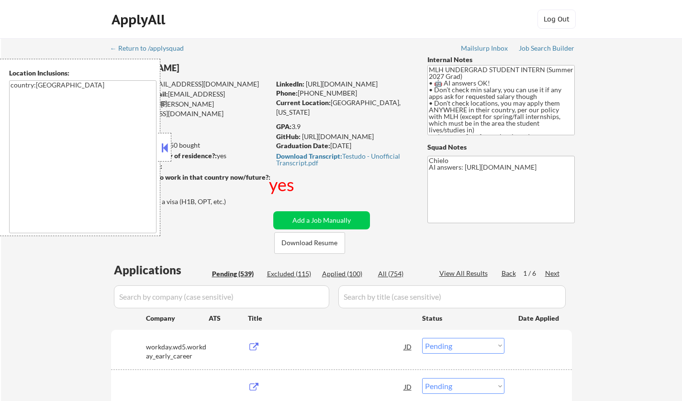
select select ""pending""
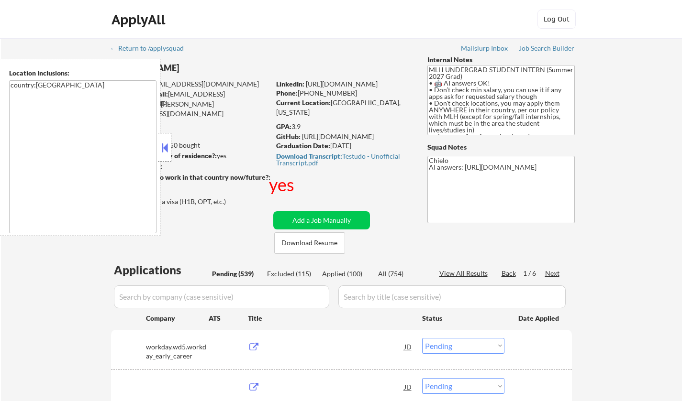
select select ""pending""
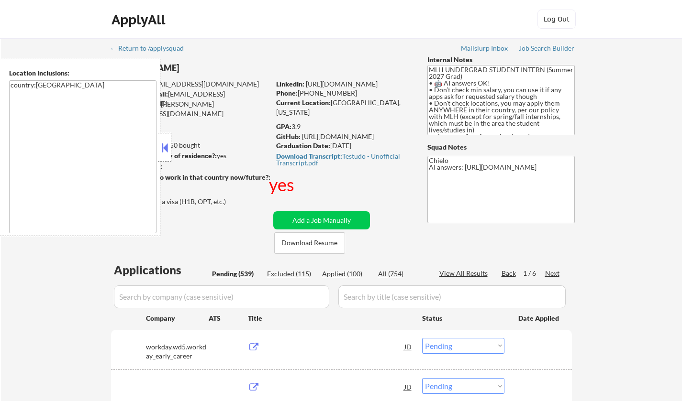
select select ""pending""
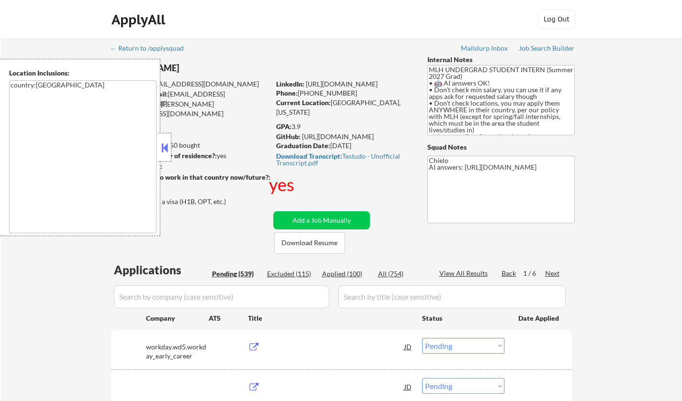
select select ""pending""
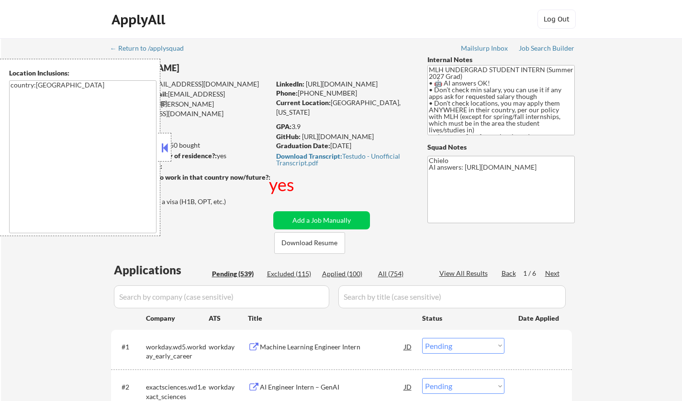
click at [164, 141] on button at bounding box center [164, 148] width 11 height 14
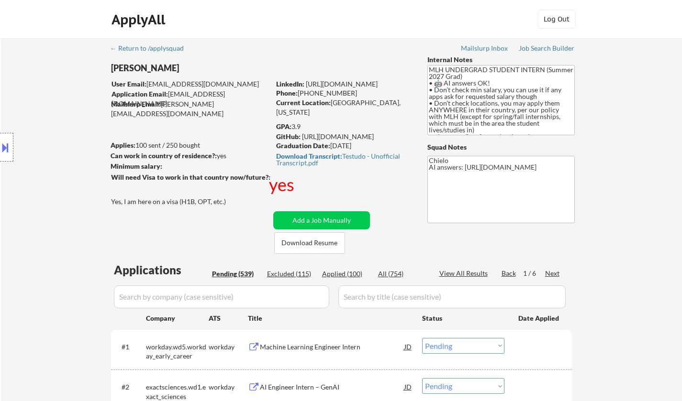
click at [327, 271] on div "Applied (100)" at bounding box center [346, 274] width 48 height 10
select select ""applied""
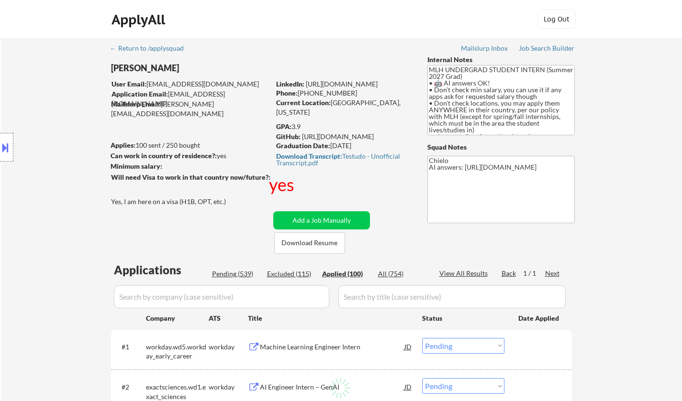
select select ""applied""
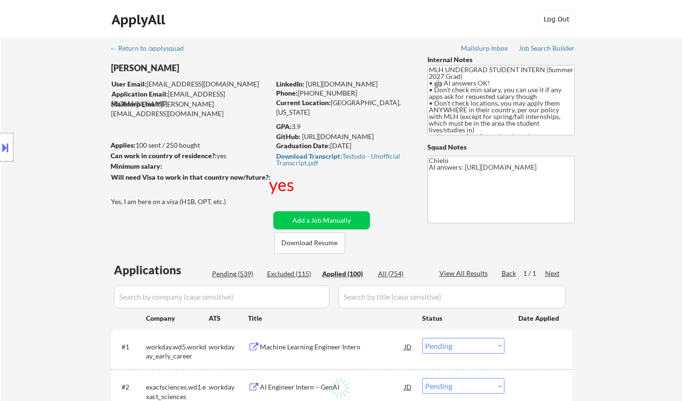
select select ""applied""
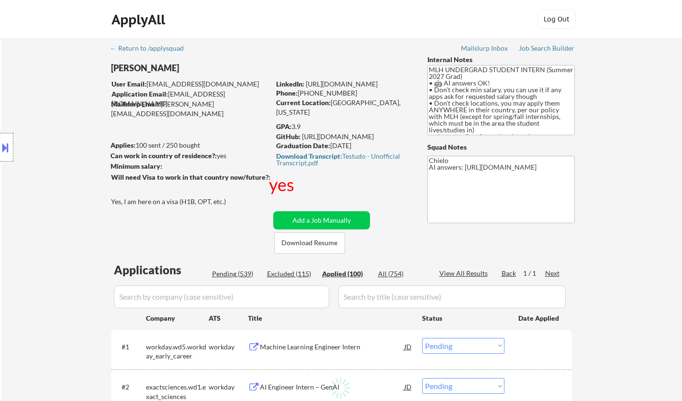
select select ""applied""
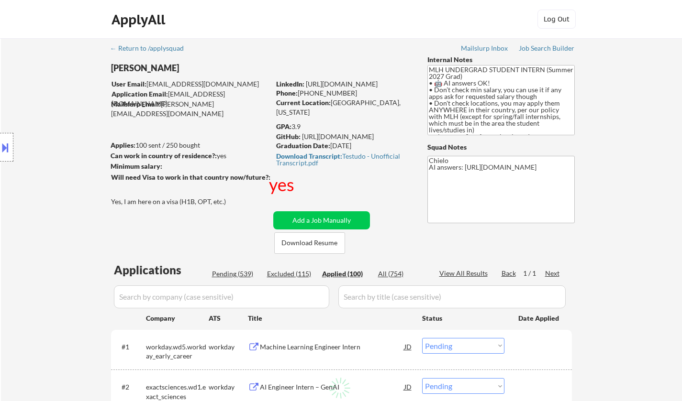
select select ""applied""
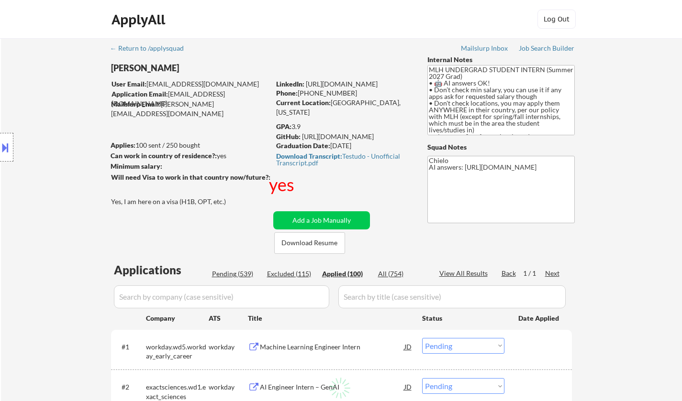
select select ""applied""
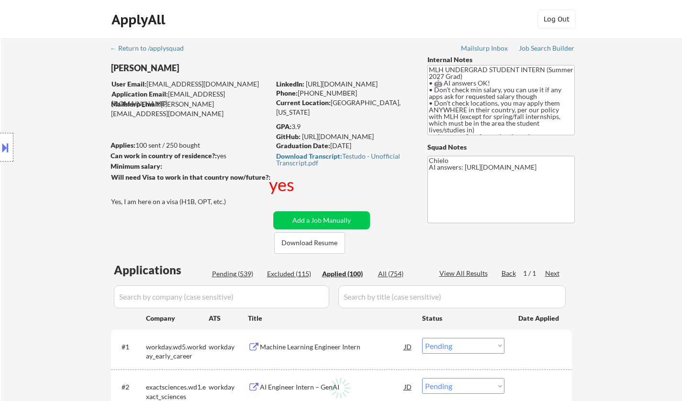
select select ""applied""
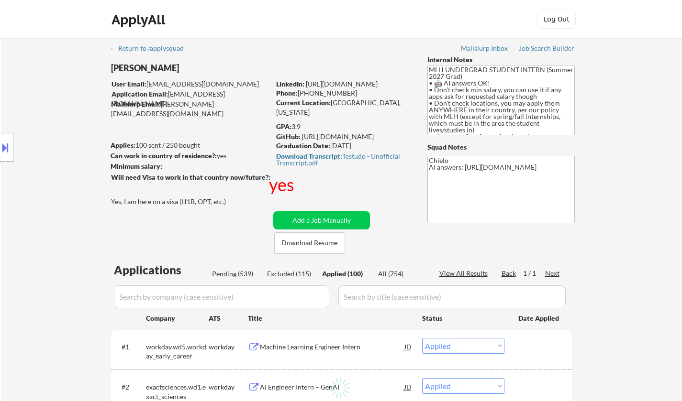
select select ""applied""
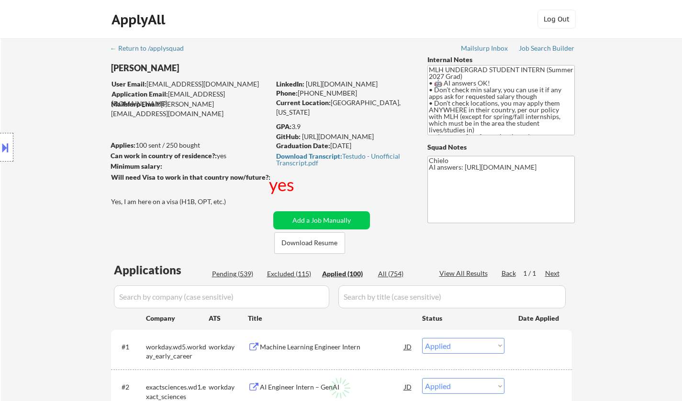
select select ""applied""
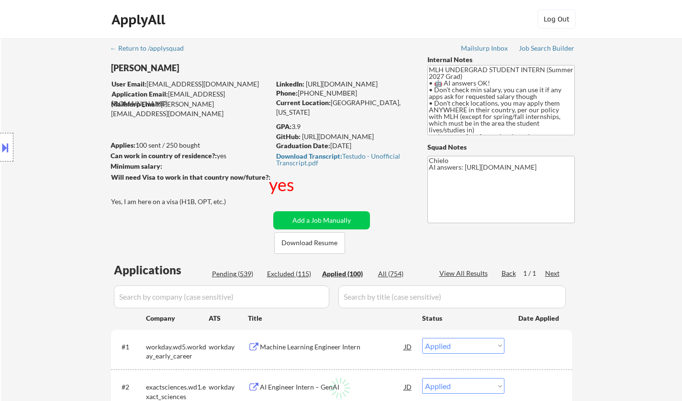
select select ""applied""
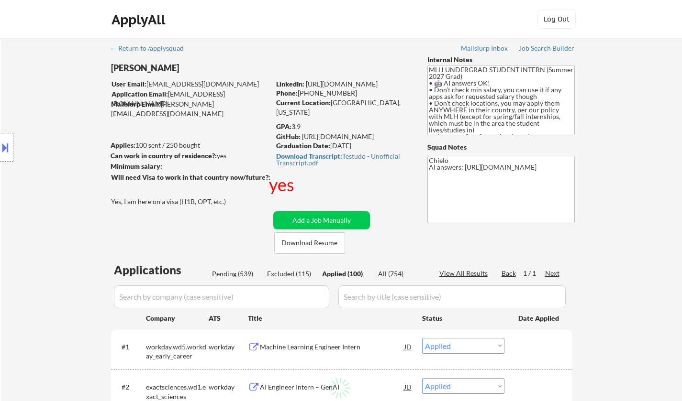
select select ""applied""
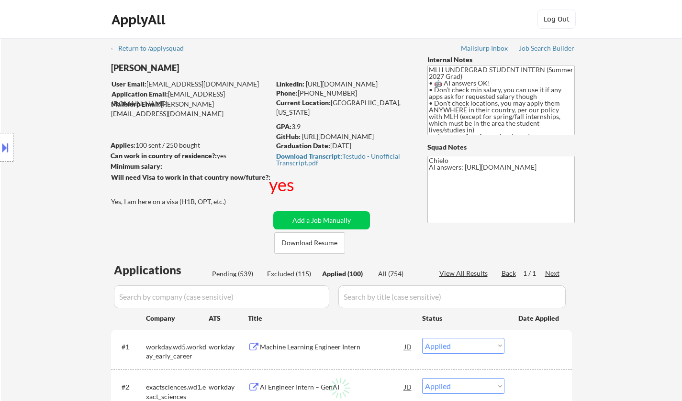
select select ""applied""
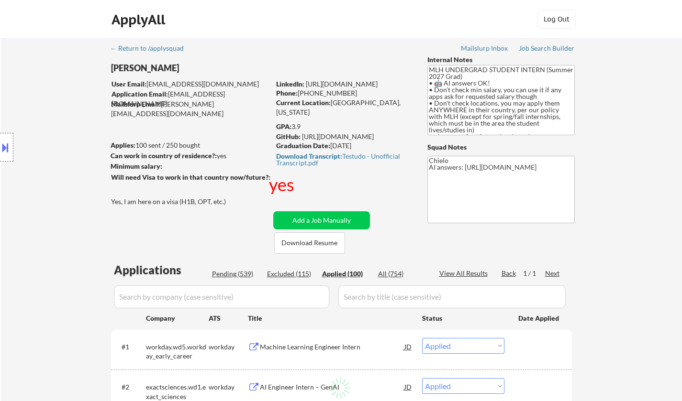
select select ""applied""
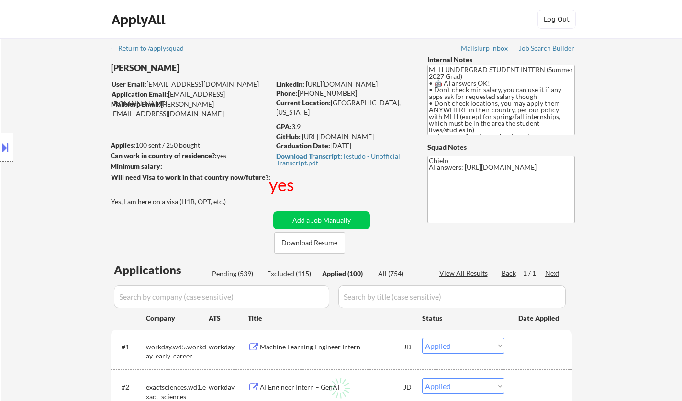
select select ""applied""
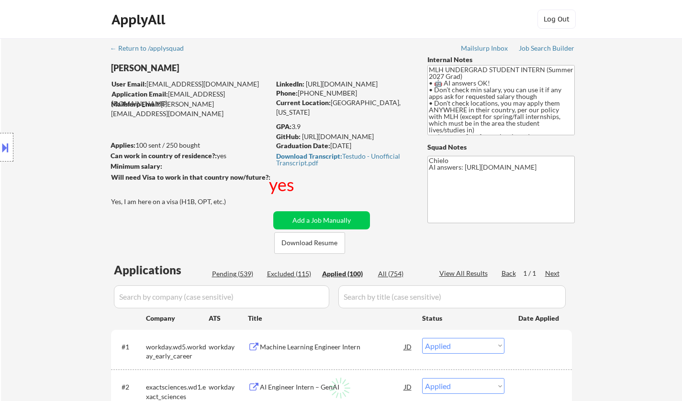
select select ""applied""
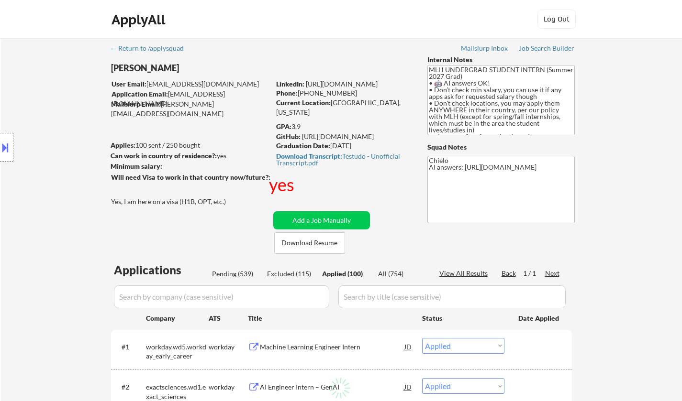
select select ""applied""
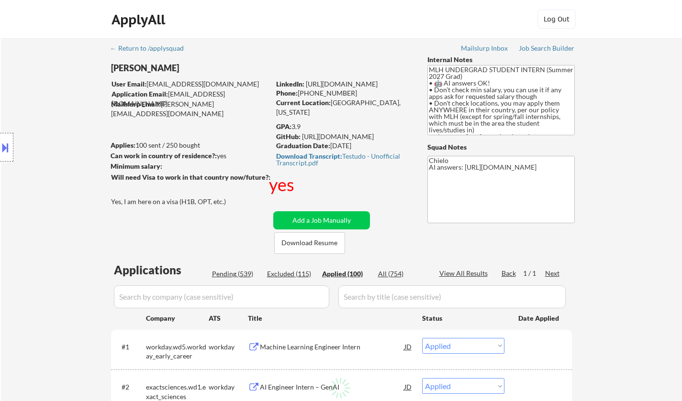
select select ""applied""
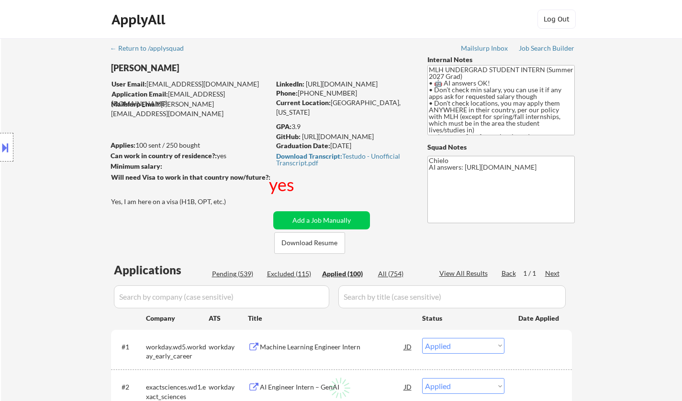
select select ""applied""
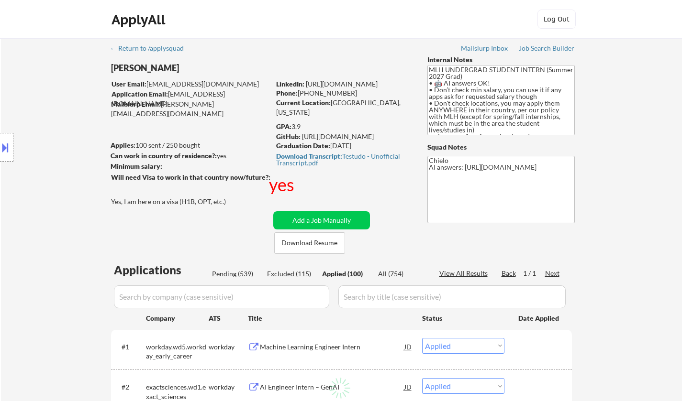
select select ""applied""
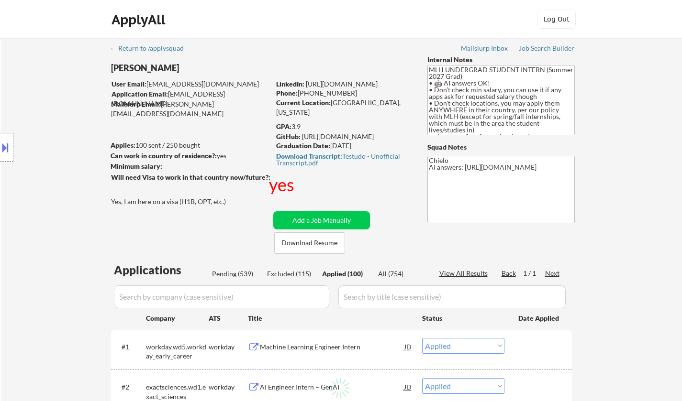
select select ""applied""
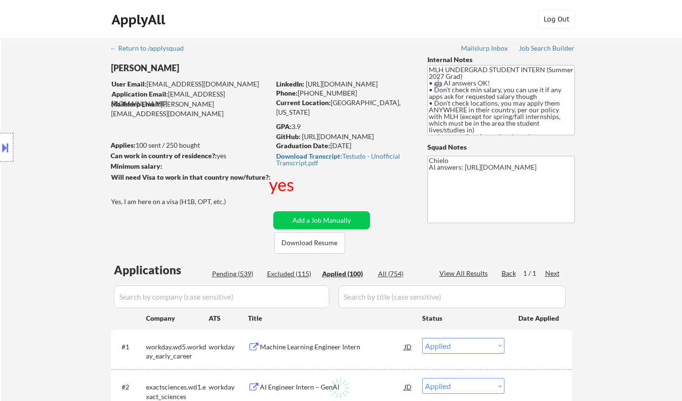
select select ""applied""
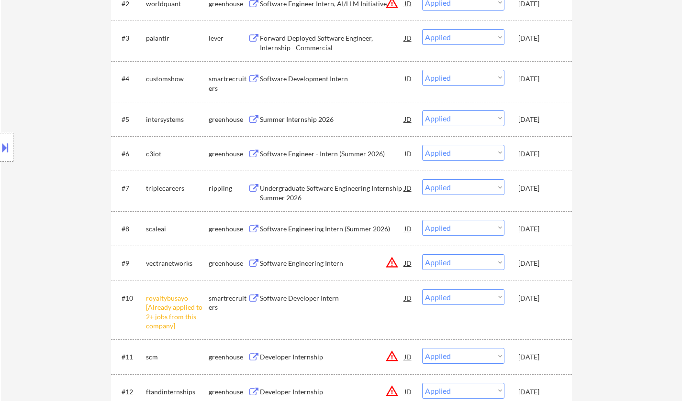
scroll to position [430, 0]
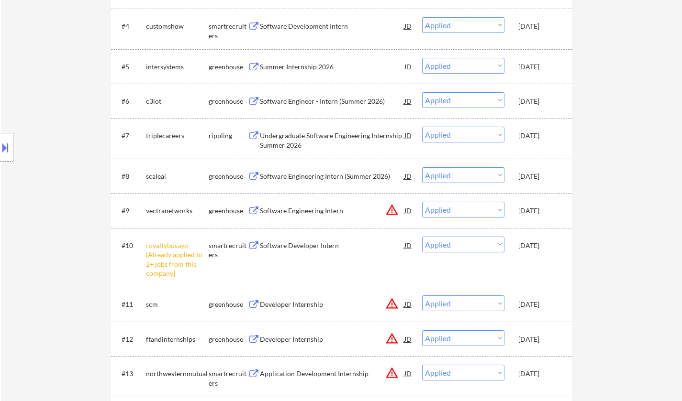
click at [302, 175] on div "Software Engineering Intern (Summer 2026)" at bounding box center [332, 177] width 144 height 10
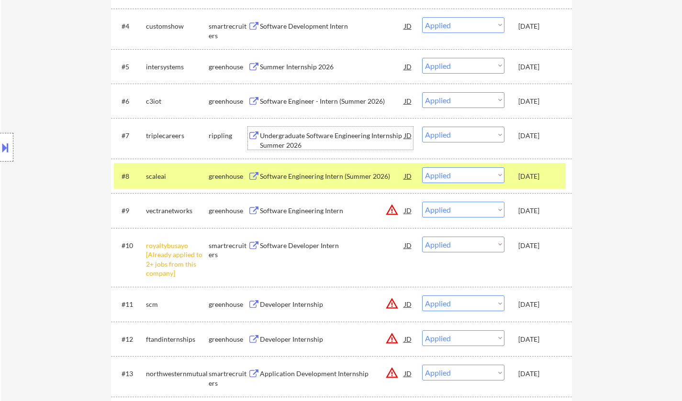
click at [300, 133] on div "Undergraduate Software Engineering Internship Summer 2026" at bounding box center [332, 140] width 144 height 19
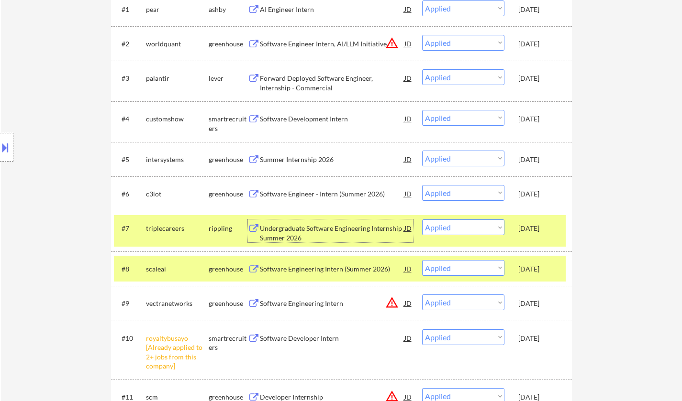
scroll to position [335, 0]
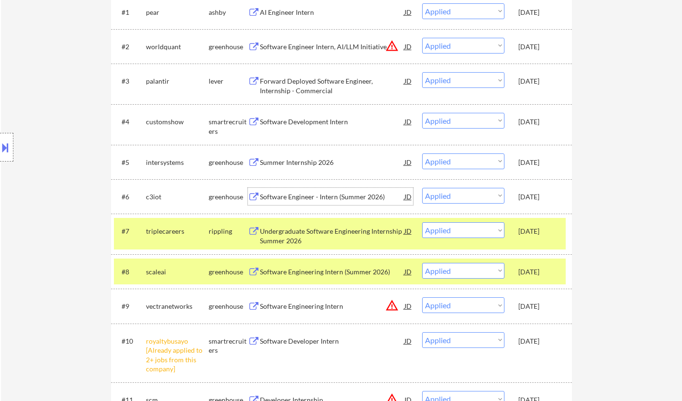
click at [299, 196] on div "Software Engineer - Intern (Summer 2026)" at bounding box center [332, 197] width 144 height 10
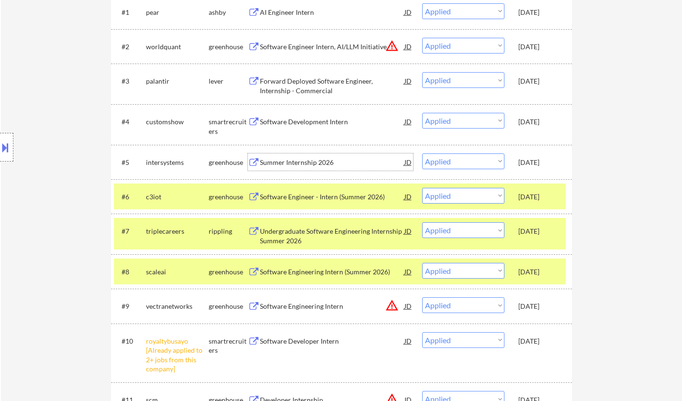
click at [302, 160] on div "Summer Internship 2026" at bounding box center [332, 163] width 144 height 10
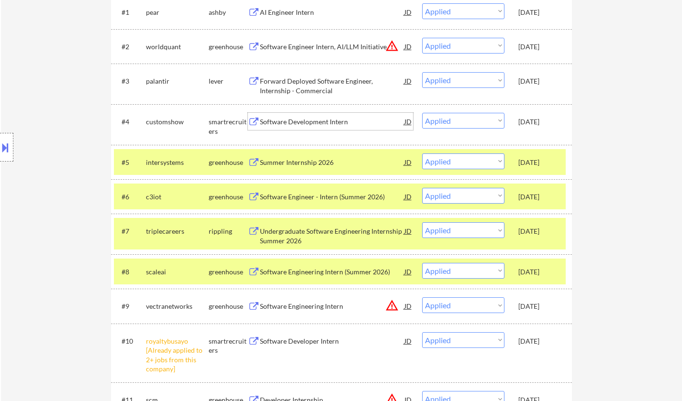
click at [299, 122] on div "Software Development Intern" at bounding box center [332, 122] width 144 height 10
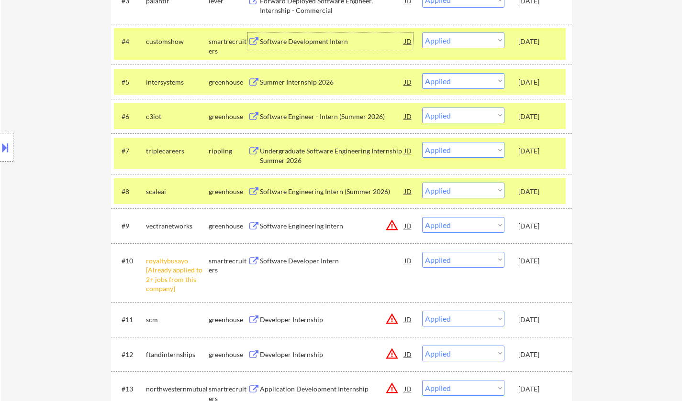
scroll to position [478, 0]
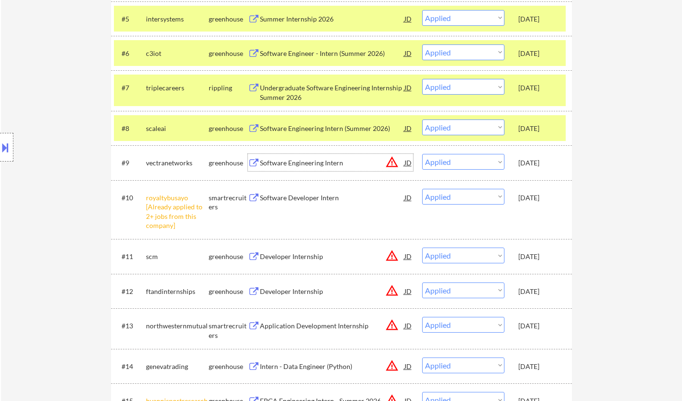
click at [303, 164] on div "Software Engineering Intern" at bounding box center [332, 163] width 144 height 10
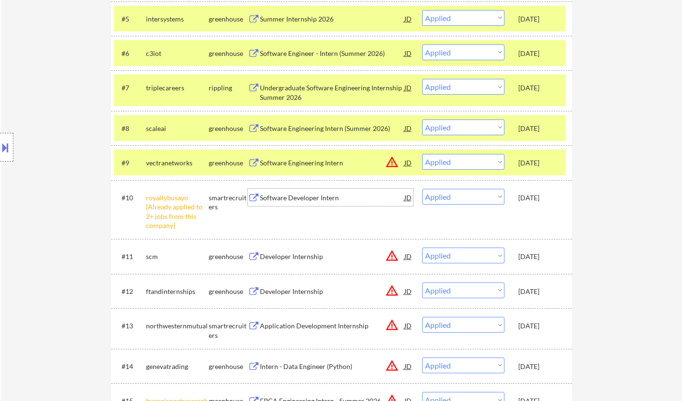
click at [294, 199] on div "Software Developer Intern" at bounding box center [332, 198] width 144 height 10
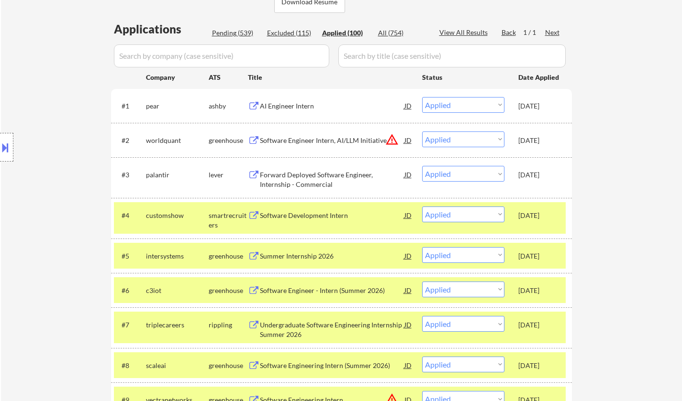
scroll to position [239, 0]
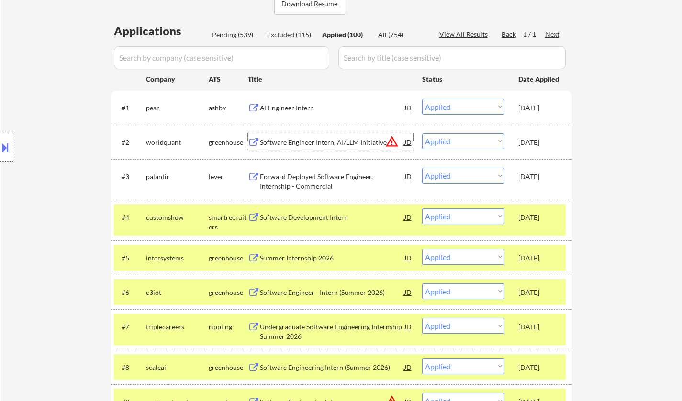
click at [291, 142] on div "Software Engineer Intern, AI/LLM Initiative" at bounding box center [332, 143] width 144 height 10
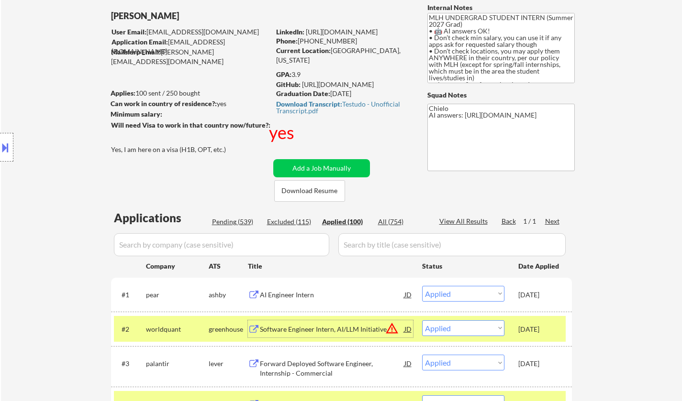
scroll to position [0, 0]
